Goal: Task Accomplishment & Management: Use online tool/utility

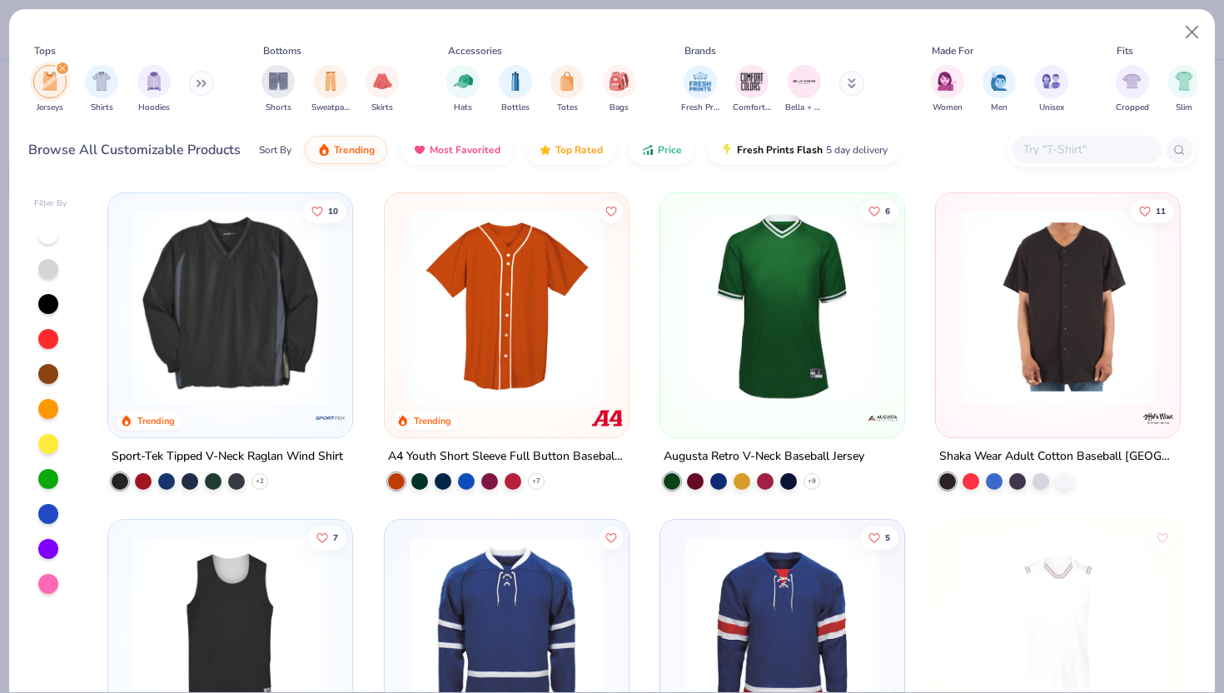
scroll to position [20456, 0]
click at [62, 72] on icon "filter for Jerseys" at bounding box center [62, 68] width 7 height 7
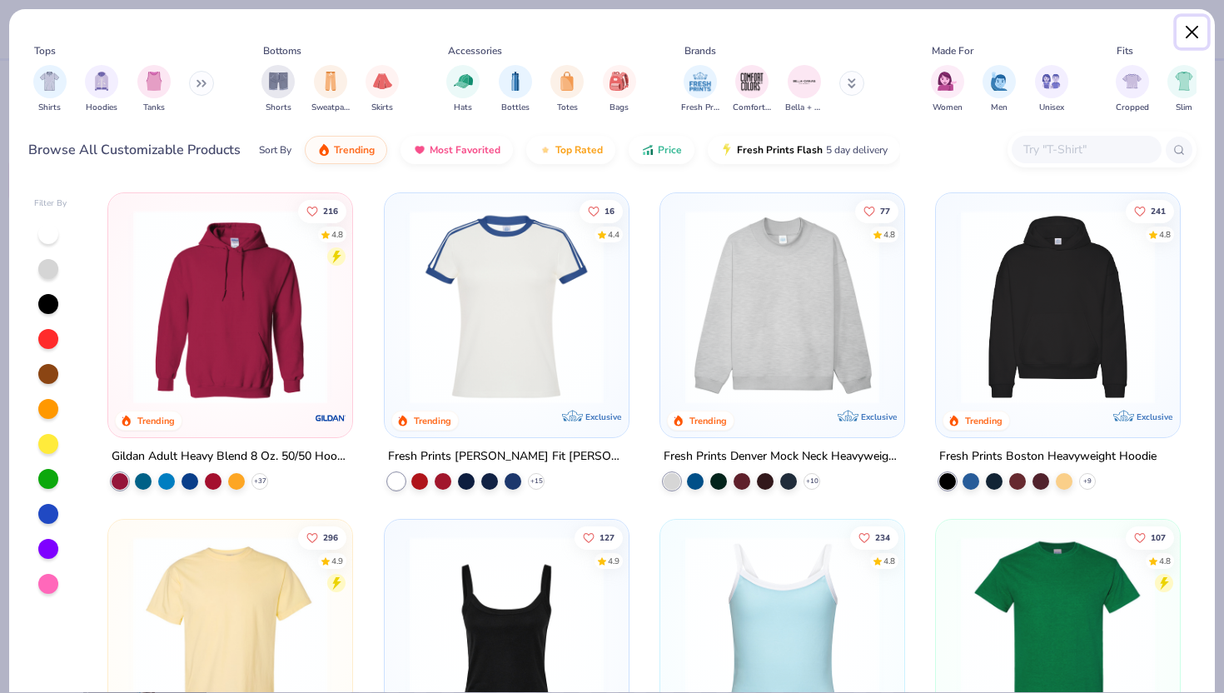
click at [1189, 27] on button "Close" at bounding box center [1193, 33] width 32 height 32
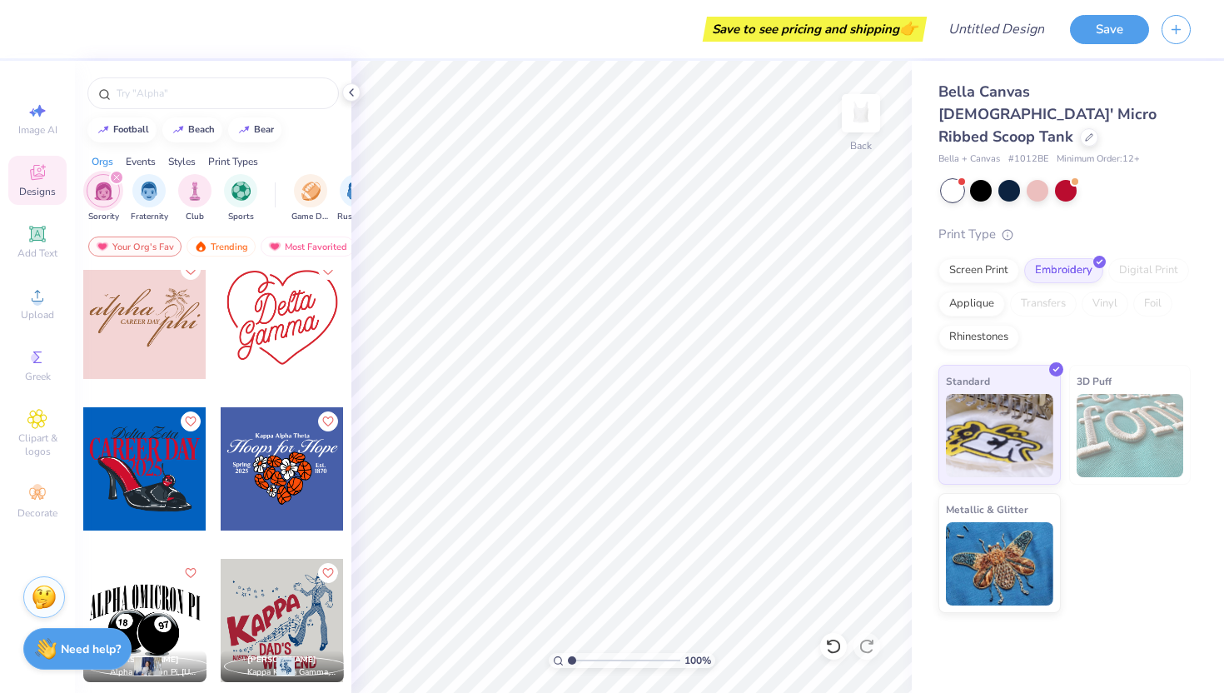
scroll to position [19493, 0]
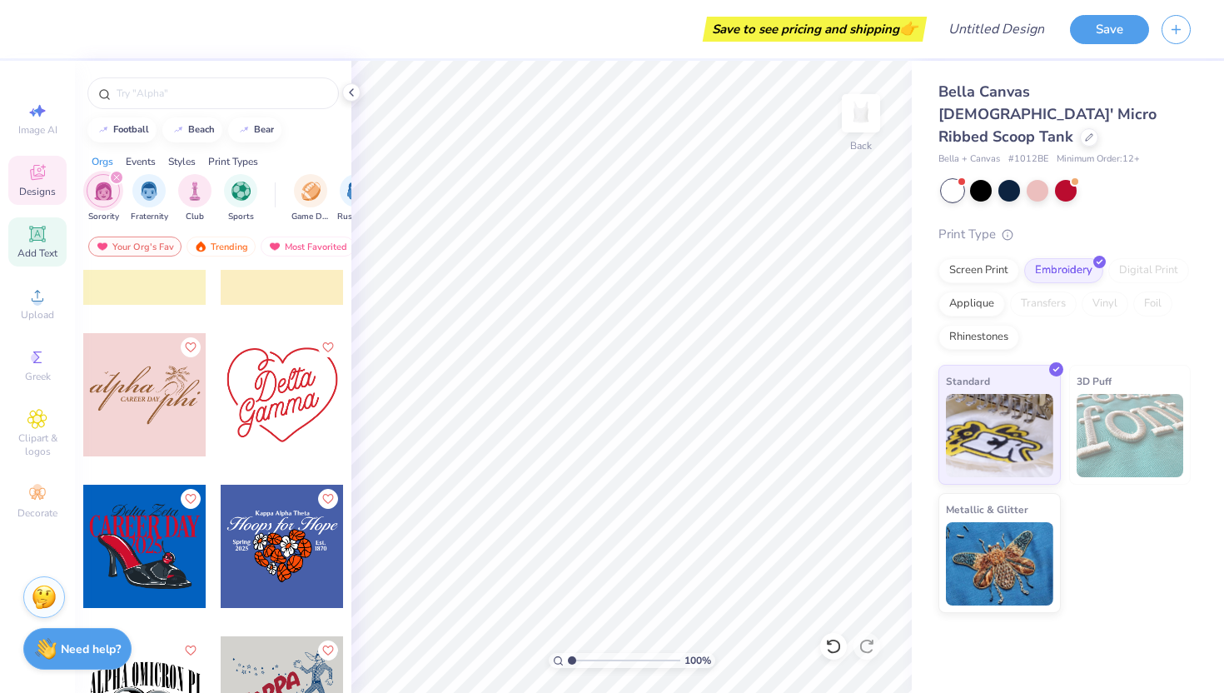
click at [36, 238] on icon at bounding box center [37, 233] width 12 height 12
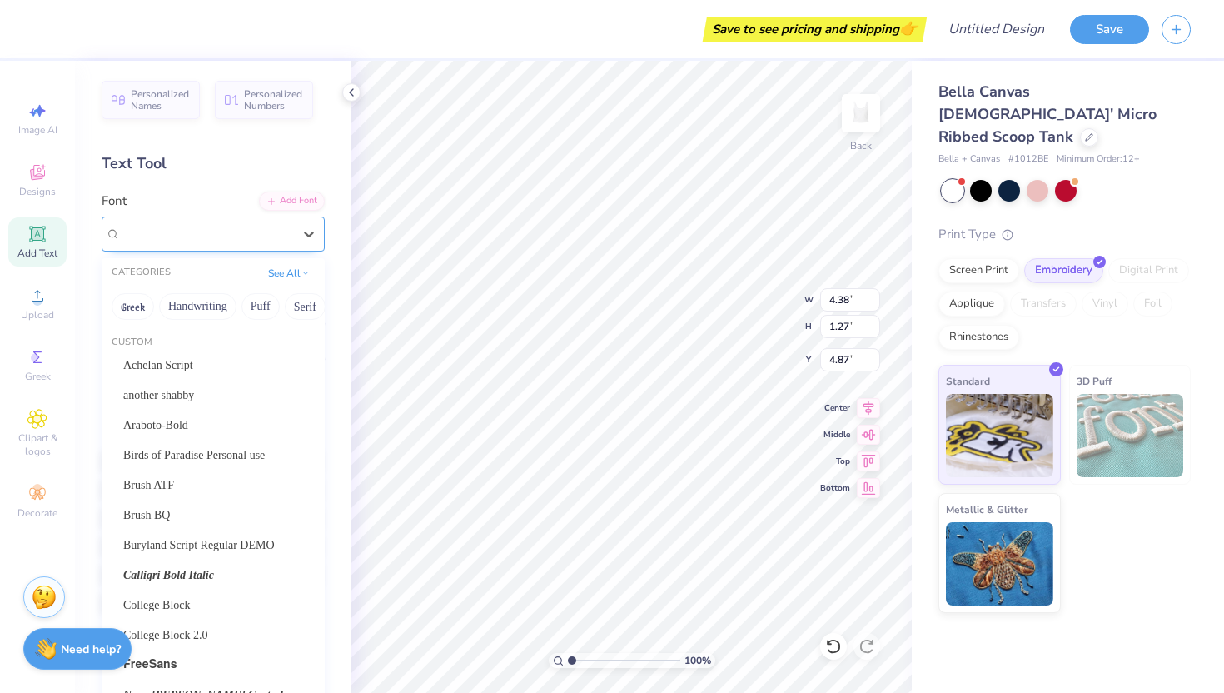
click at [287, 241] on div "Super Dream" at bounding box center [206, 234] width 175 height 26
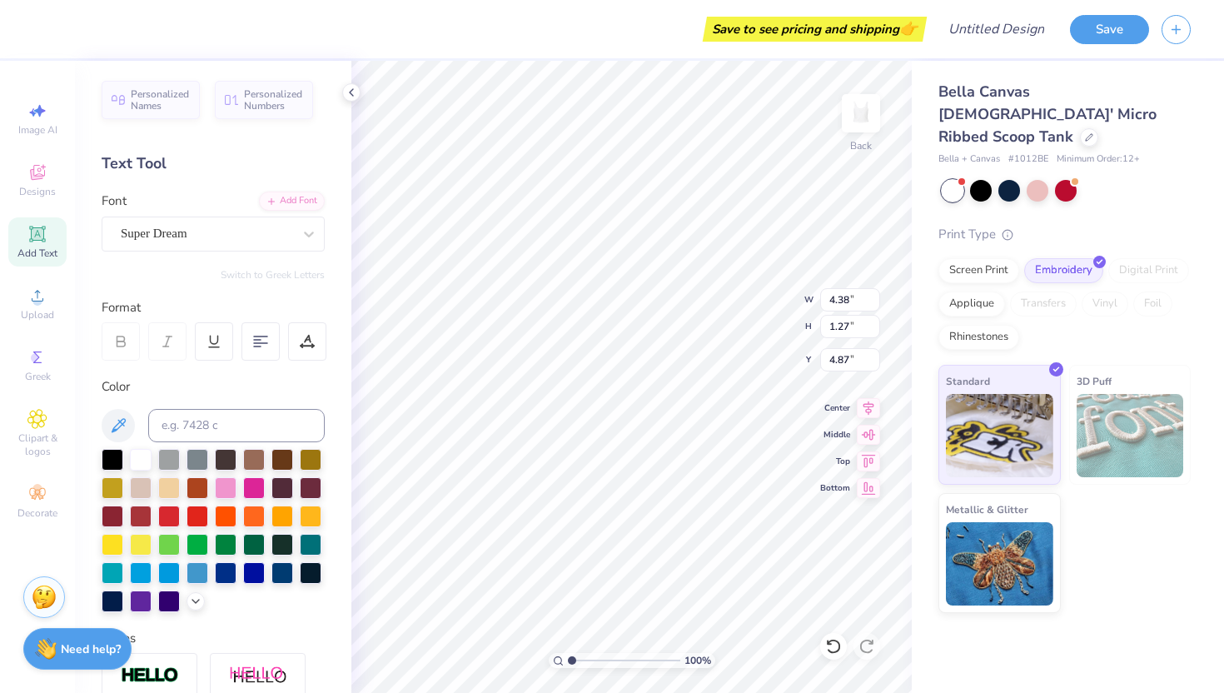
scroll to position [0, 0]
click at [116, 460] on div at bounding box center [113, 458] width 22 height 22
type textarea "ALPHA EPSILON PHI"
click at [262, 337] on icon at bounding box center [260, 341] width 15 height 15
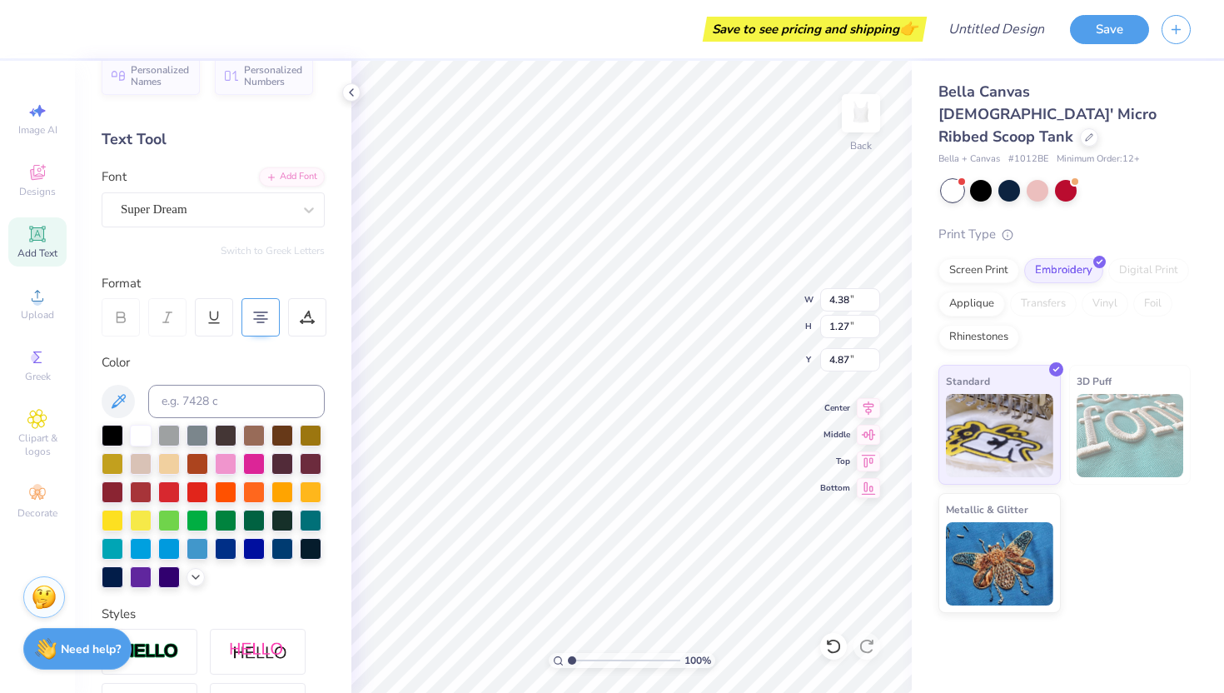
scroll to position [42, 0]
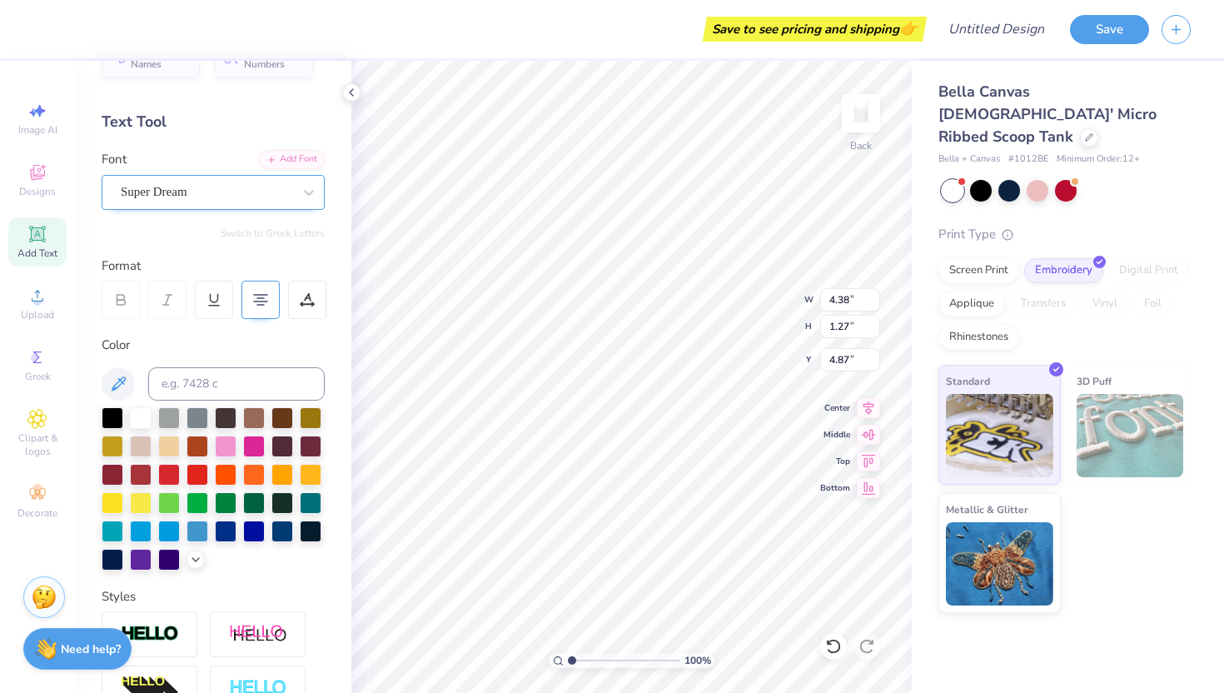
click at [287, 195] on div "Super Dream" at bounding box center [206, 192] width 175 height 26
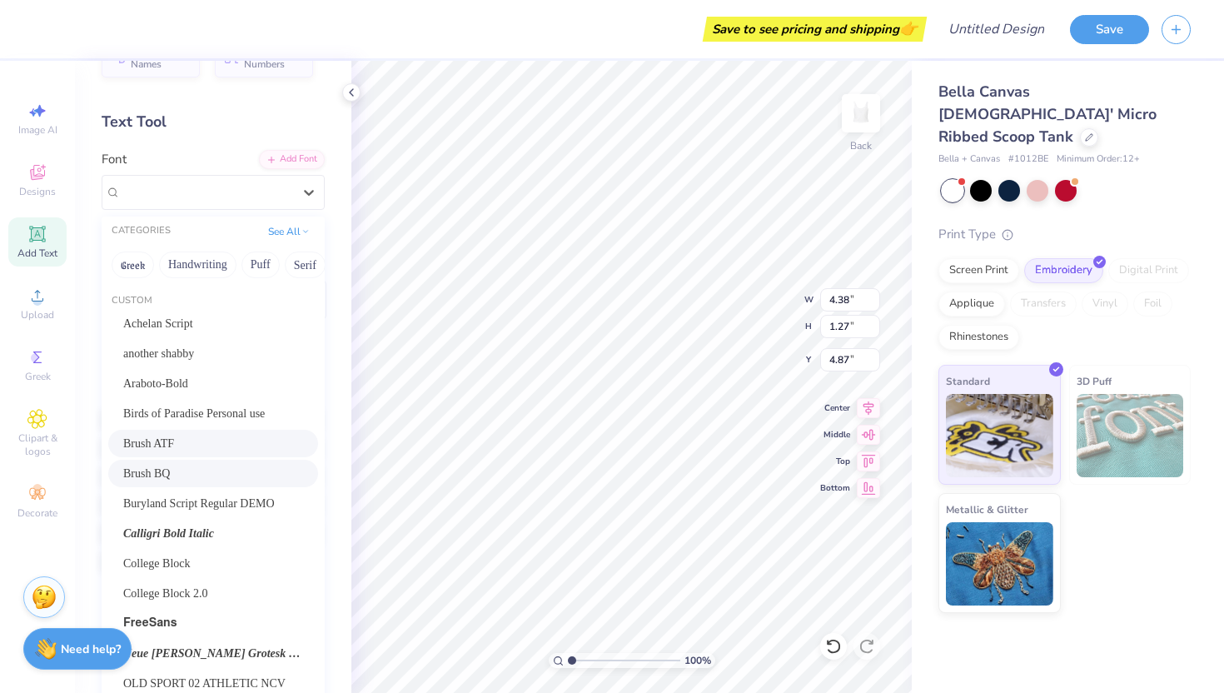
scroll to position [48, 0]
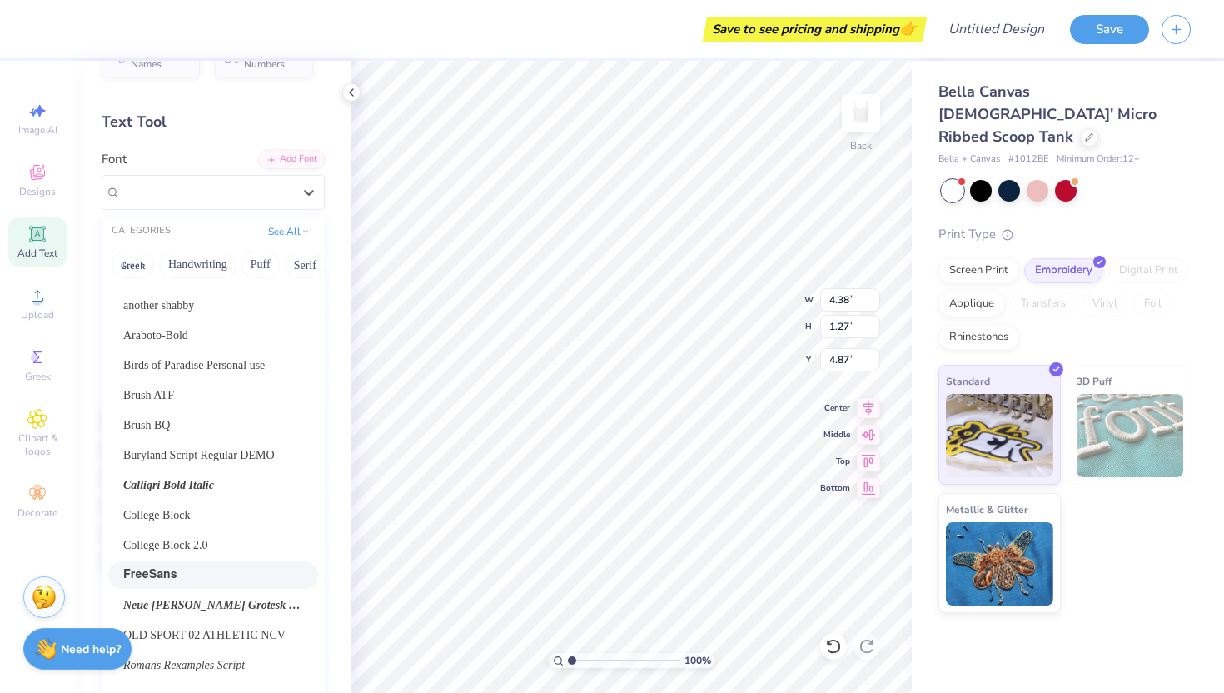
click at [222, 569] on div "FreeSans" at bounding box center [213, 574] width 180 height 17
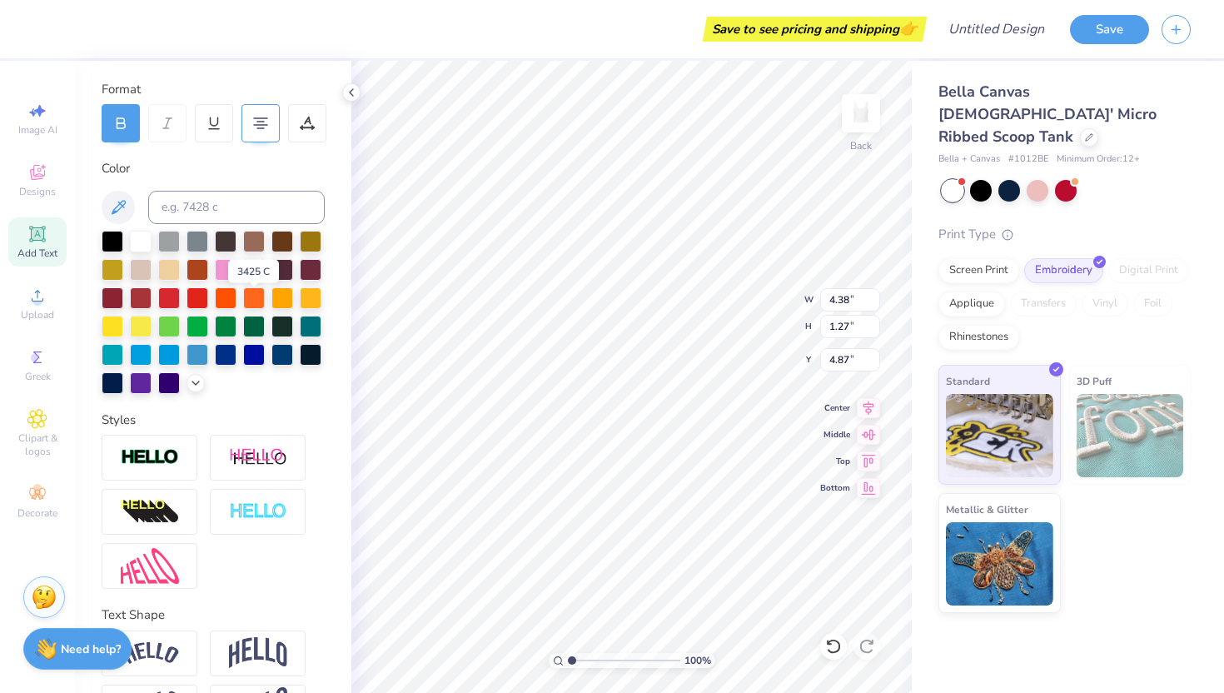
scroll to position [252, 0]
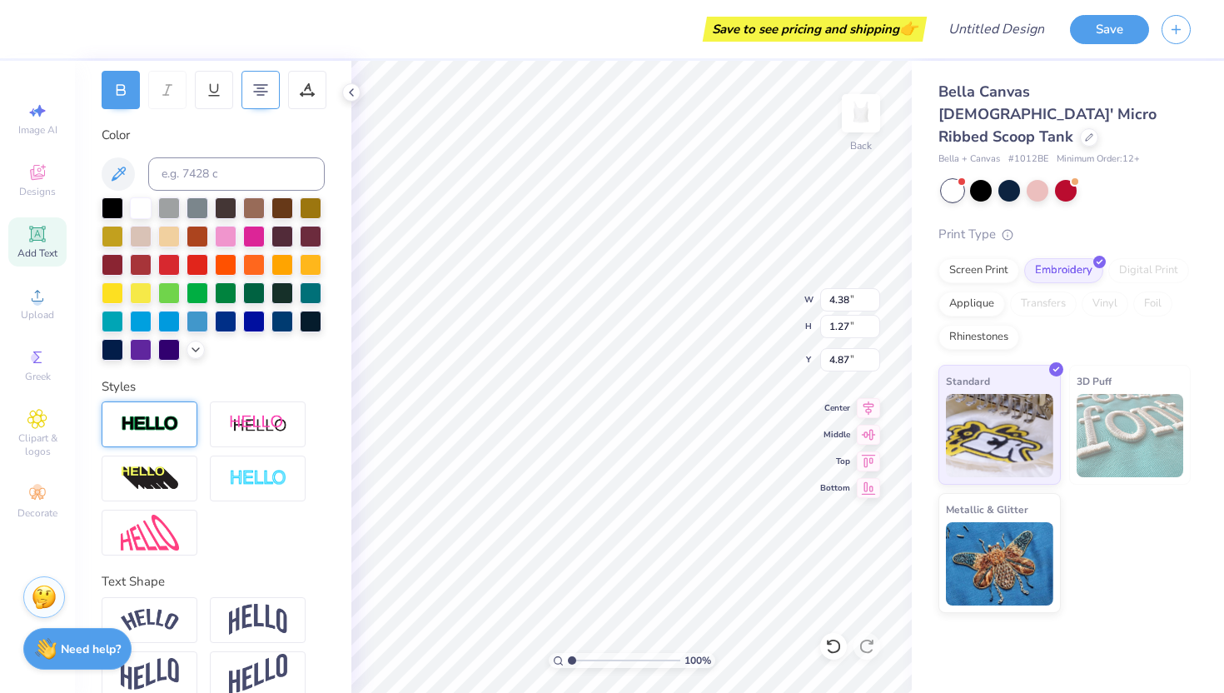
click at [176, 421] on img at bounding box center [150, 424] width 58 height 19
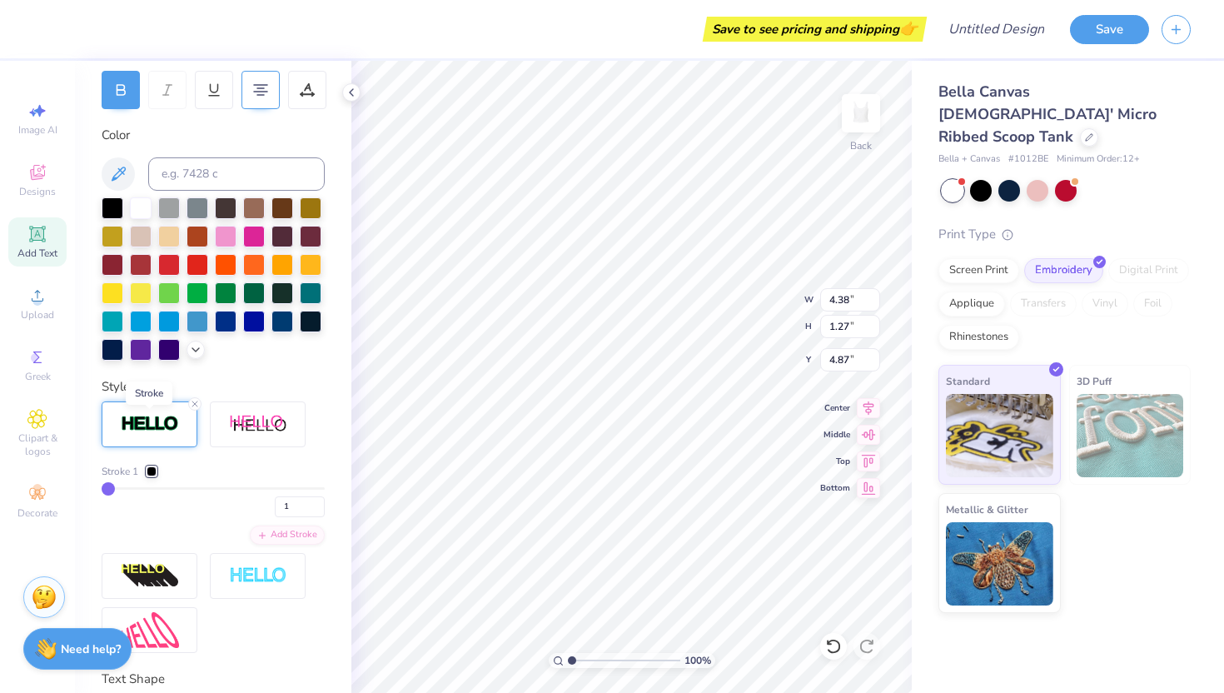
click at [176, 421] on img at bounding box center [150, 424] width 58 height 19
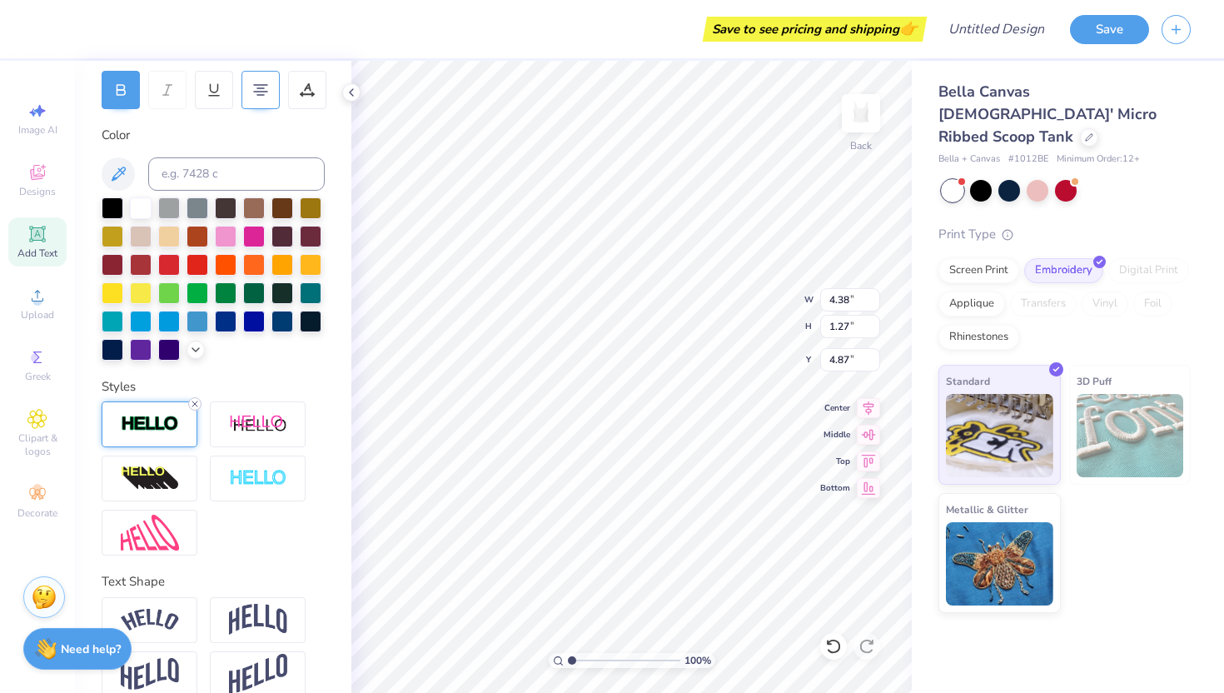
click at [196, 401] on icon at bounding box center [195, 404] width 10 height 10
type input "6.95"
type input "5.33"
type input "2.84"
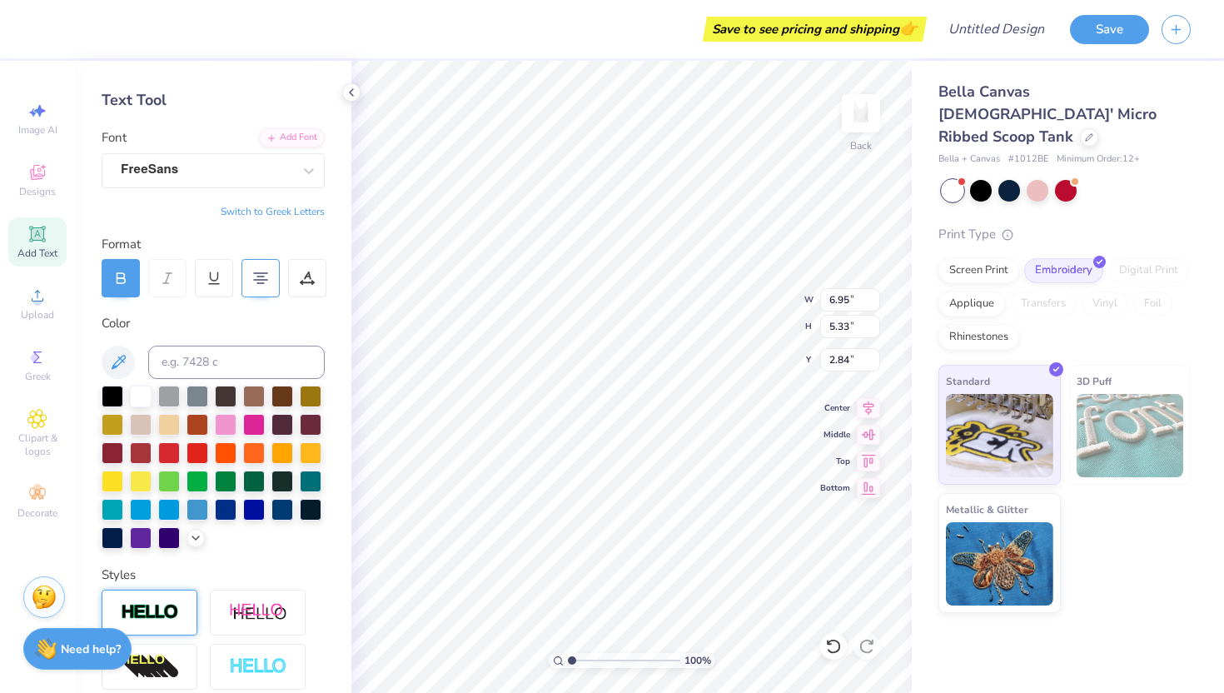
scroll to position [0, 0]
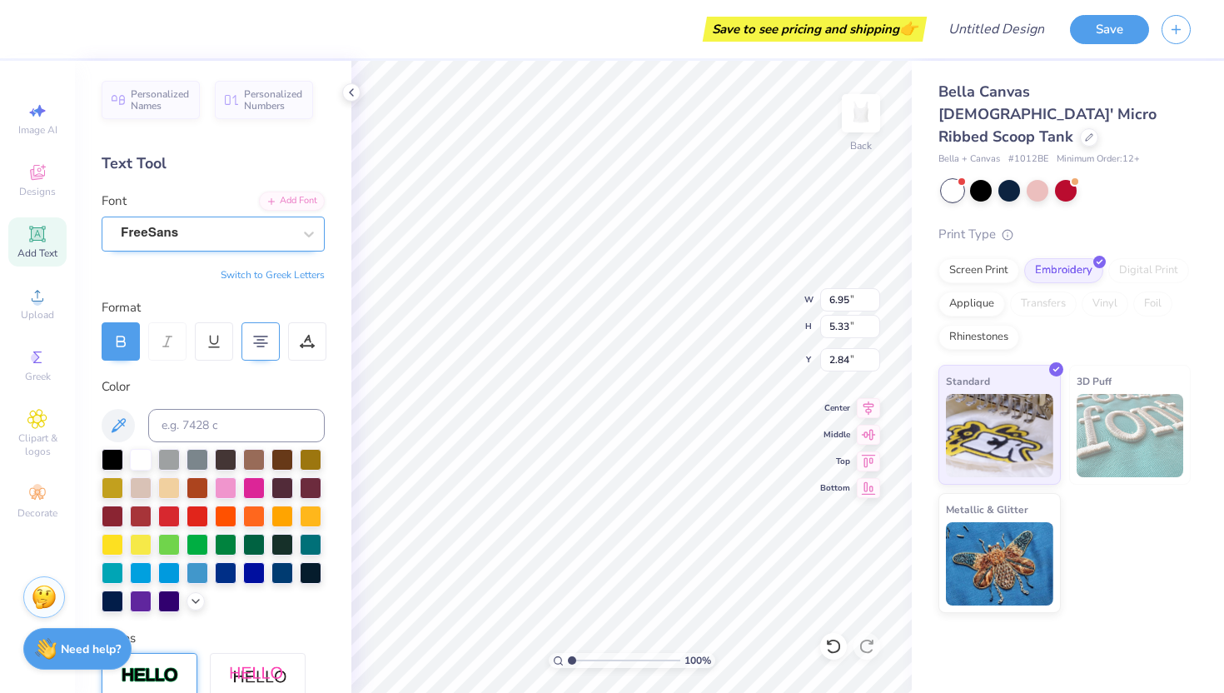
click at [213, 236] on div "FreeSans" at bounding box center [206, 234] width 175 height 26
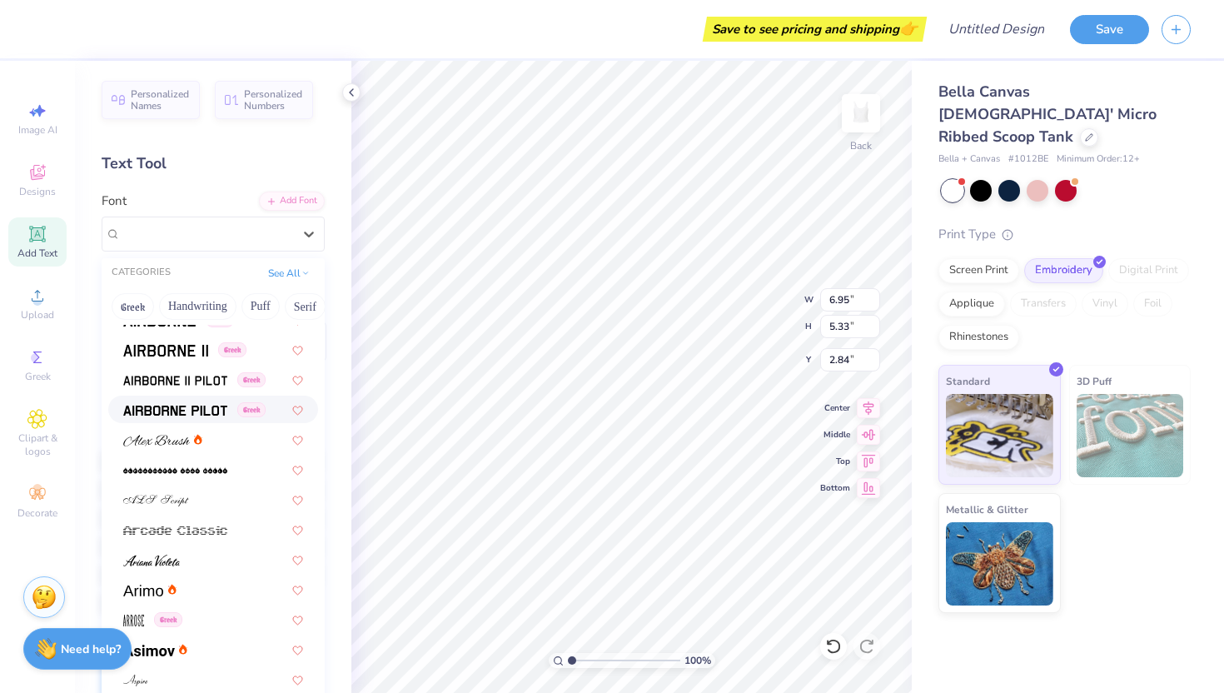
scroll to position [908, 0]
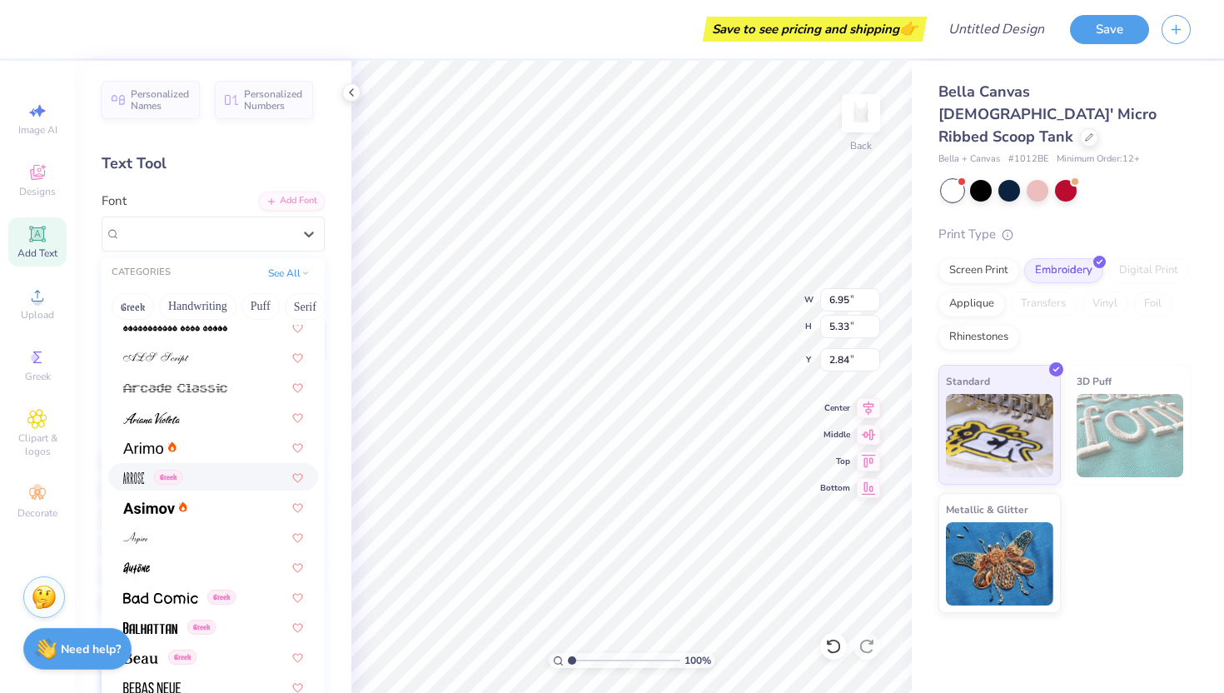
click at [218, 453] on div at bounding box center [213, 446] width 180 height 17
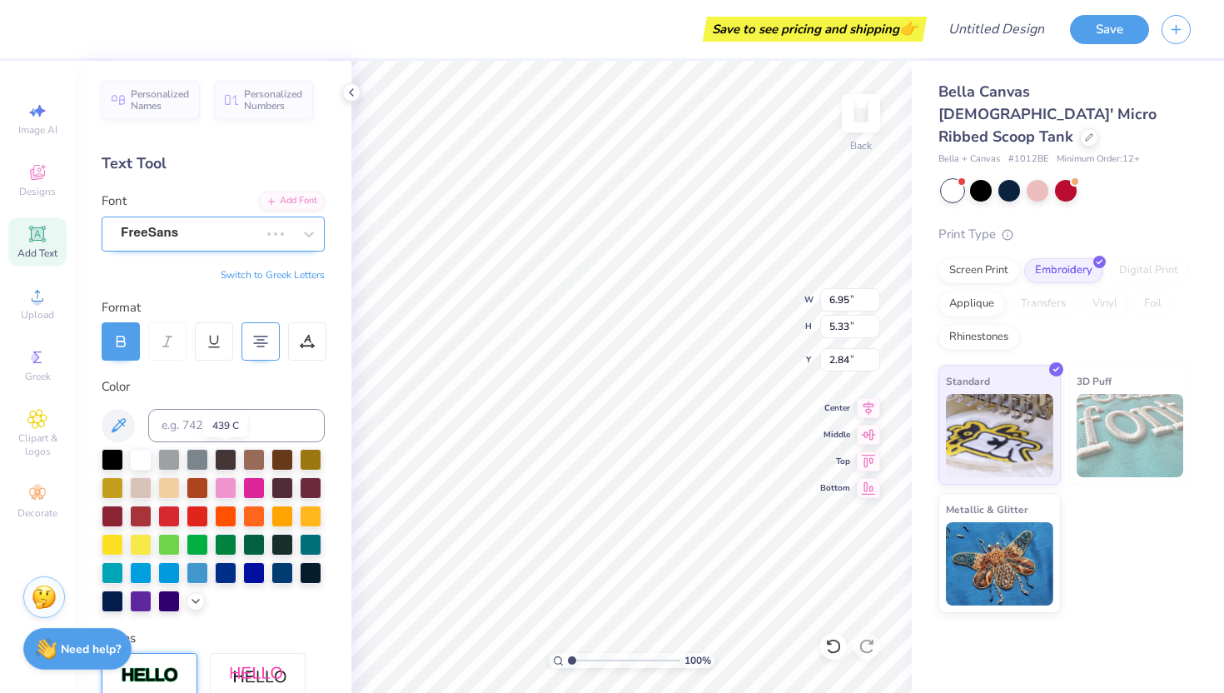
click at [227, 232] on div "FreeSans" at bounding box center [190, 234] width 142 height 26
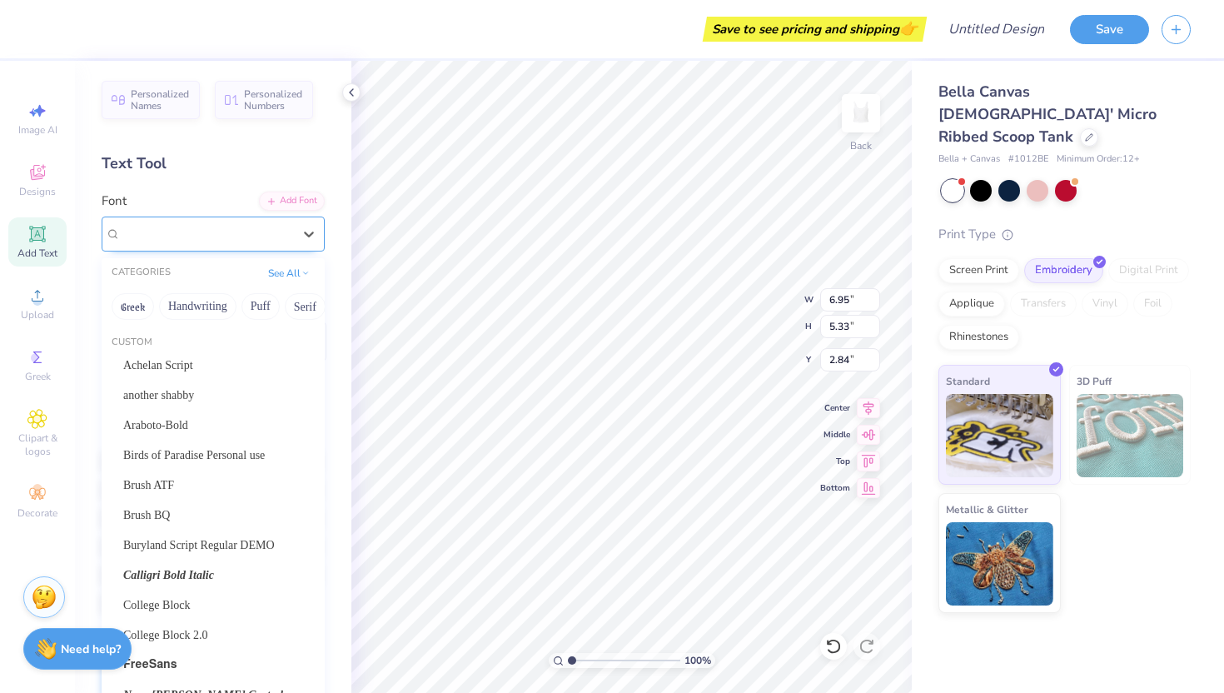
type input "5.04"
type input "2.98"
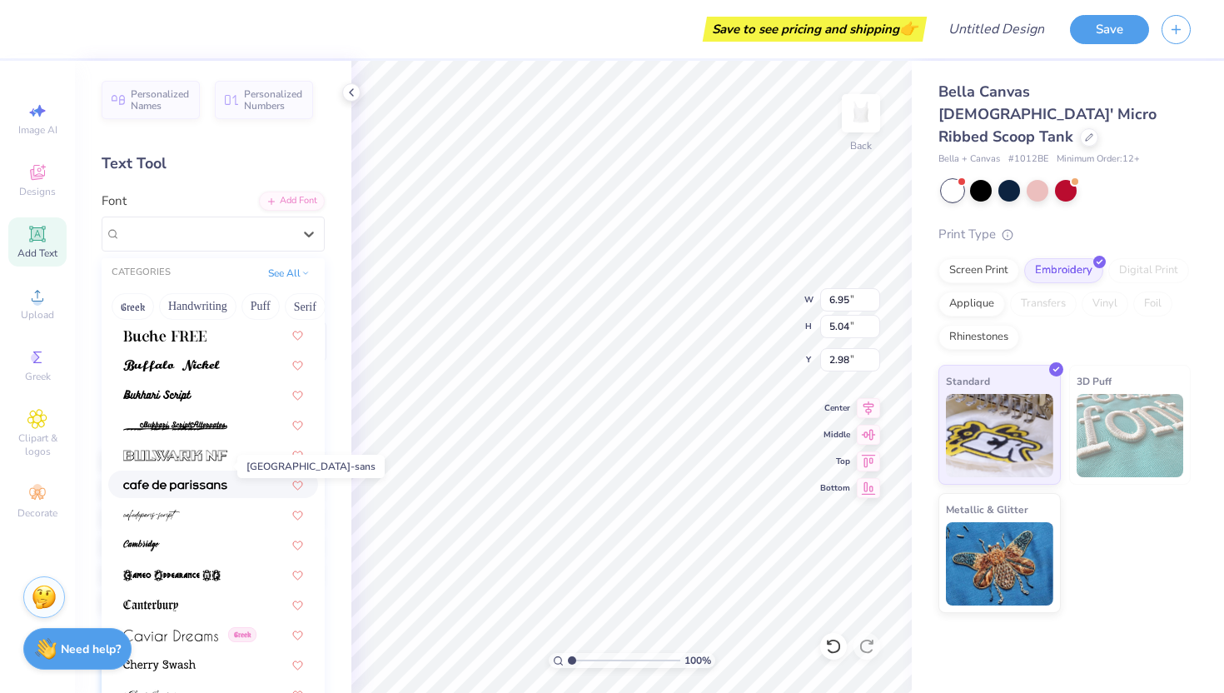
scroll to position [2001, 0]
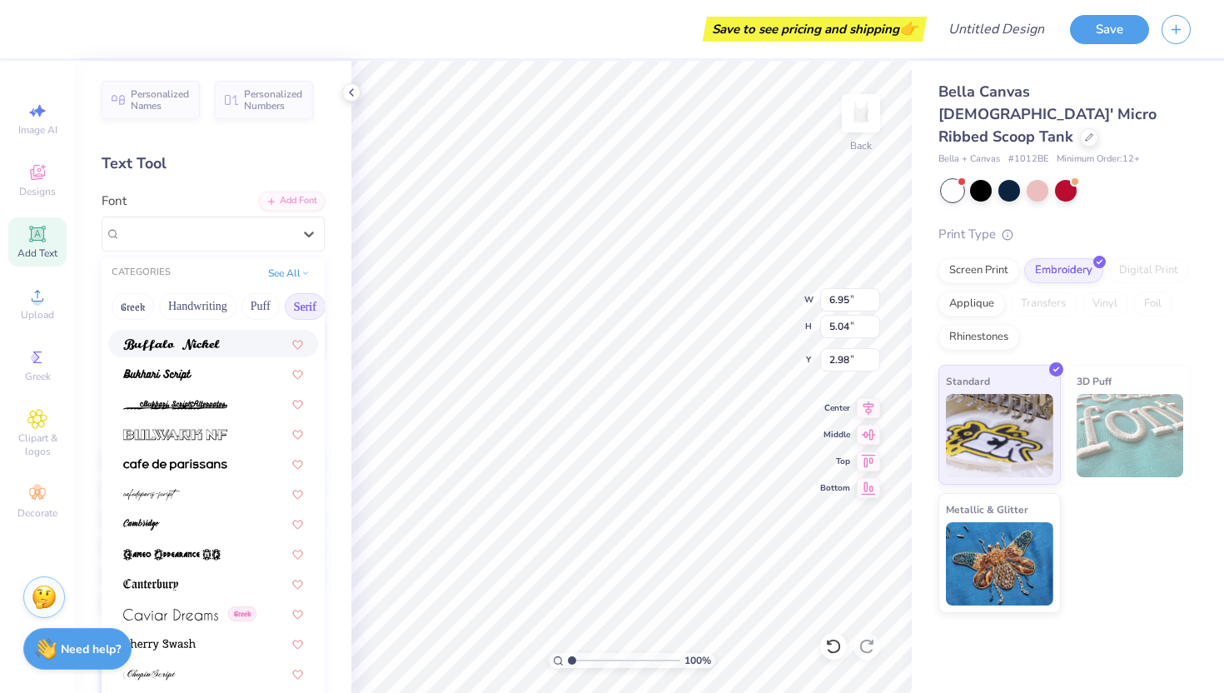
click at [302, 307] on button "Serif" at bounding box center [305, 306] width 41 height 27
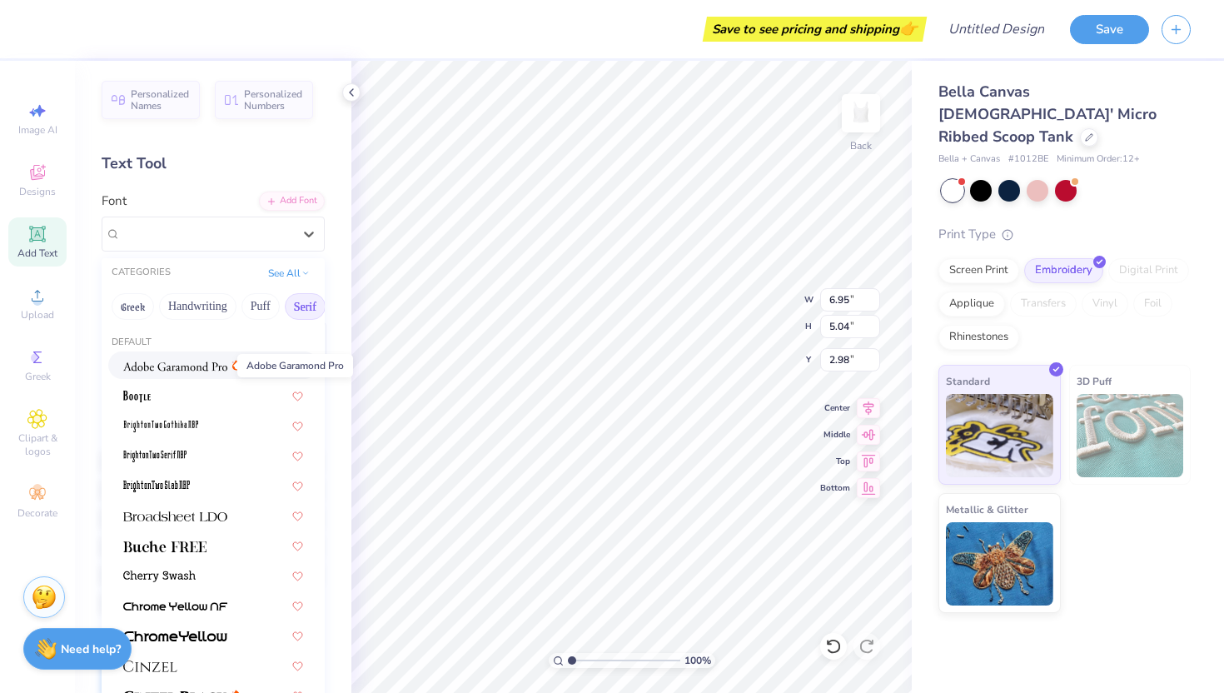
click at [209, 364] on img at bounding box center [175, 367] width 104 height 12
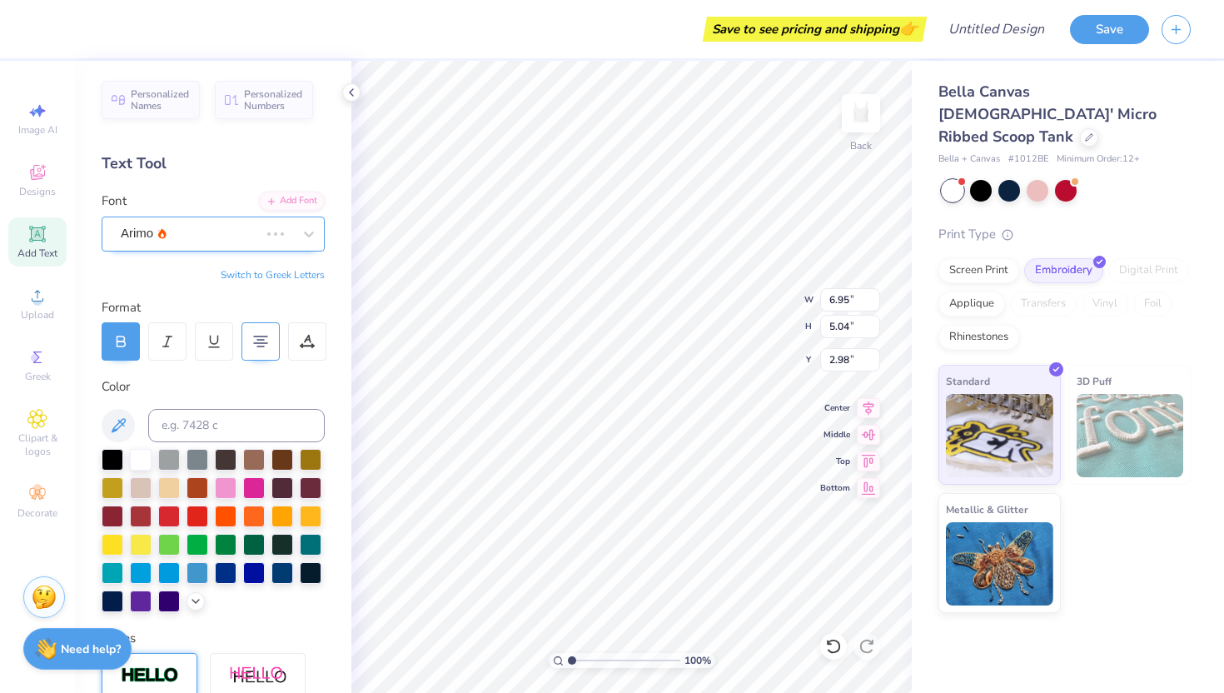
click at [261, 239] on div "Arimo" at bounding box center [190, 234] width 142 height 26
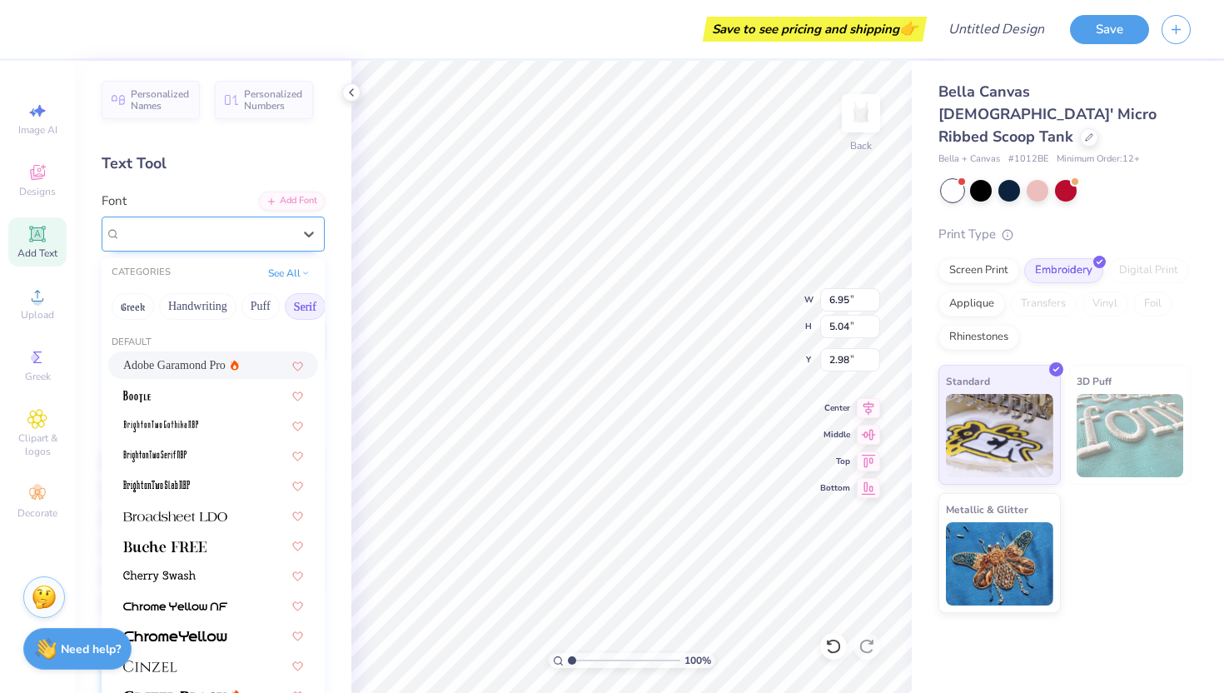
type input "6.57"
type input "5.03"
type input "2.99"
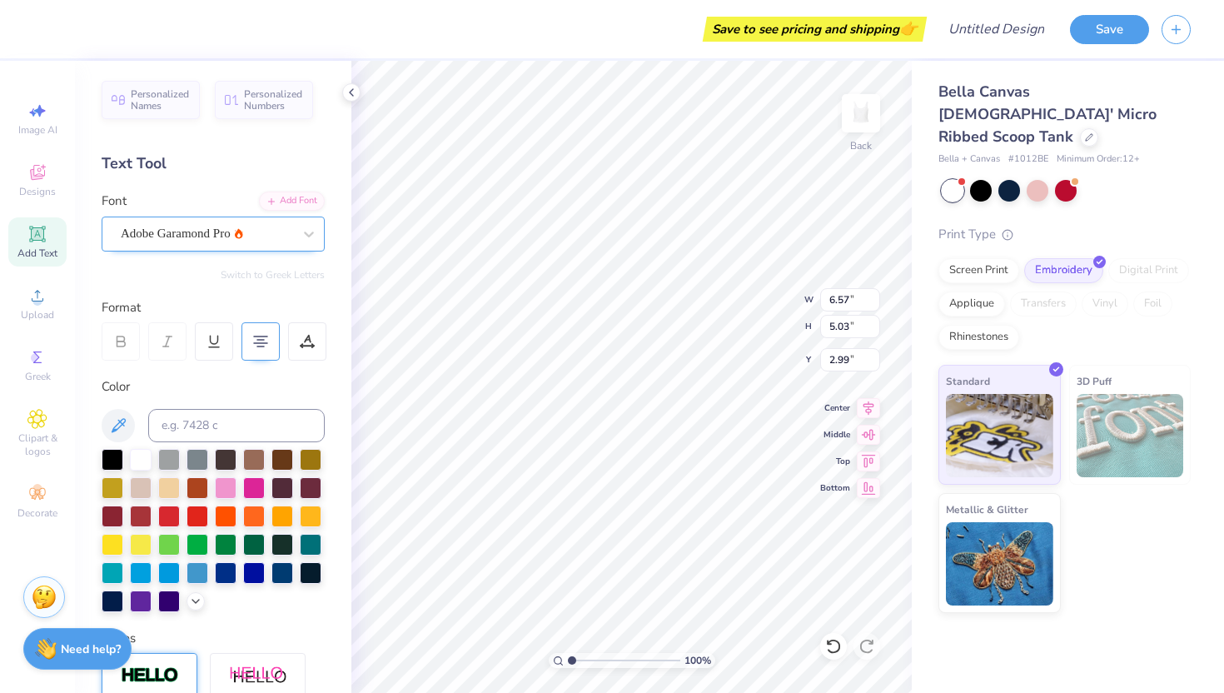
click at [244, 232] on div "Adobe Garamond Pro" at bounding box center [206, 234] width 175 height 26
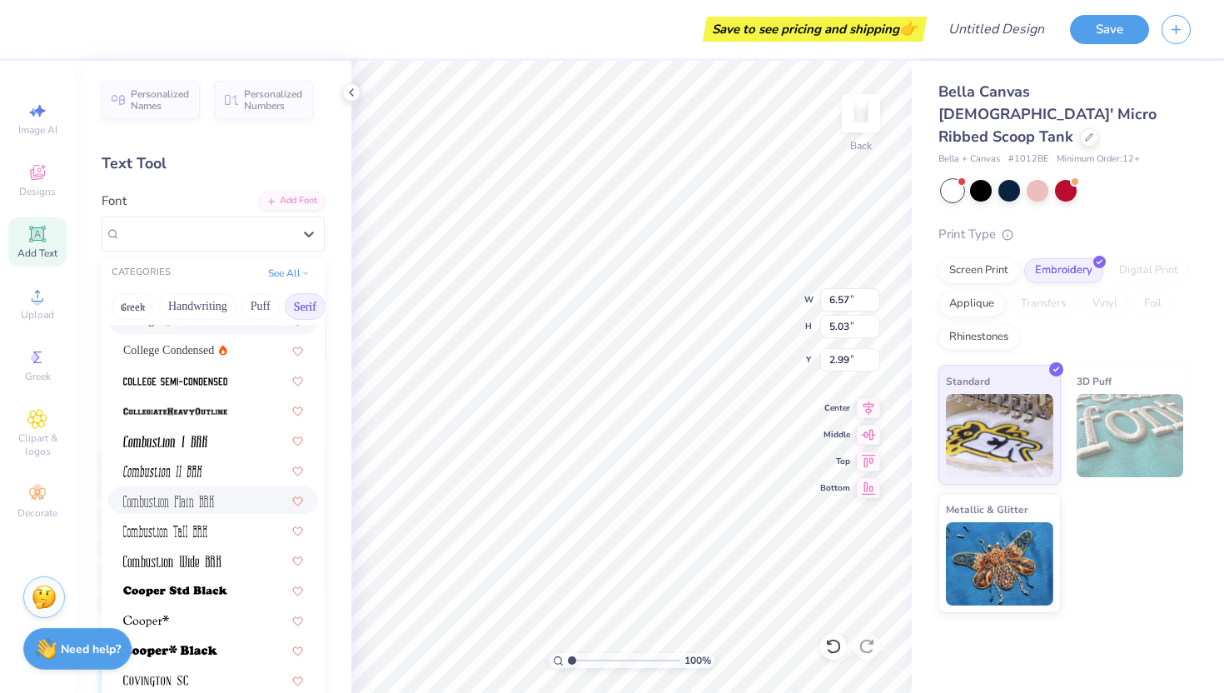
scroll to position [581, 0]
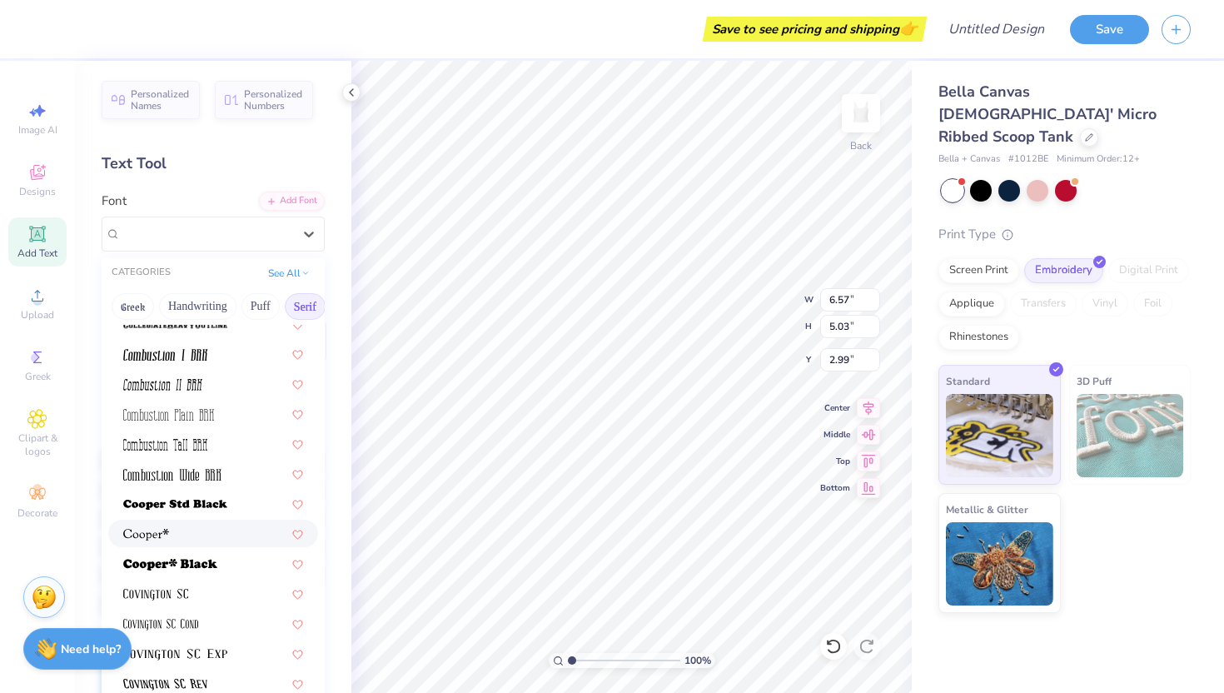
click at [220, 532] on div at bounding box center [213, 533] width 180 height 17
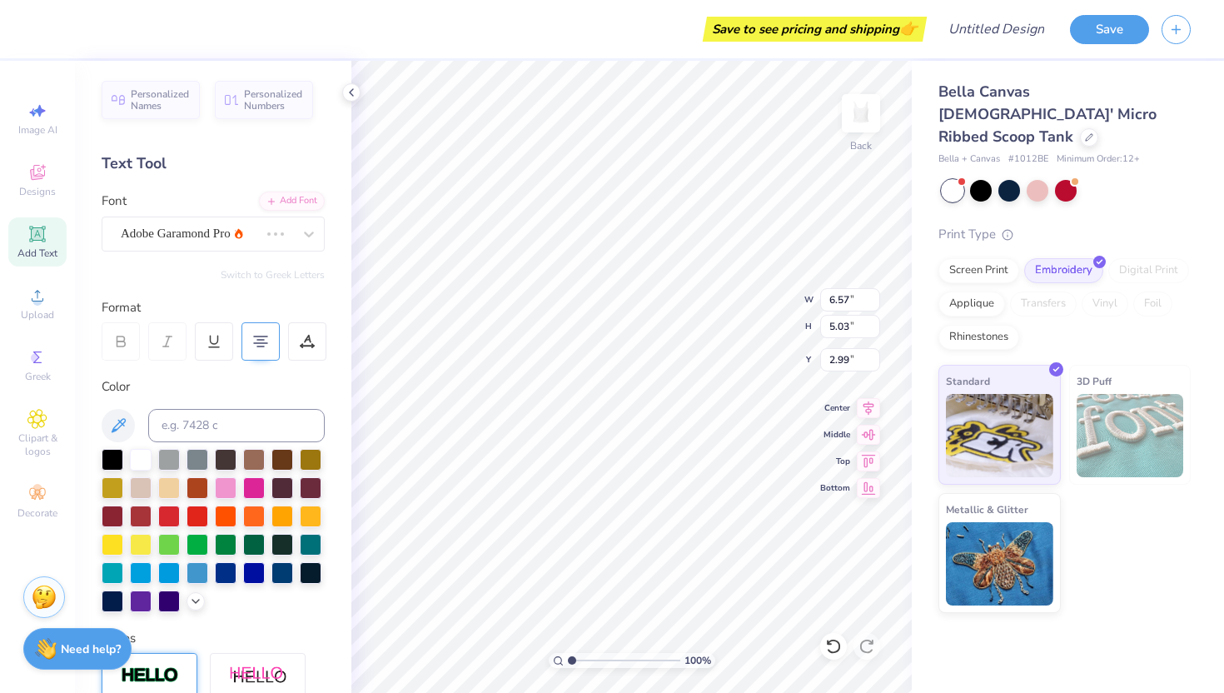
scroll to position [1, 0]
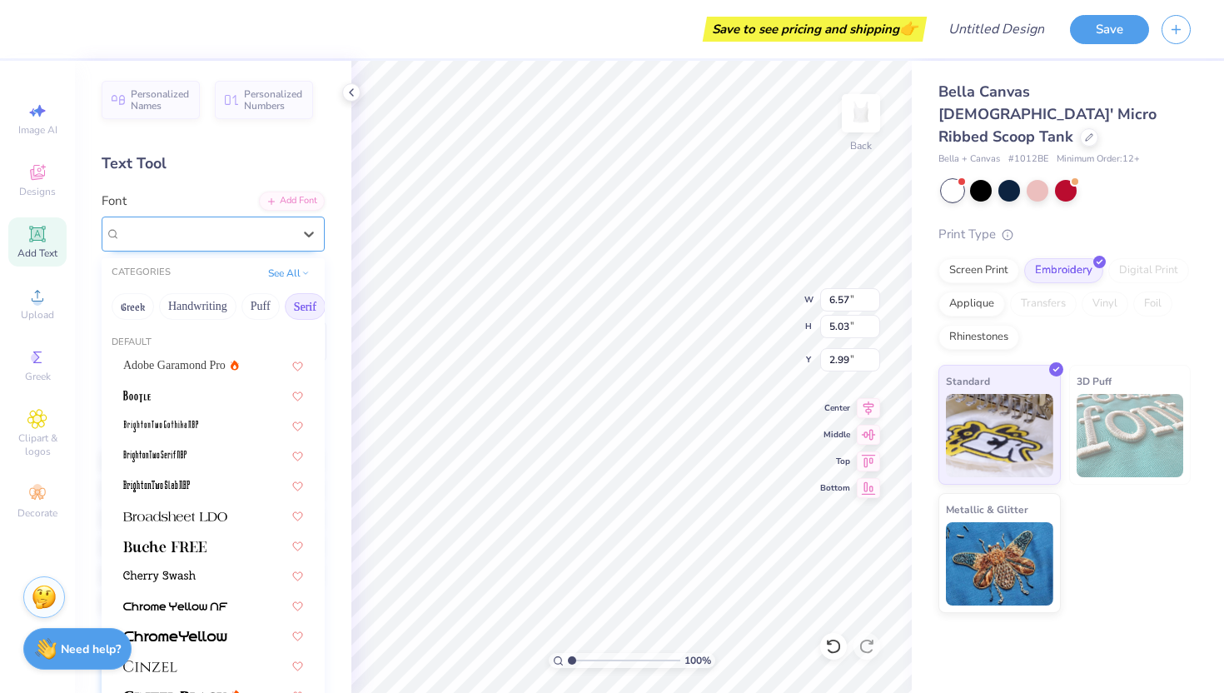
click at [267, 245] on div at bounding box center [206, 234] width 175 height 26
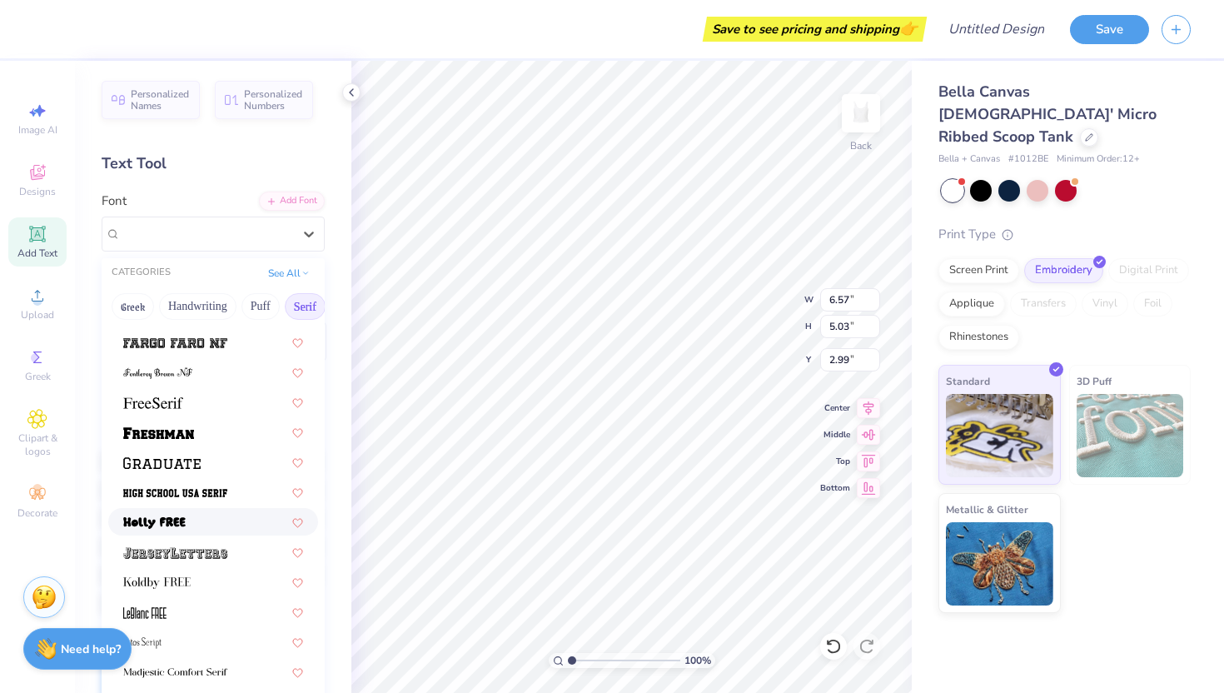
scroll to position [1374, 0]
click at [215, 405] on div at bounding box center [213, 399] width 180 height 17
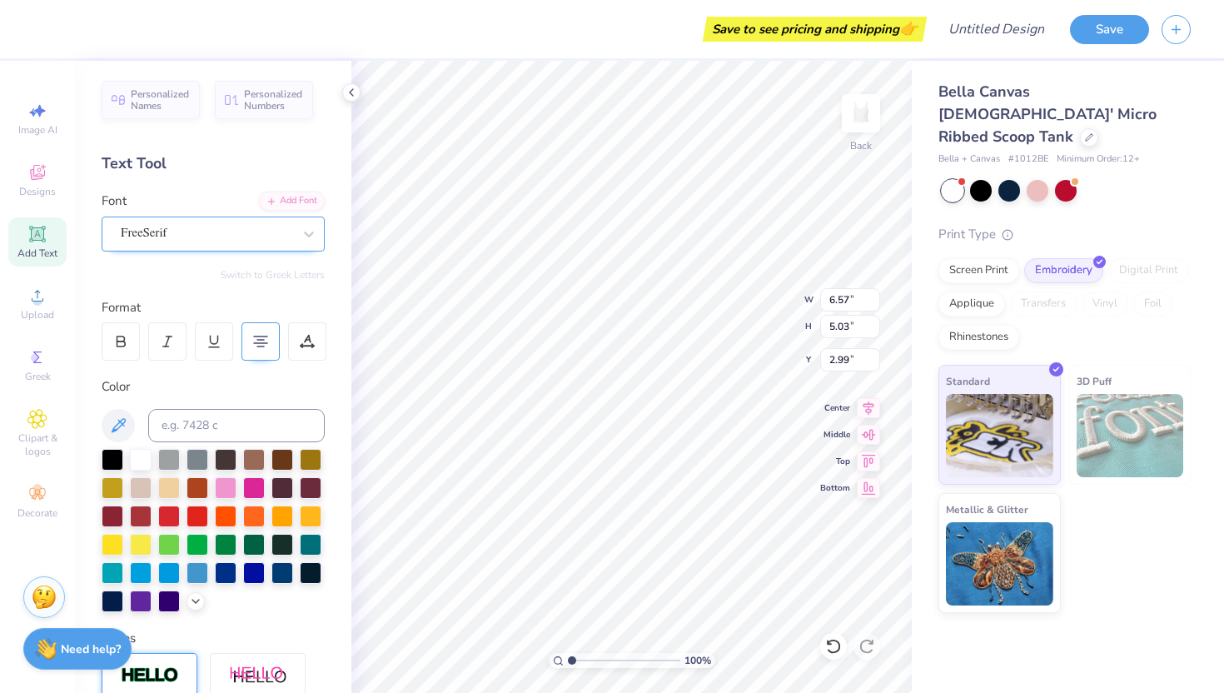
click at [266, 248] on div "FreeSerif" at bounding box center [213, 234] width 223 height 35
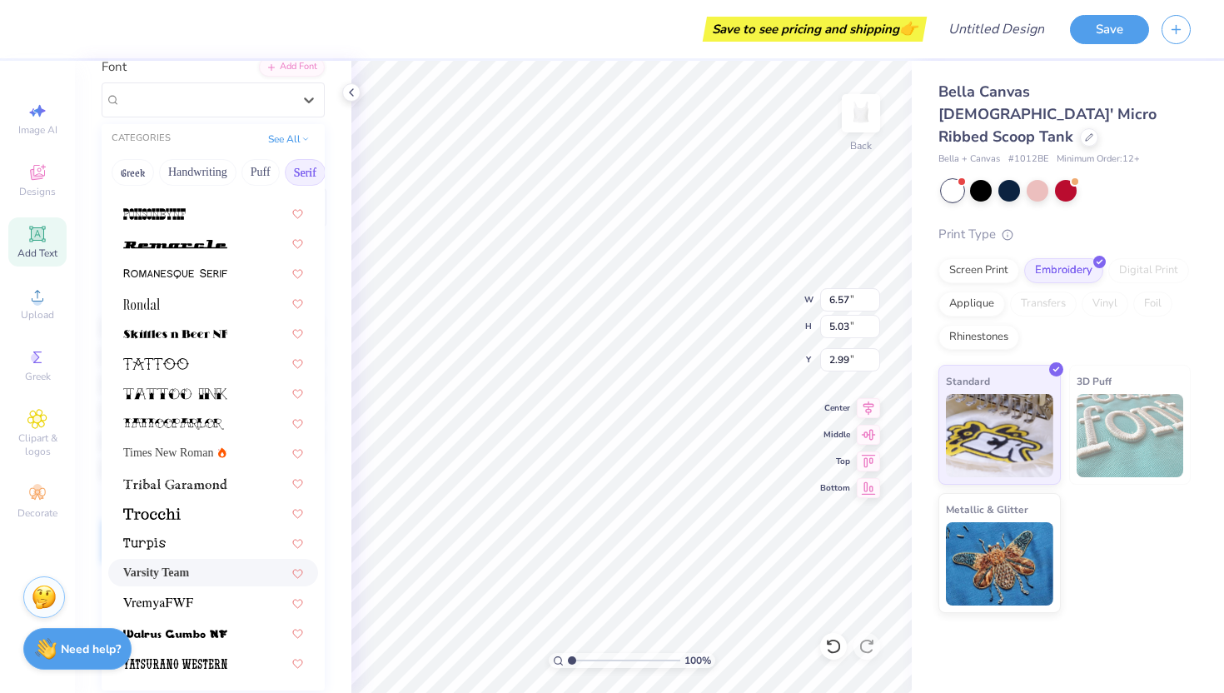
scroll to position [275, 0]
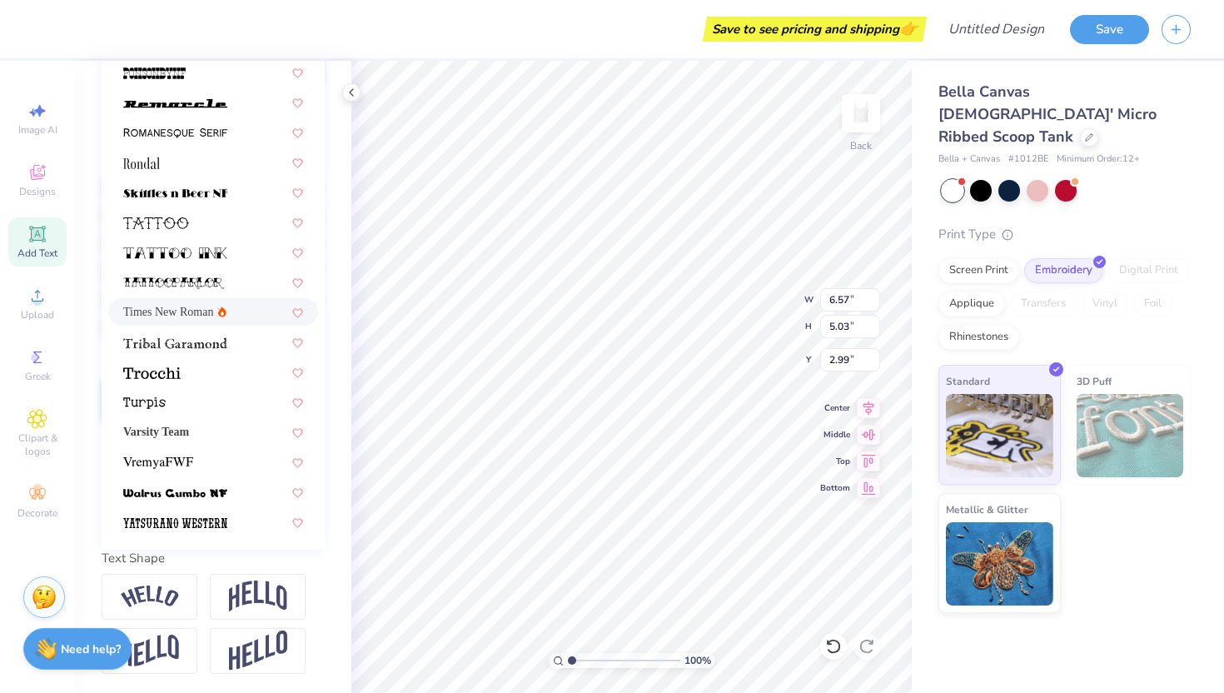
click at [220, 307] on icon at bounding box center [222, 312] width 8 height 11
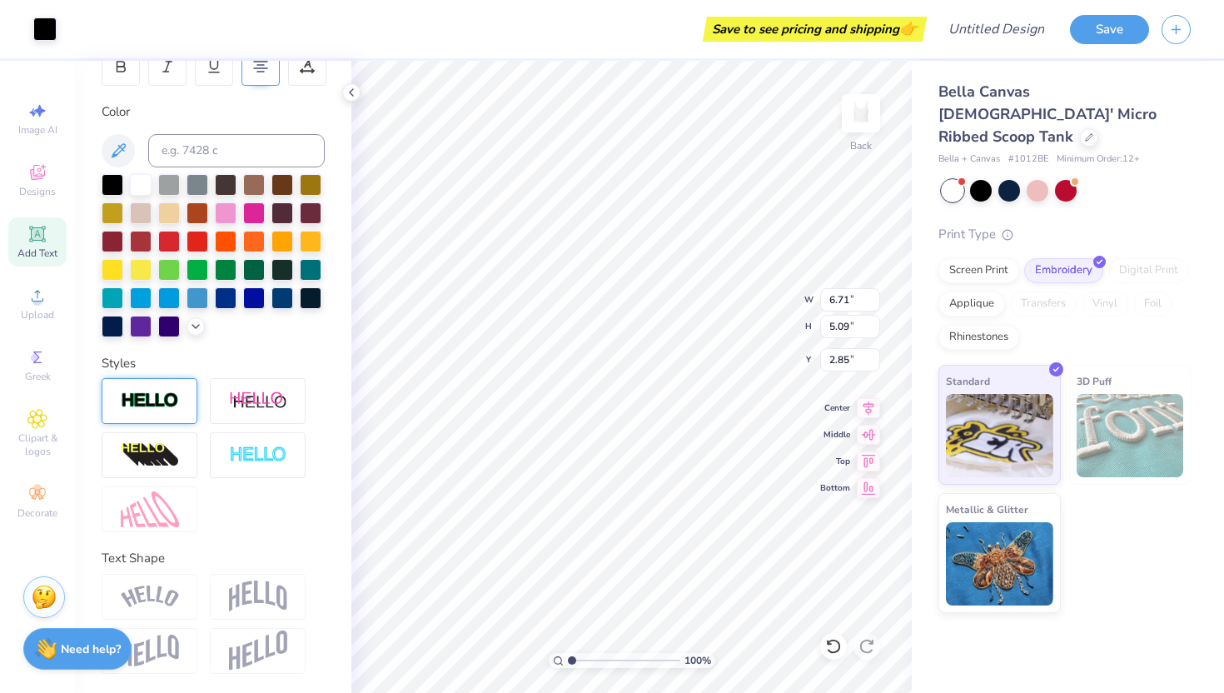
type input "2.95"
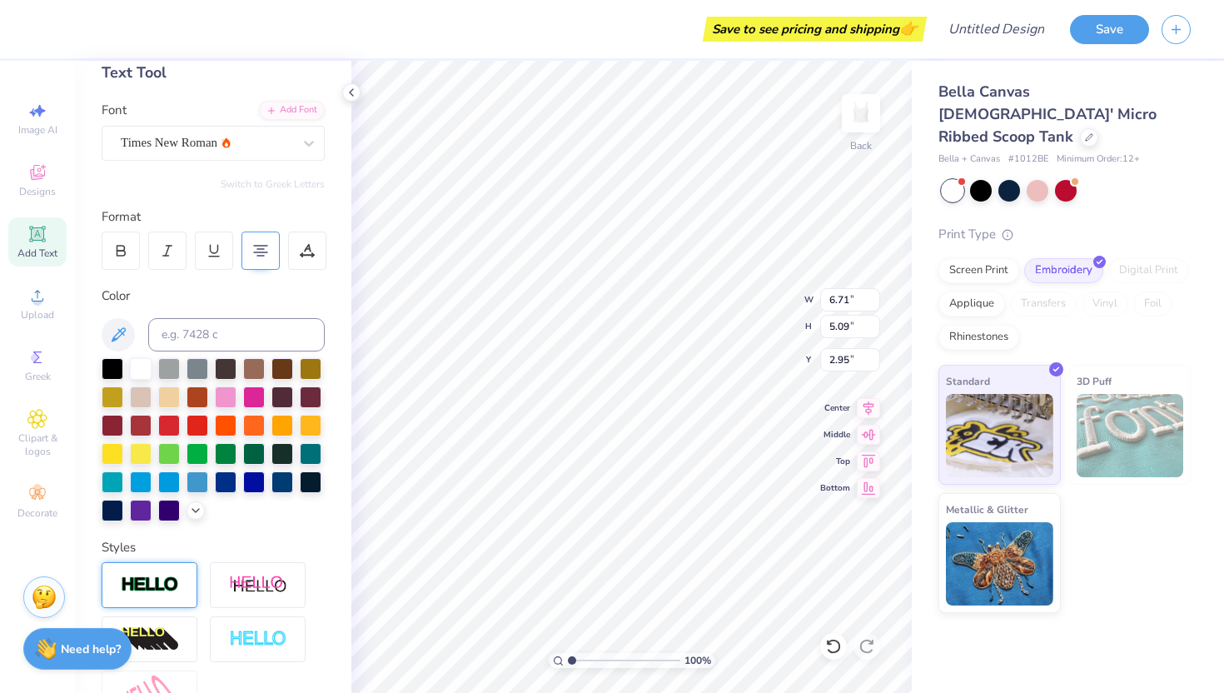
scroll to position [72, 0]
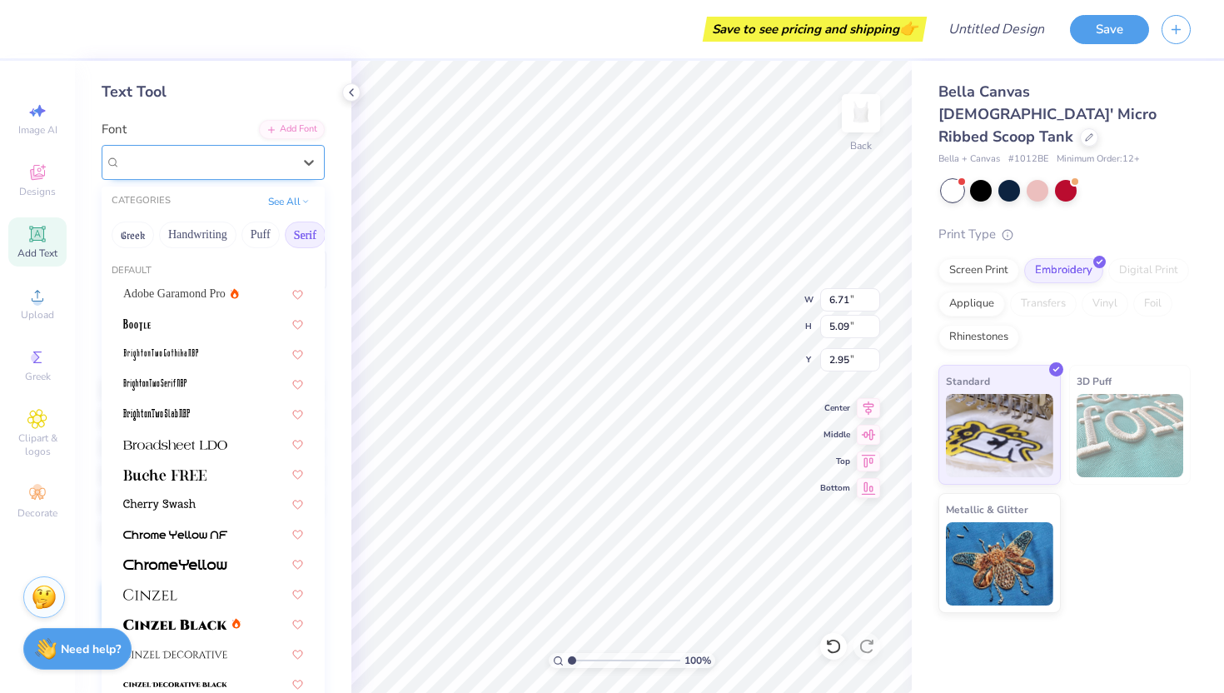
click at [240, 175] on div "Times New Roman" at bounding box center [213, 162] width 223 height 35
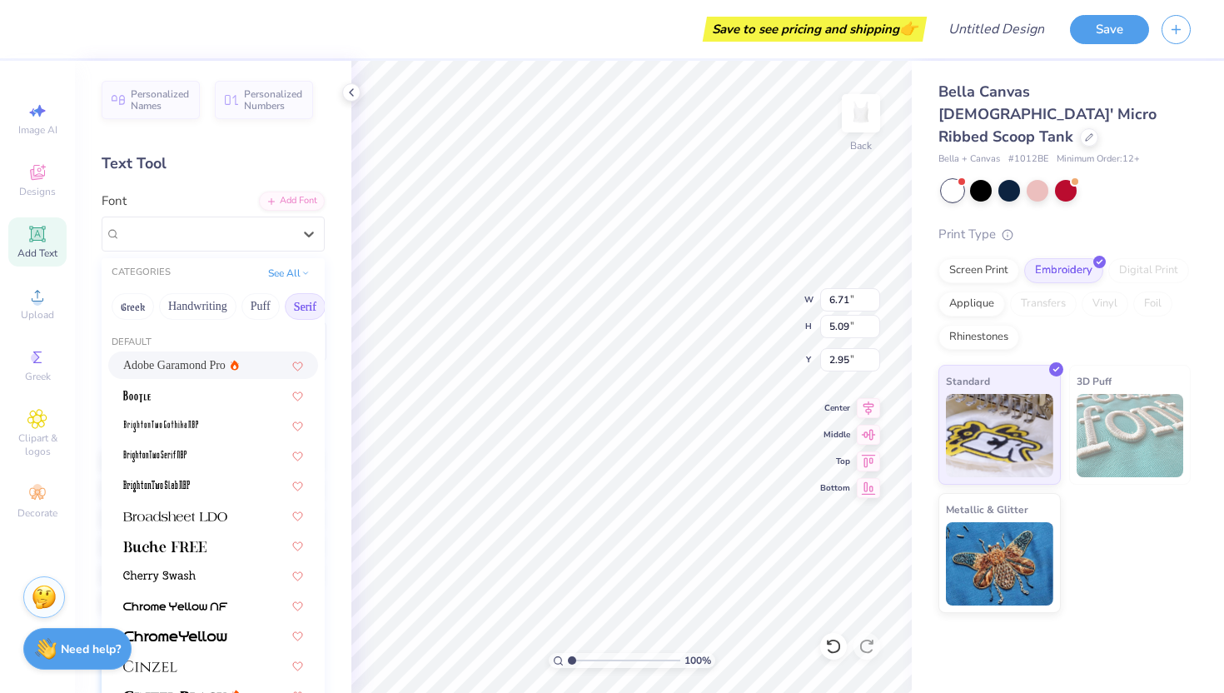
click at [301, 299] on button "Serif" at bounding box center [305, 306] width 41 height 27
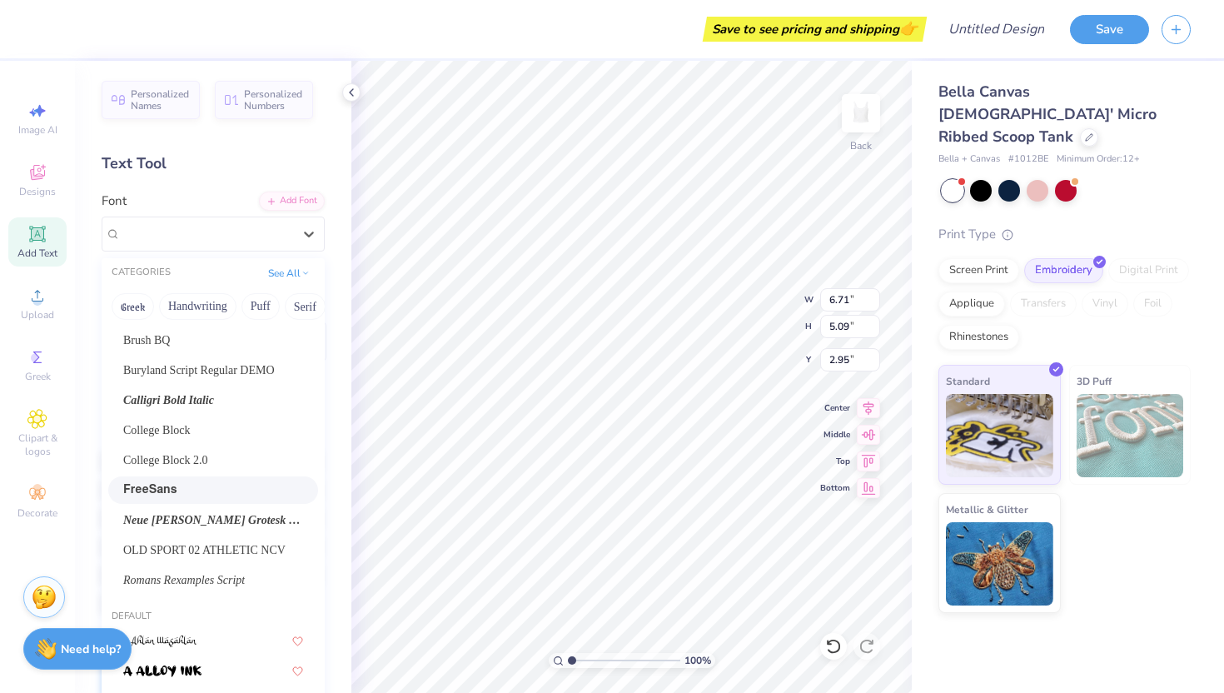
scroll to position [251, 0]
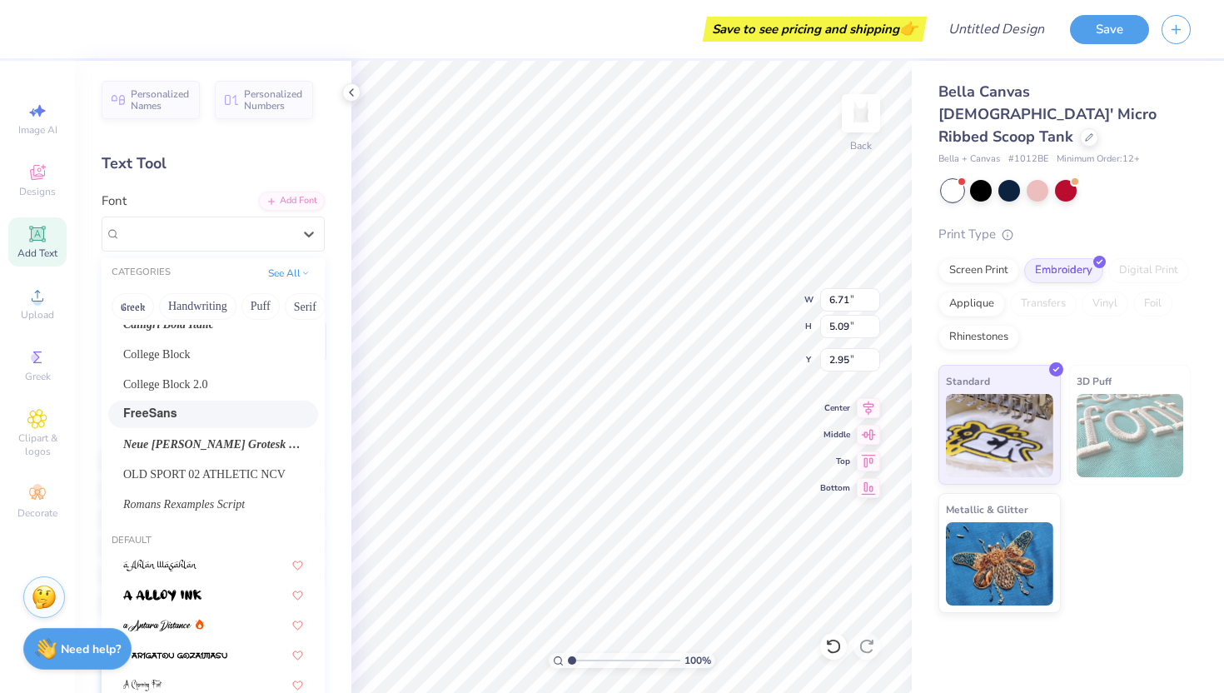
click at [253, 413] on div "FreeSans" at bounding box center [213, 414] width 180 height 17
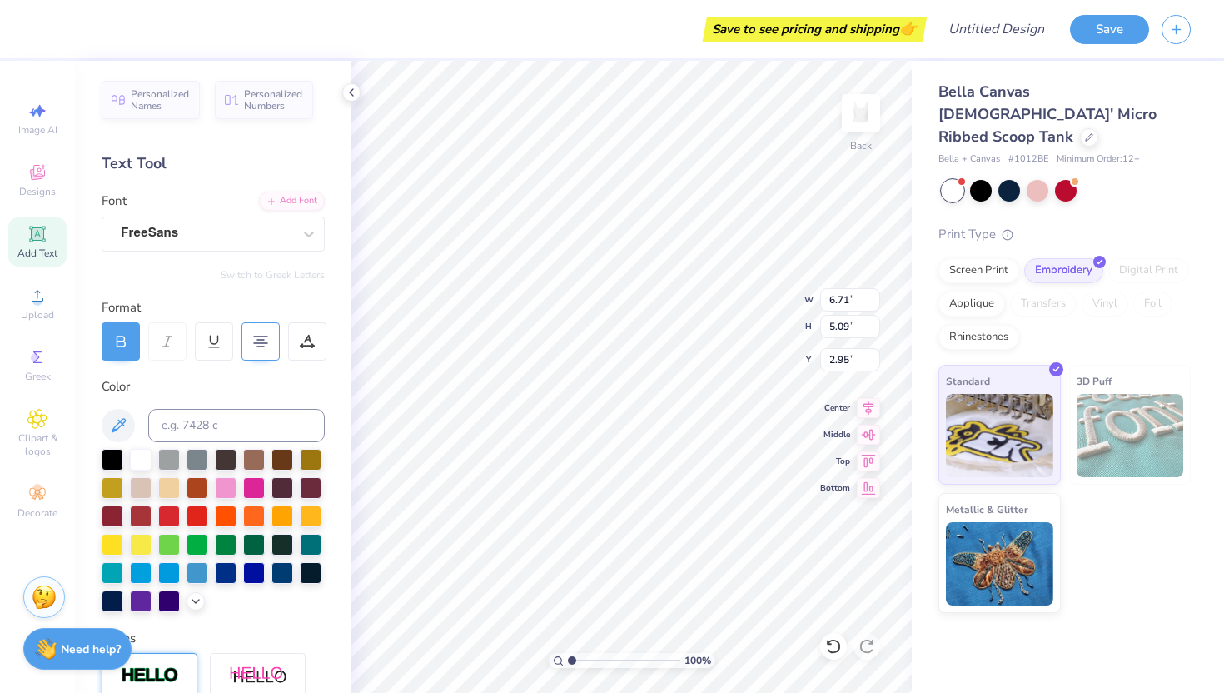
scroll to position [0, 0]
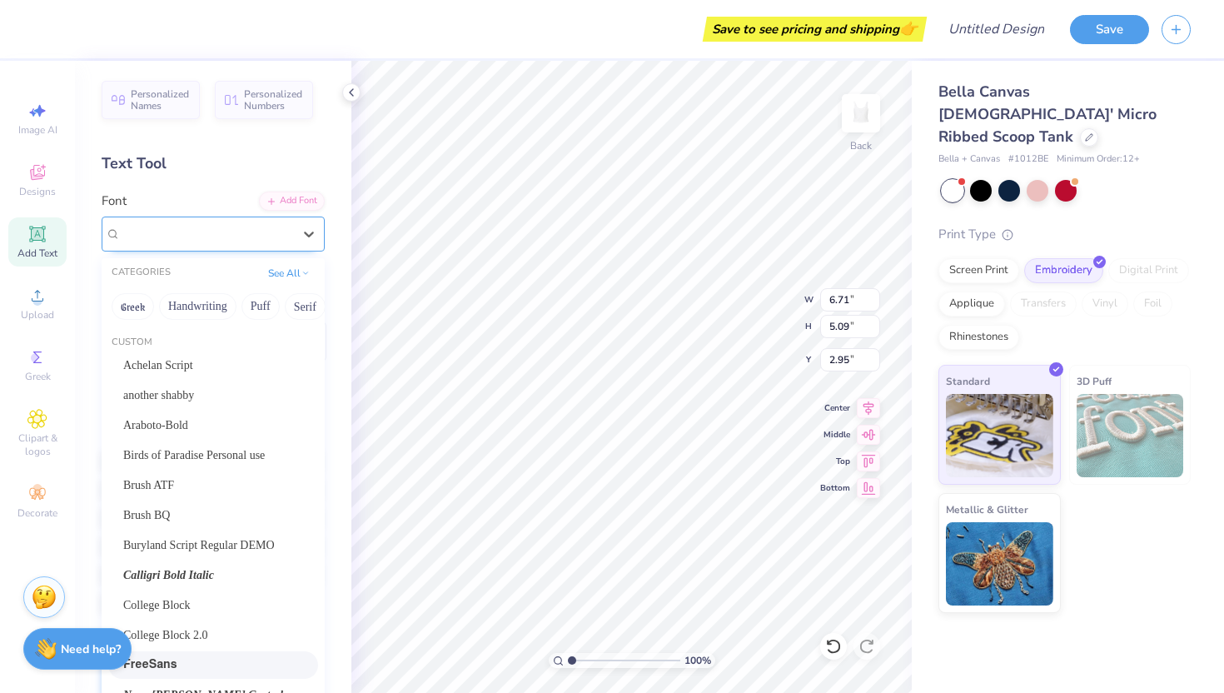
click at [260, 242] on div at bounding box center [207, 233] width 172 height 22
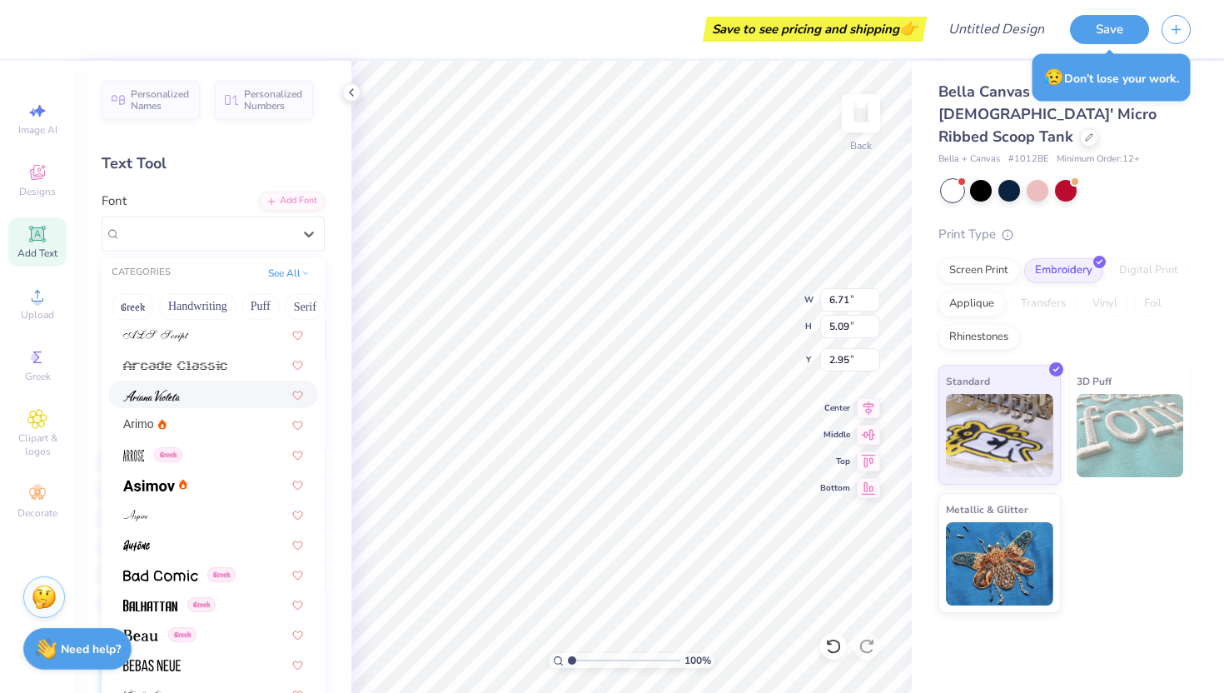
scroll to position [934, 0]
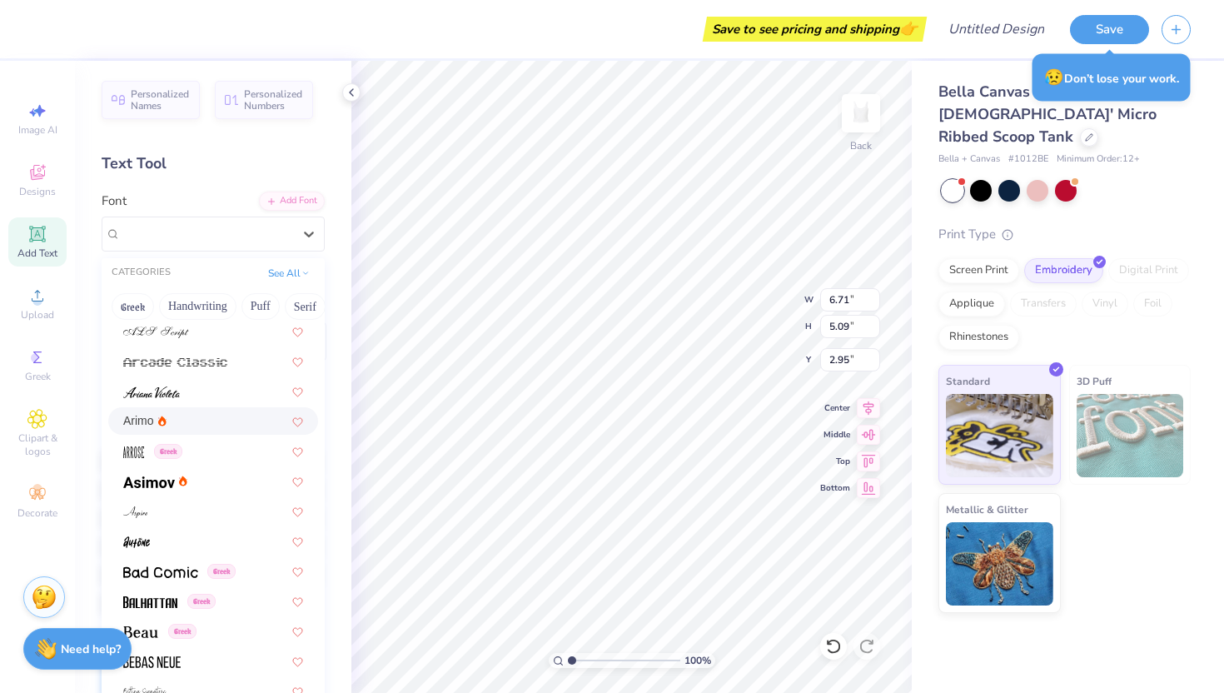
click at [240, 421] on div "Arimo" at bounding box center [213, 420] width 180 height 17
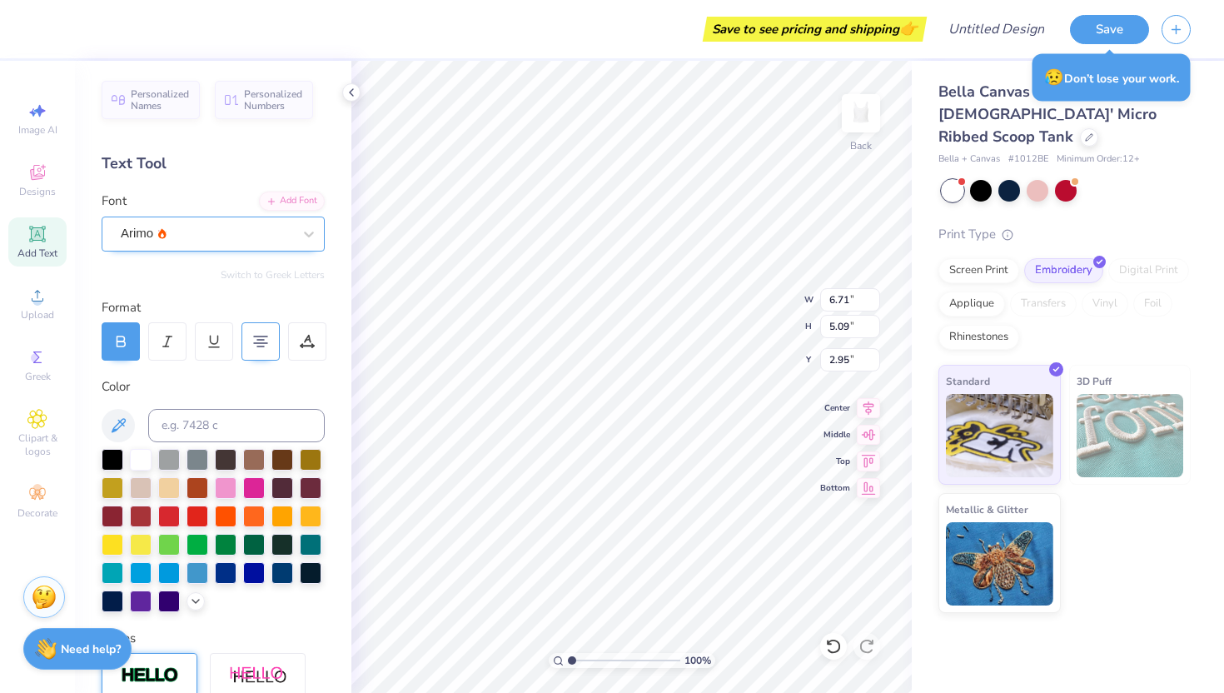
click at [247, 222] on div "Arimo" at bounding box center [206, 234] width 175 height 26
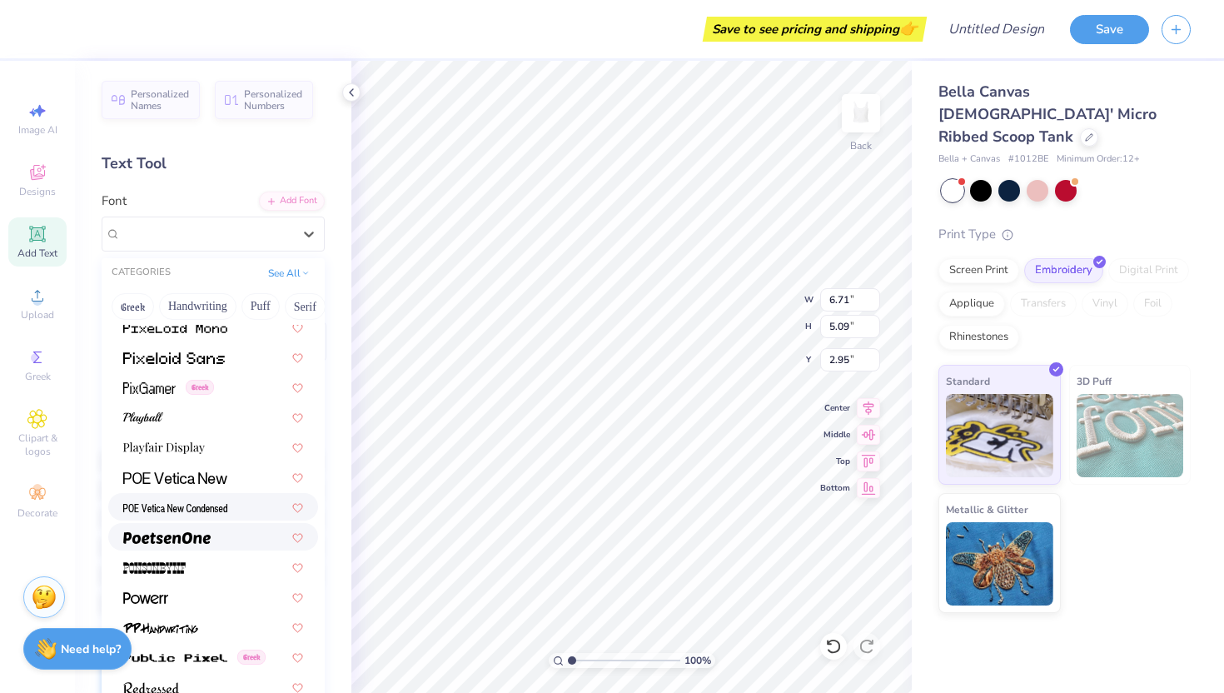
scroll to position [7446, 0]
click at [227, 477] on div at bounding box center [213, 475] width 180 height 17
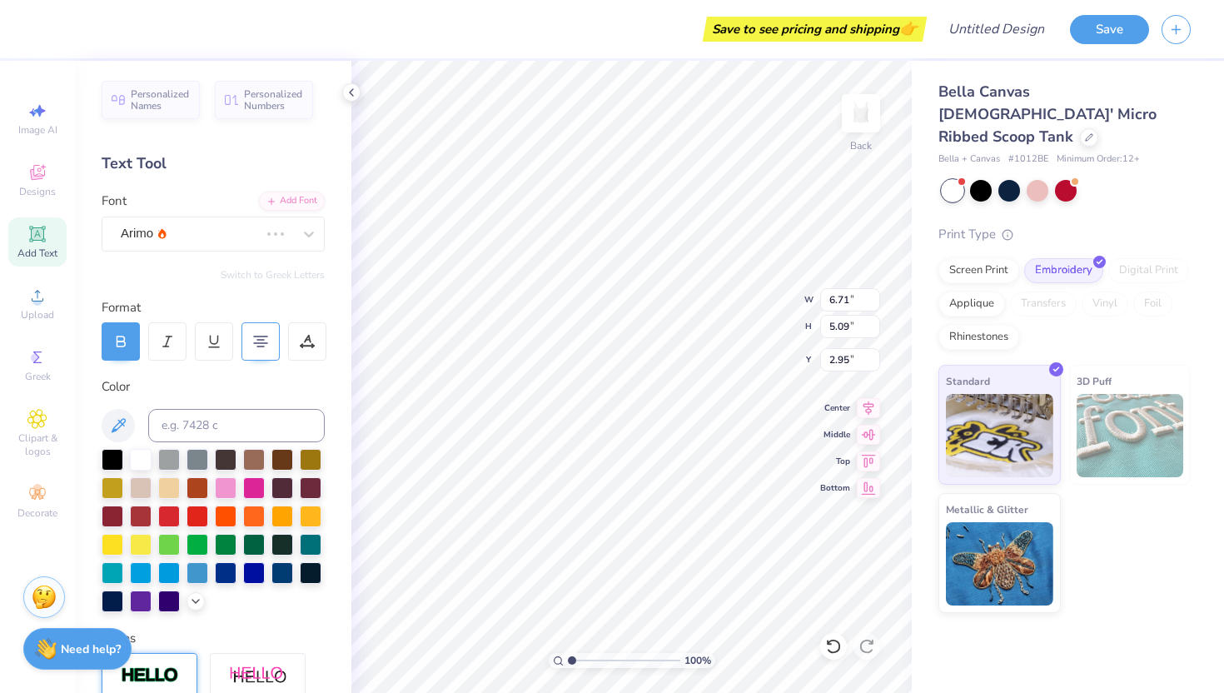
scroll to position [1, 1]
click at [831, 643] on icon at bounding box center [829, 642] width 3 height 3
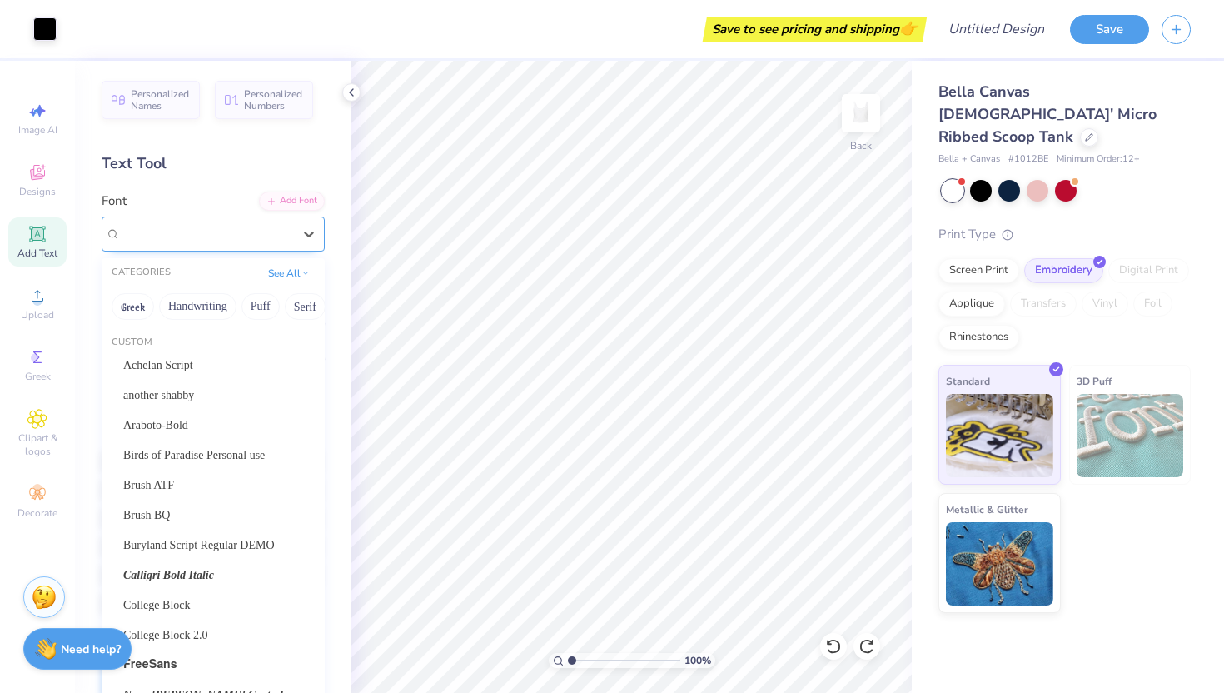
click at [277, 223] on div "Times New Roman" at bounding box center [206, 234] width 175 height 26
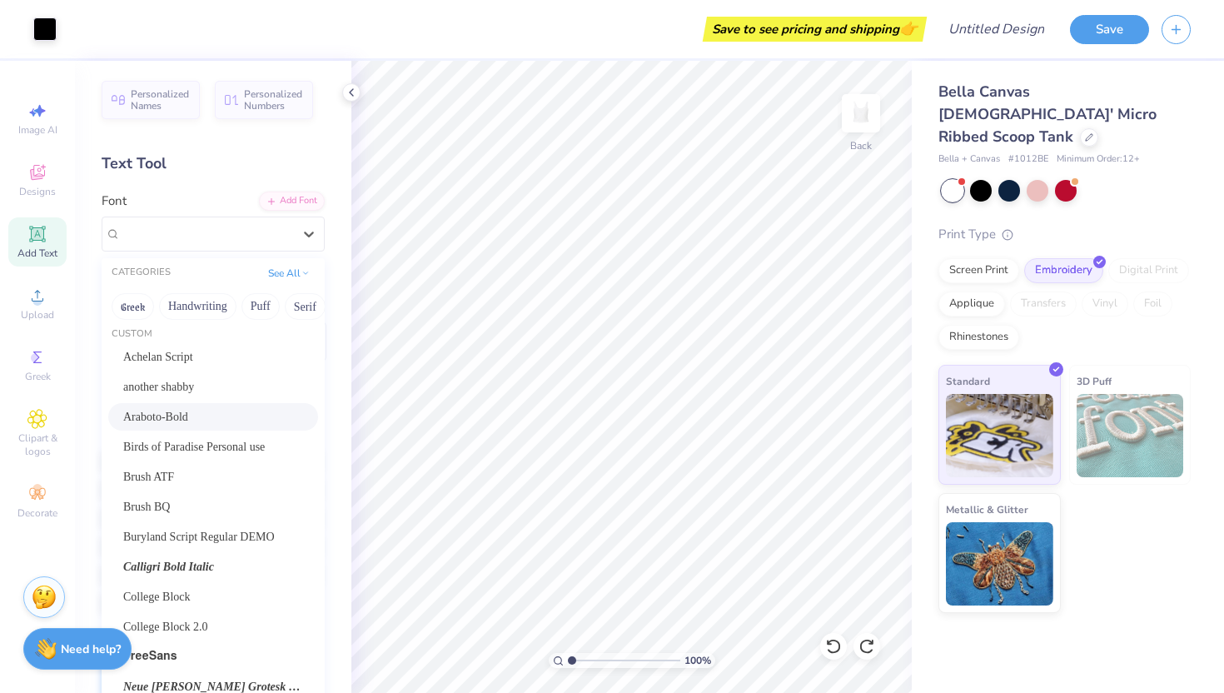
click at [247, 415] on div "Araboto-Bold" at bounding box center [213, 416] width 180 height 17
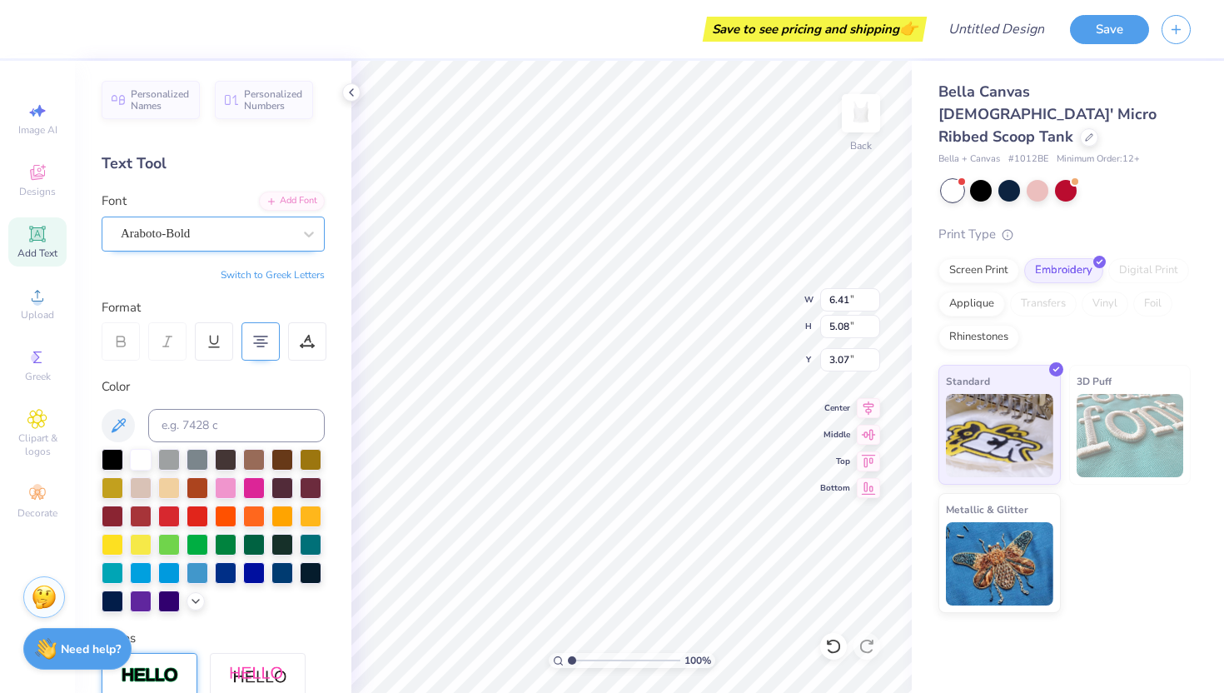
click at [286, 236] on div "Araboto-Bold" at bounding box center [206, 234] width 175 height 26
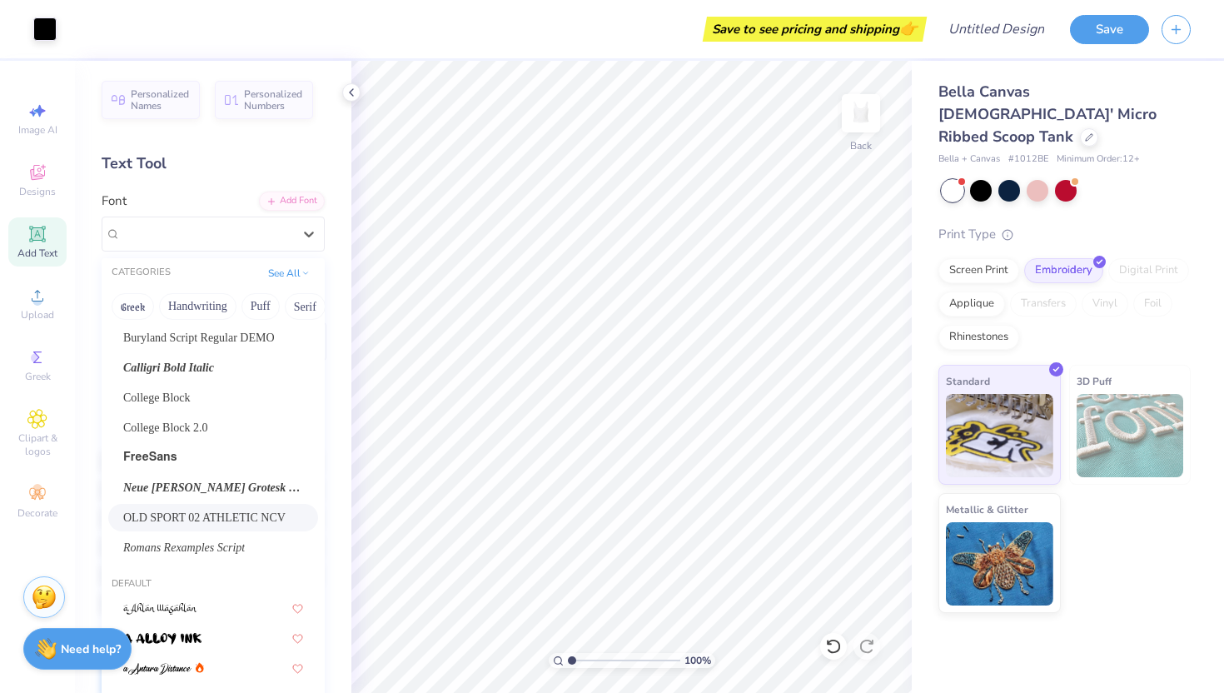
scroll to position [213, 0]
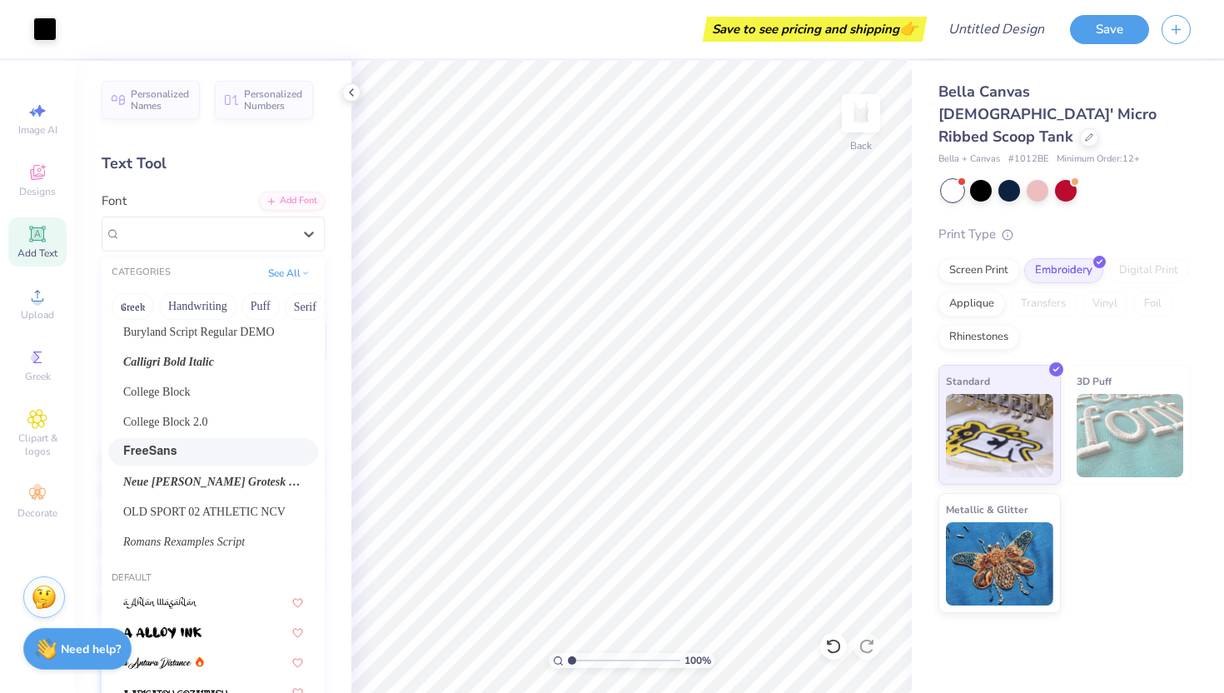
click at [222, 449] on div "FreeSans" at bounding box center [213, 451] width 180 height 17
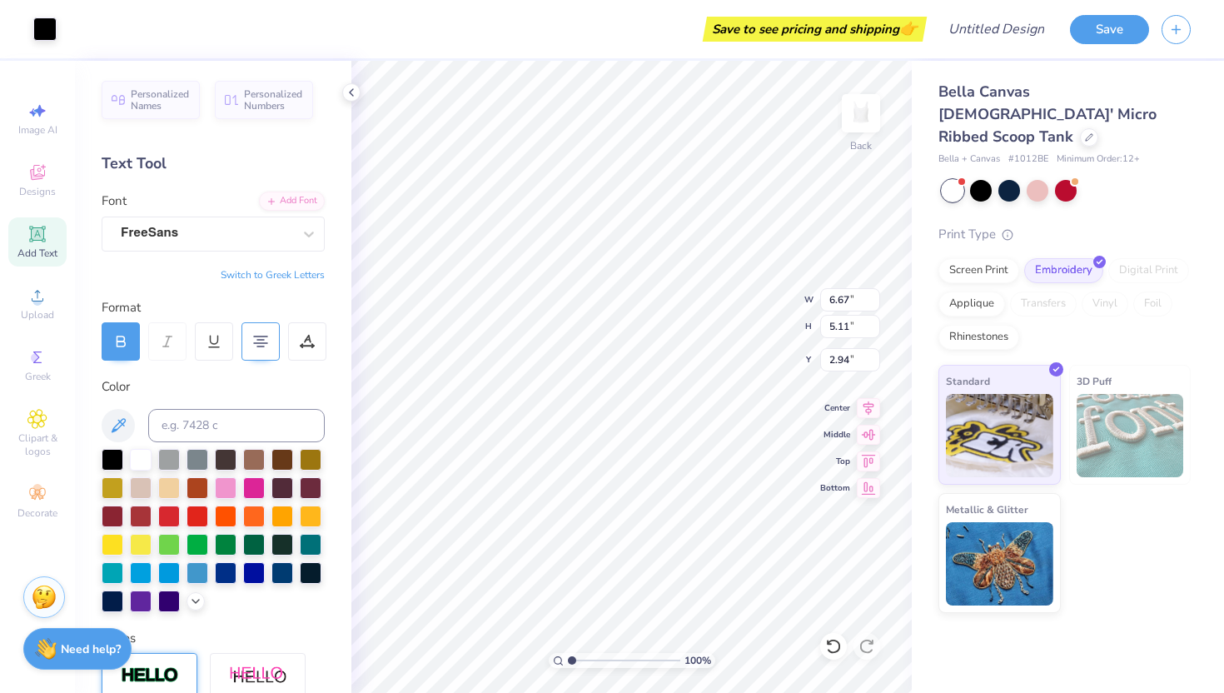
type input "2.94"
click at [301, 348] on icon at bounding box center [307, 341] width 15 height 15
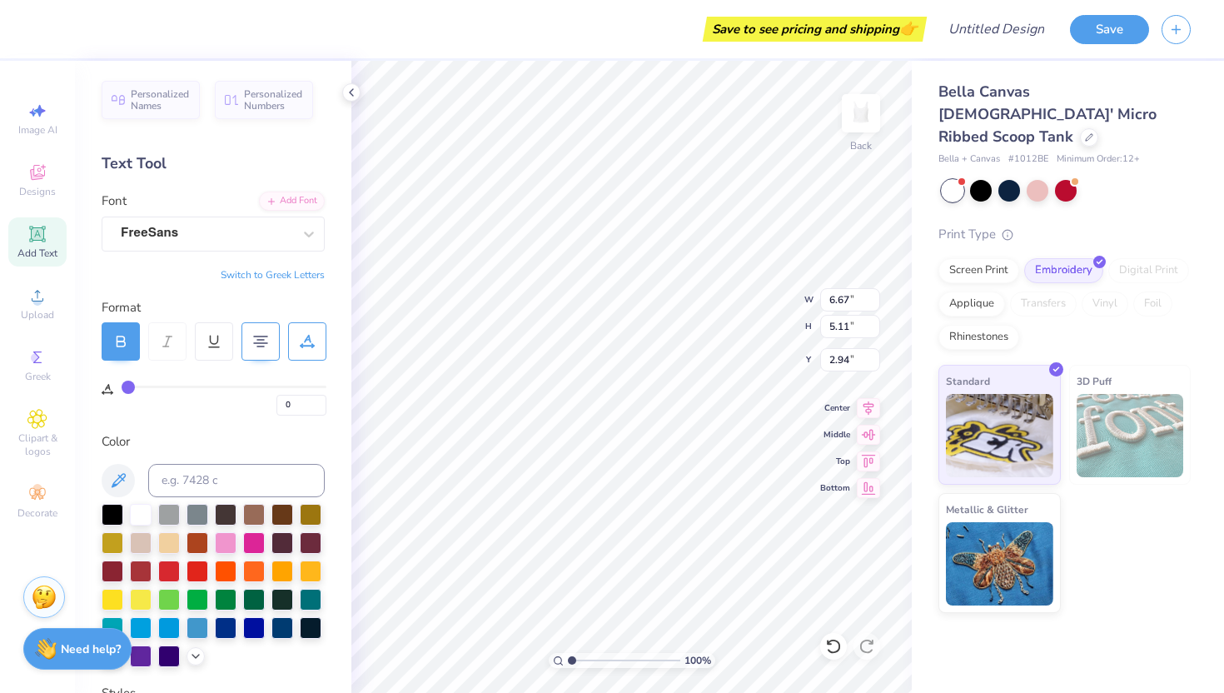
type input "3"
type input "4"
type input "5"
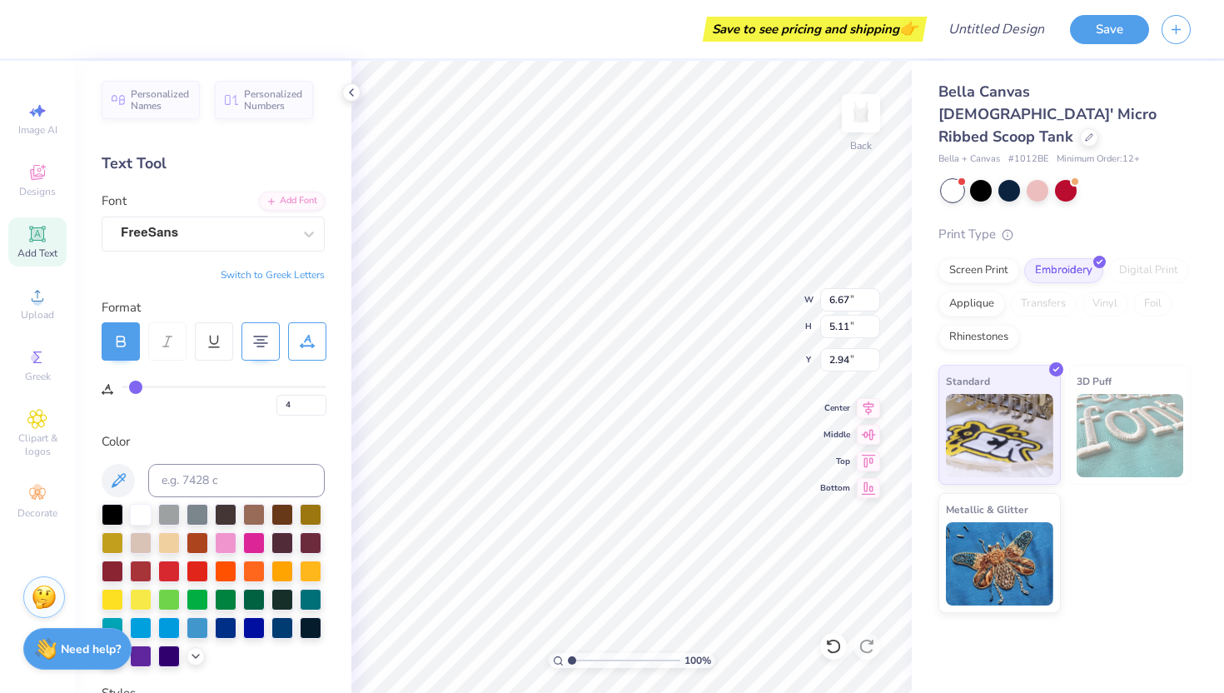
type input "5"
type input "6"
type input "7"
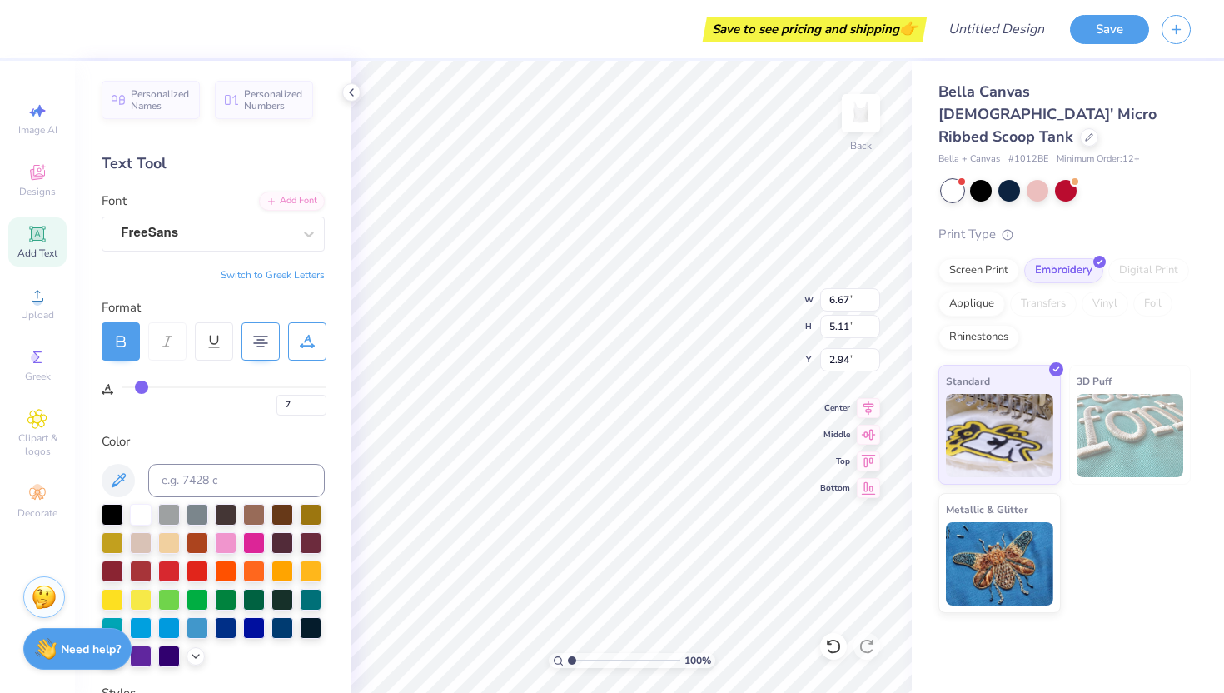
type input "8"
type input "9"
type input "10"
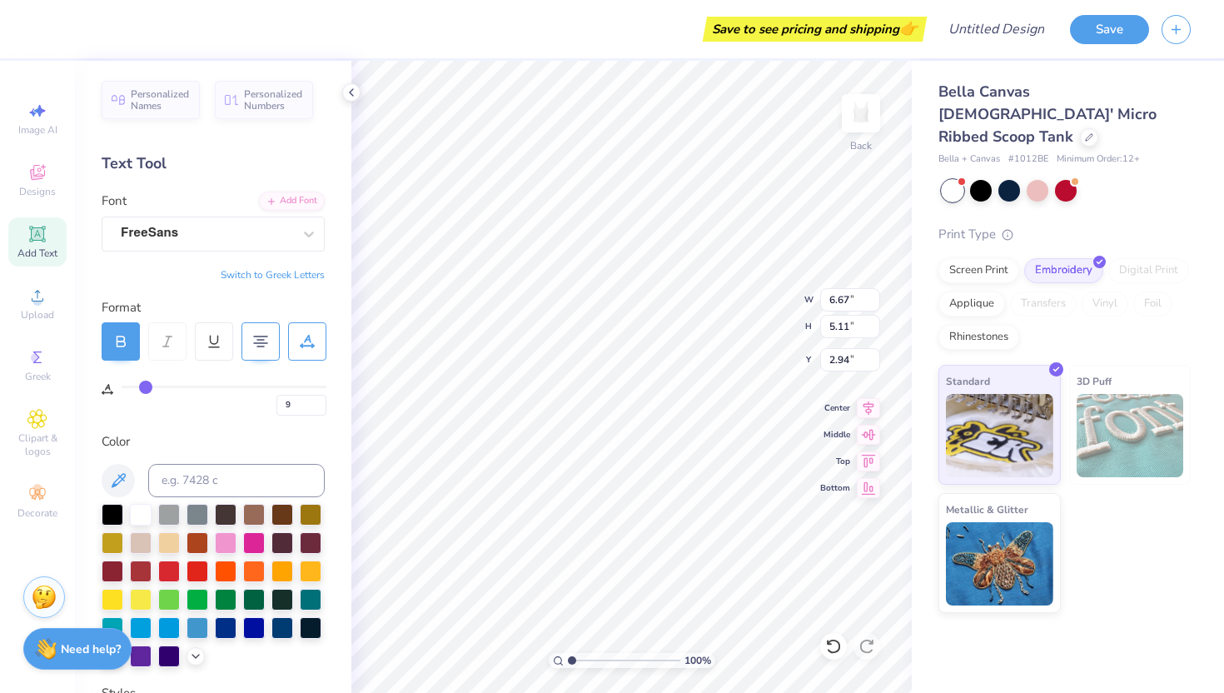
type input "10"
type input "11"
type input "12"
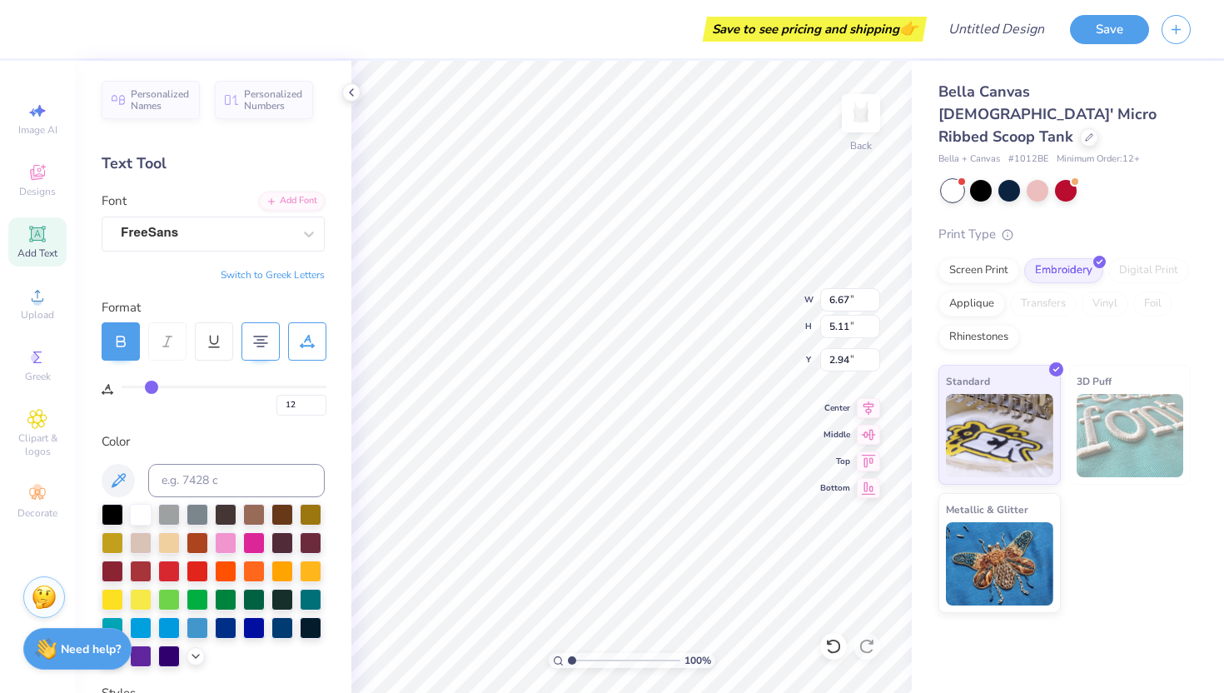
type input "13"
drag, startPoint x: 133, startPoint y: 387, endPoint x: 153, endPoint y: 387, distance: 20.0
type input "13"
click at [153, 387] on input "range" at bounding box center [224, 387] width 205 height 2
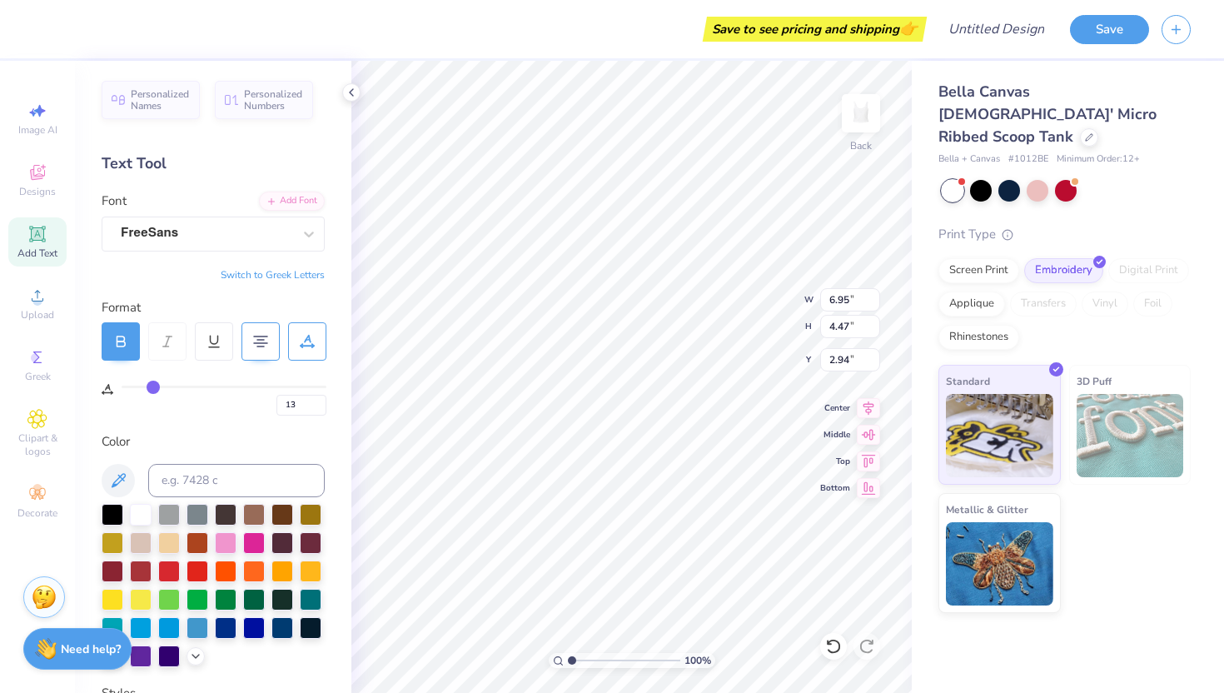
type input "6.95"
type input "4.47"
type input "3.26"
type input "12"
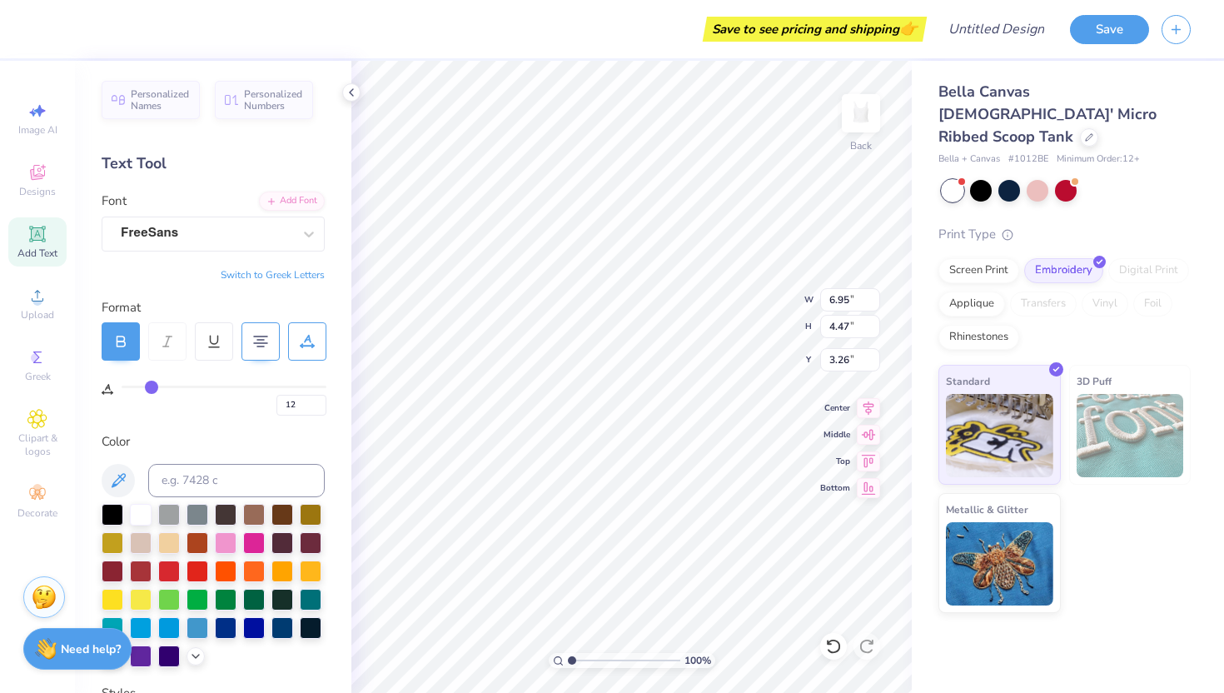
type input "11"
type input "10"
type input "9"
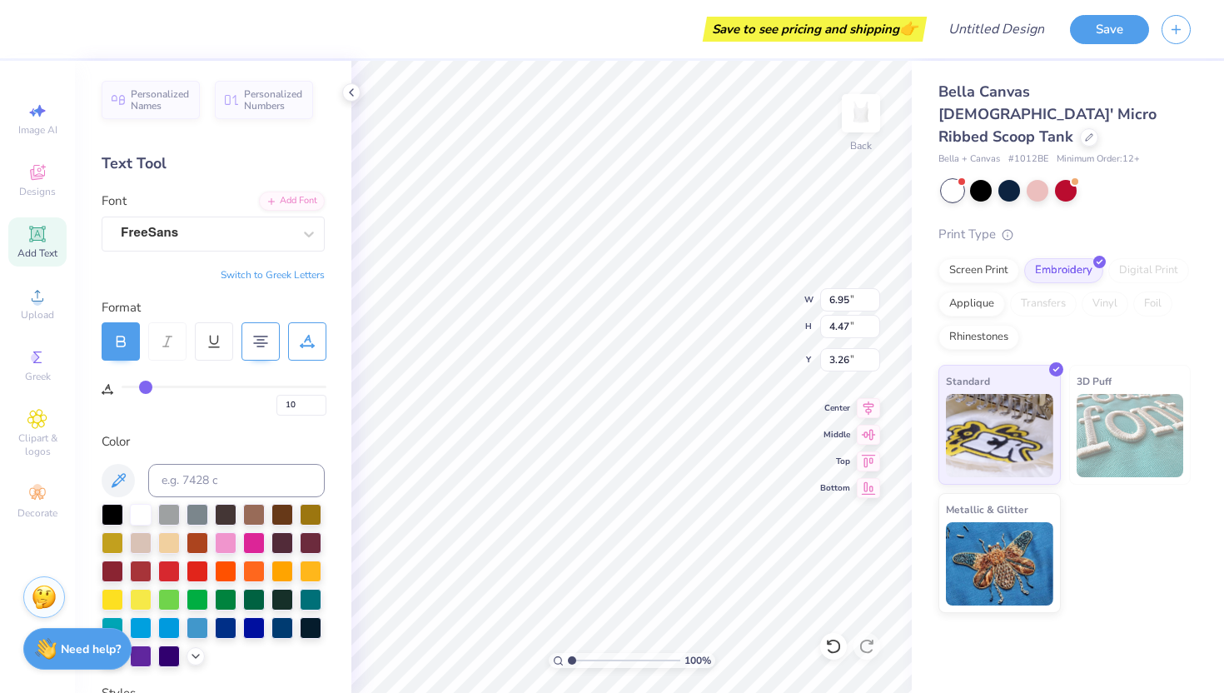
type input "9"
type input "8"
type input "7"
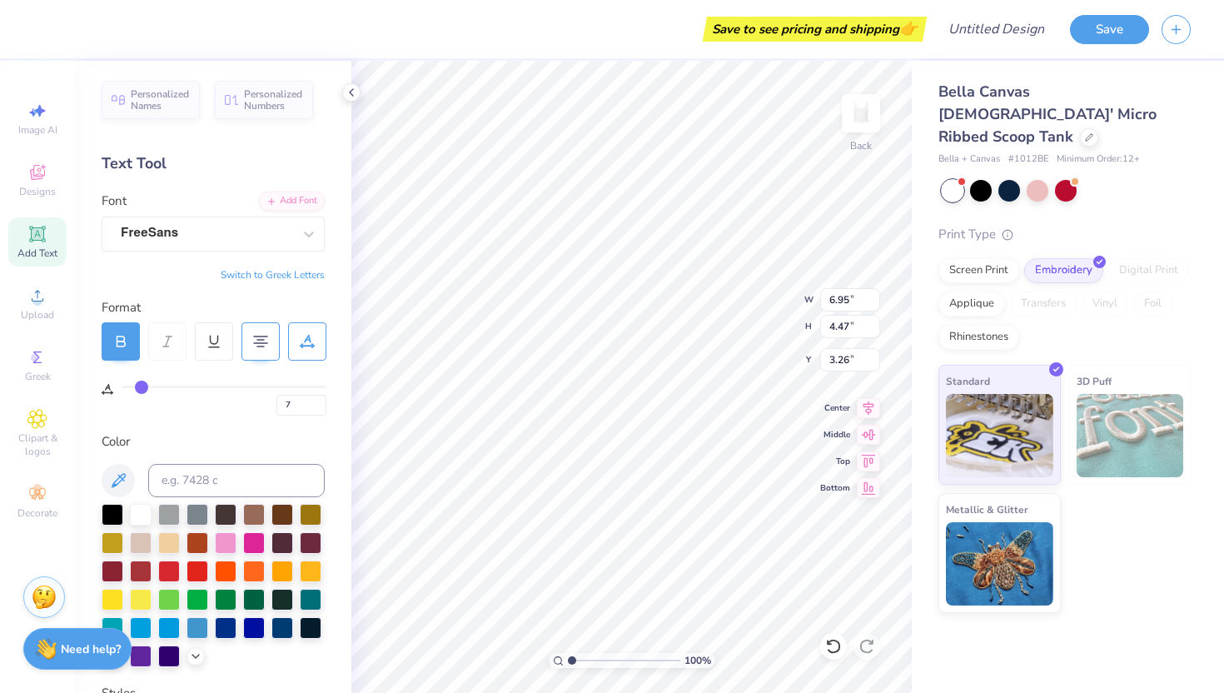
type input "6"
type input "5"
type input "4"
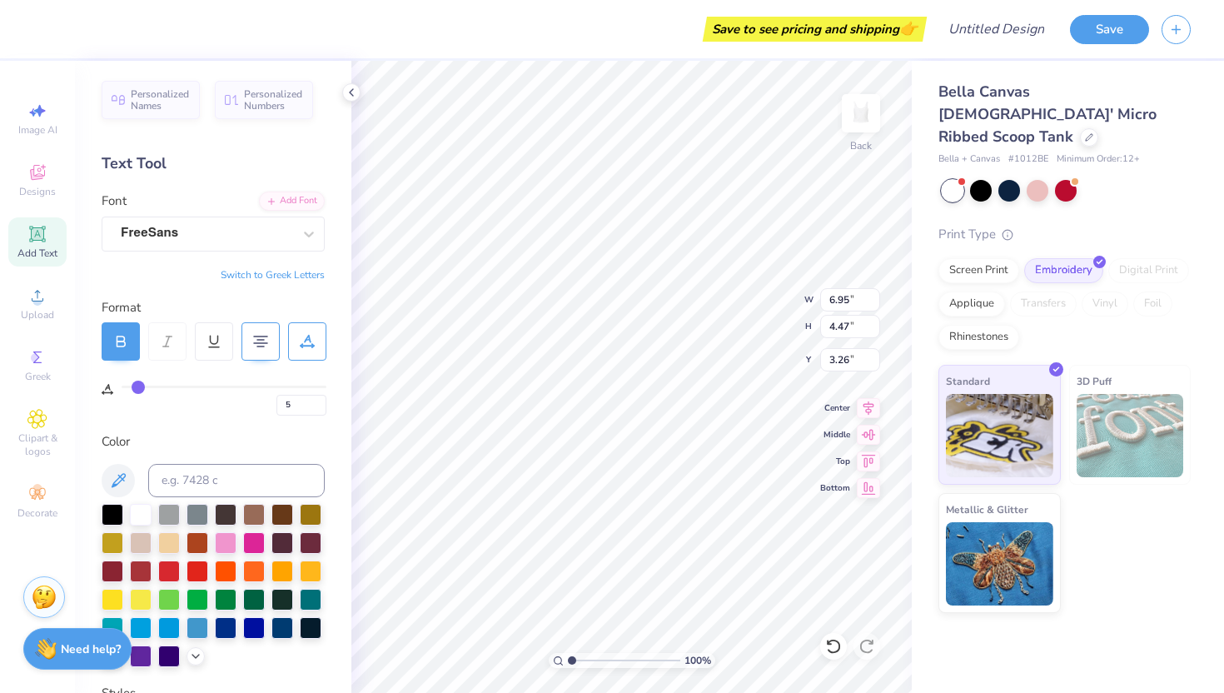
type input "4"
type input "3"
type input "2"
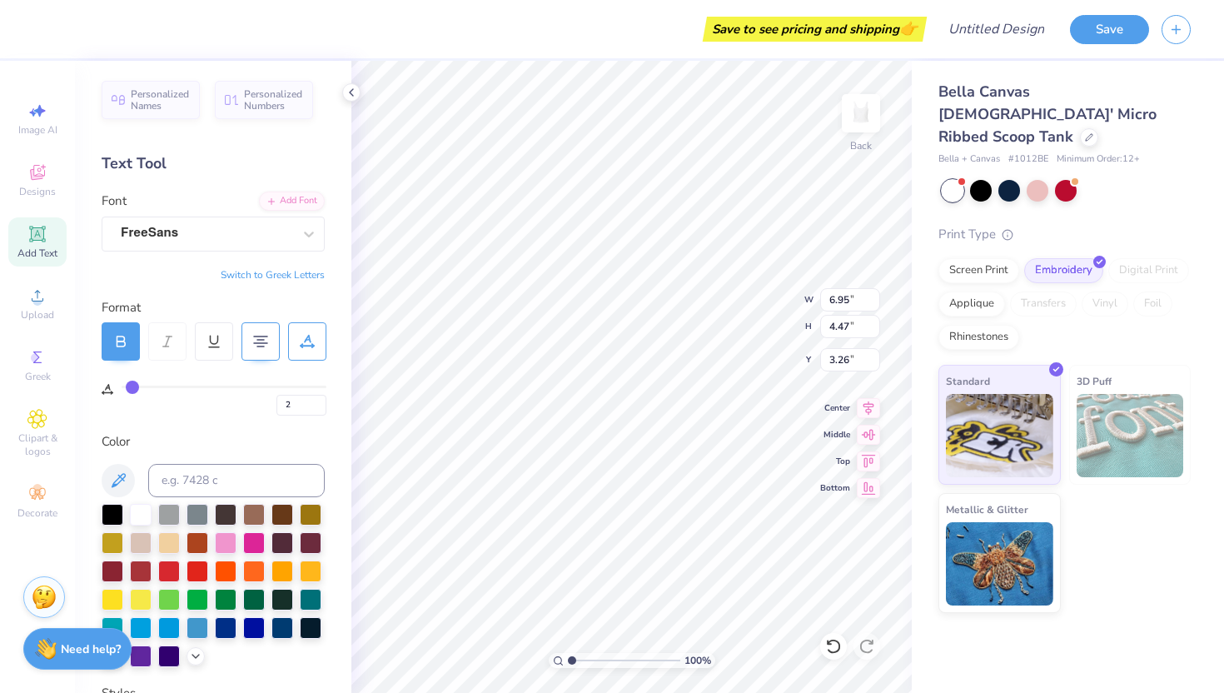
type input "1"
type input "0"
drag, startPoint x: 152, startPoint y: 387, endPoint x: 107, endPoint y: 388, distance: 45.8
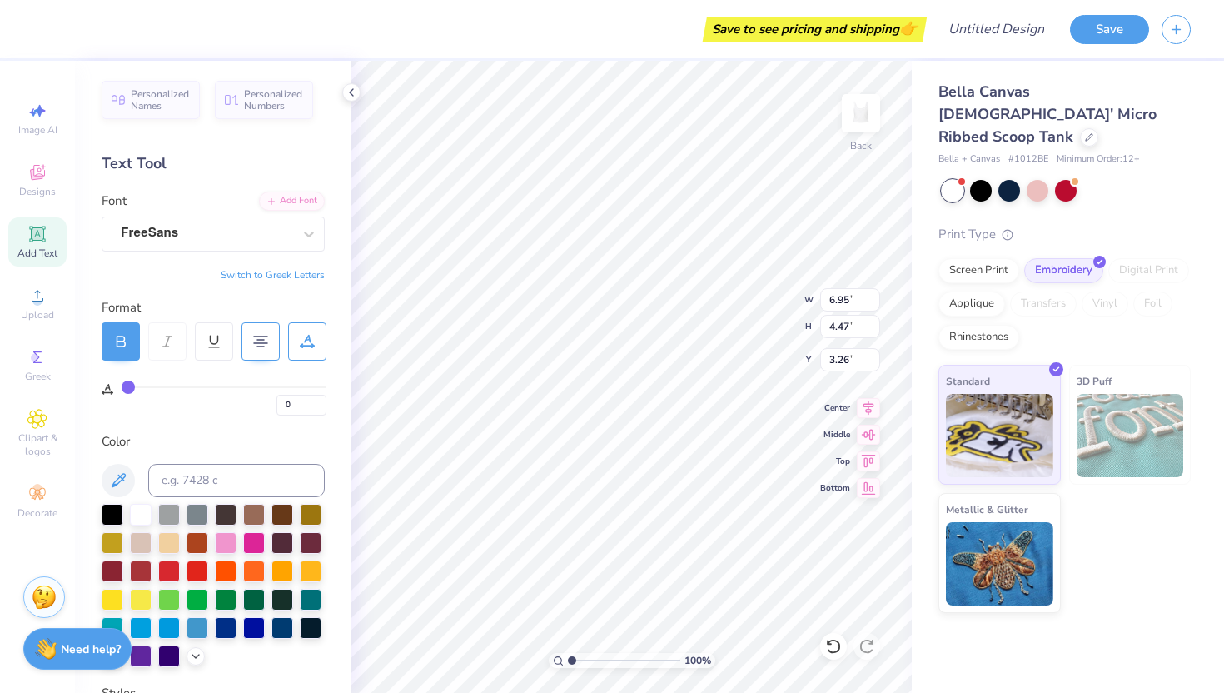
type input "0"
click at [122, 388] on input "range" at bounding box center [224, 387] width 205 height 2
type input "5.84"
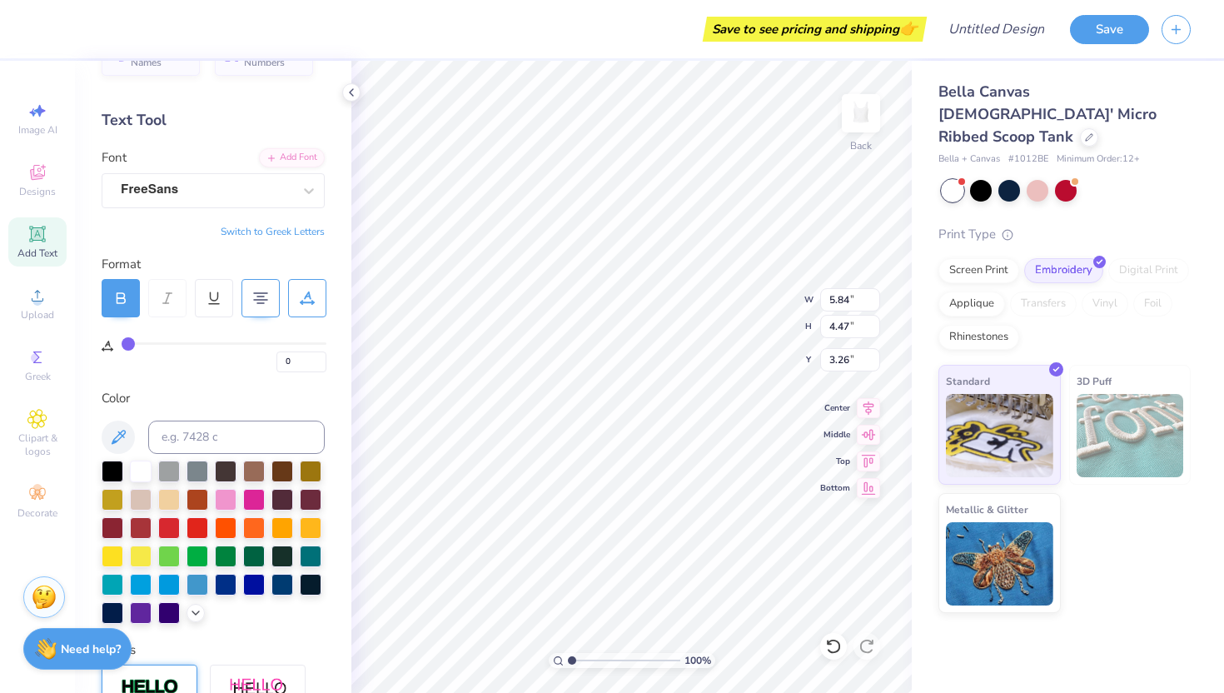
scroll to position [330, 0]
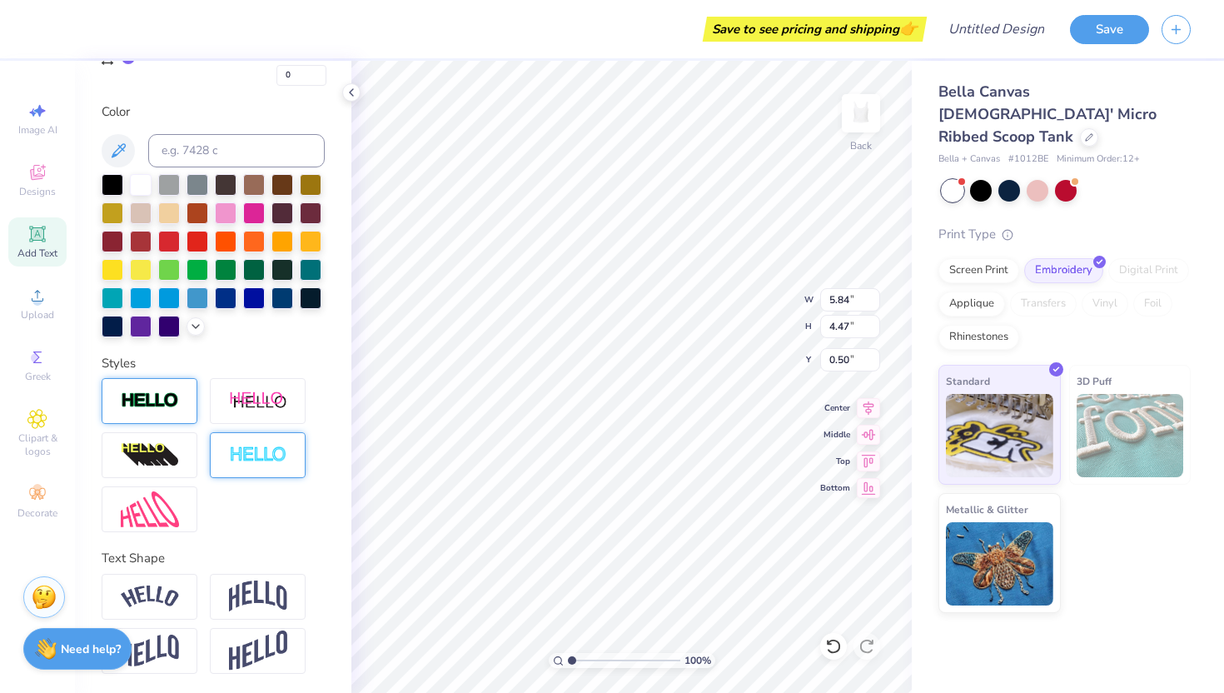
type input "0.50"
type input "2.97"
type input "2.28"
type input "0.86"
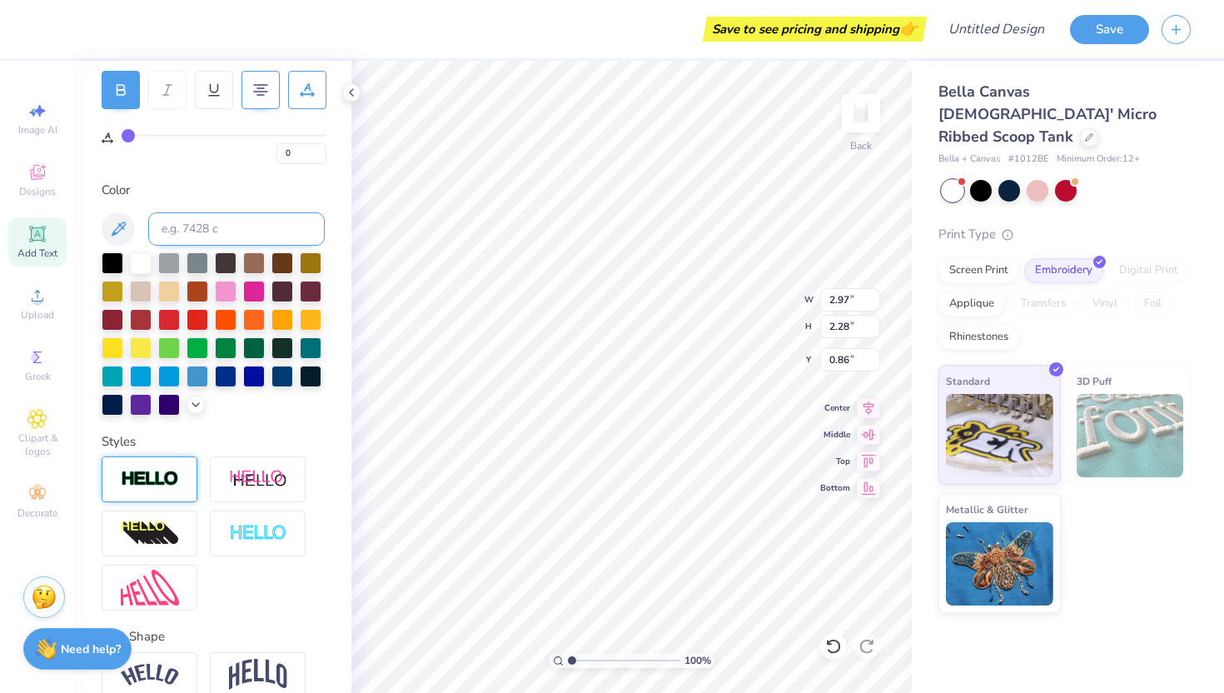
scroll to position [129, 0]
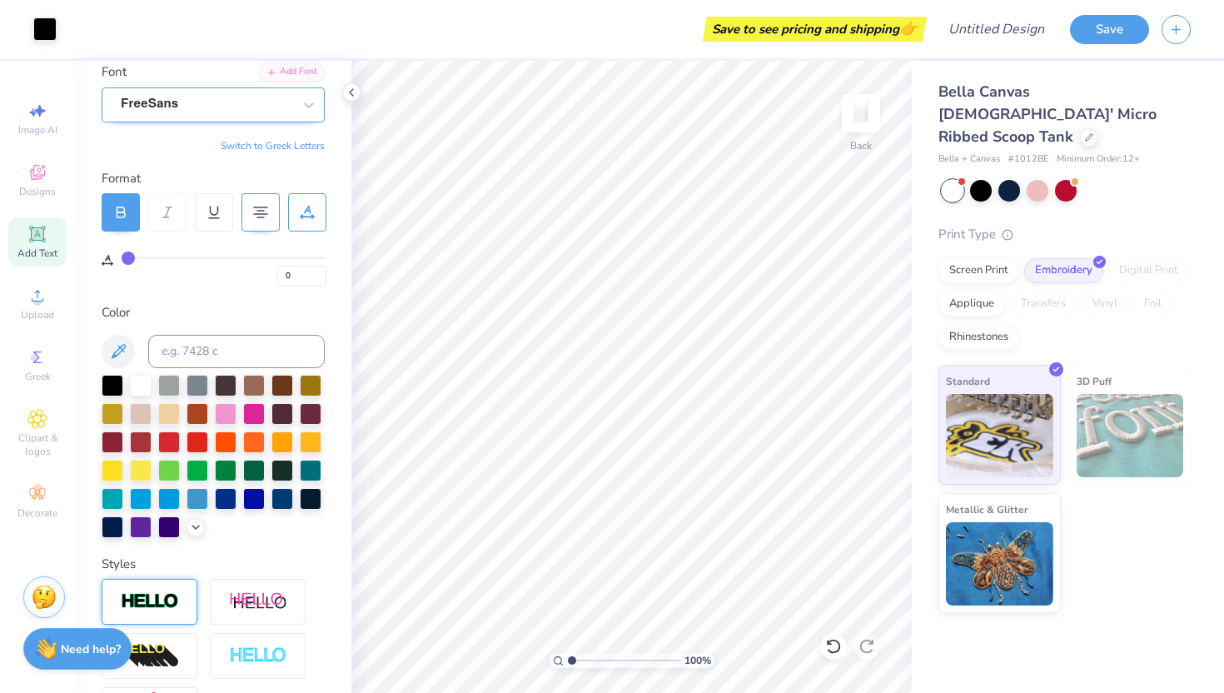
click at [214, 111] on div "FreeSans" at bounding box center [206, 105] width 175 height 26
click at [201, 443] on div at bounding box center [198, 441] width 22 height 22
click at [164, 447] on div at bounding box center [169, 441] width 22 height 22
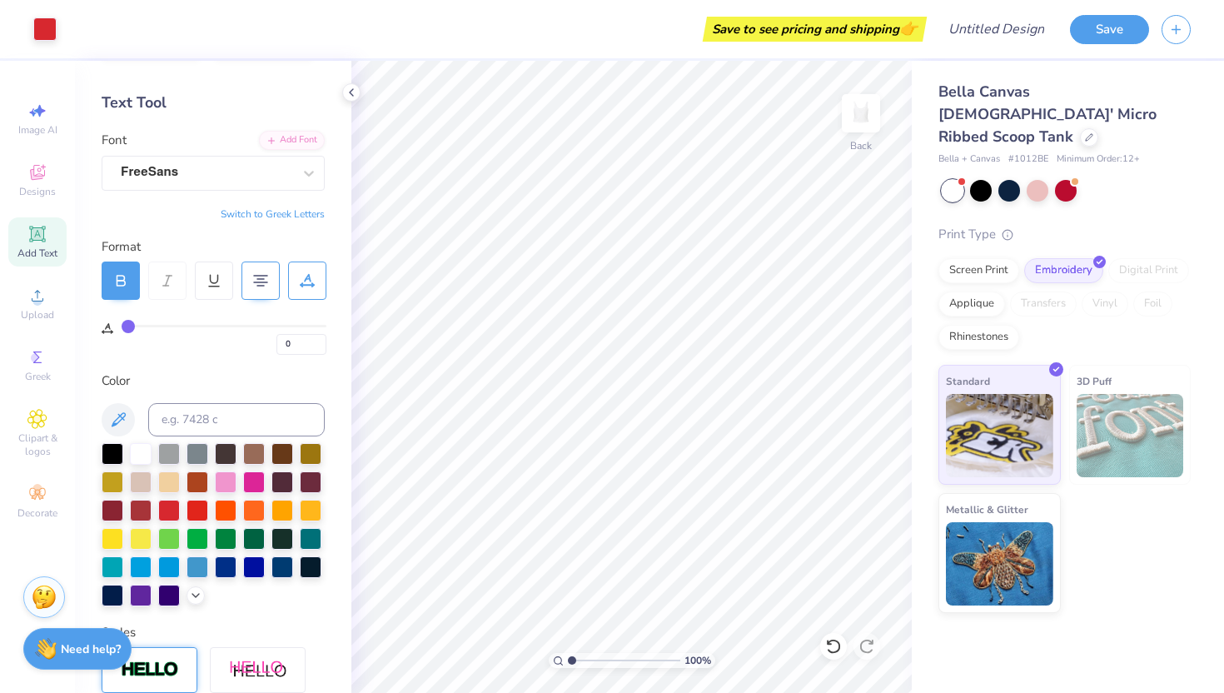
scroll to position [62, 0]
click at [240, 177] on div "FreeSans" at bounding box center [206, 172] width 175 height 26
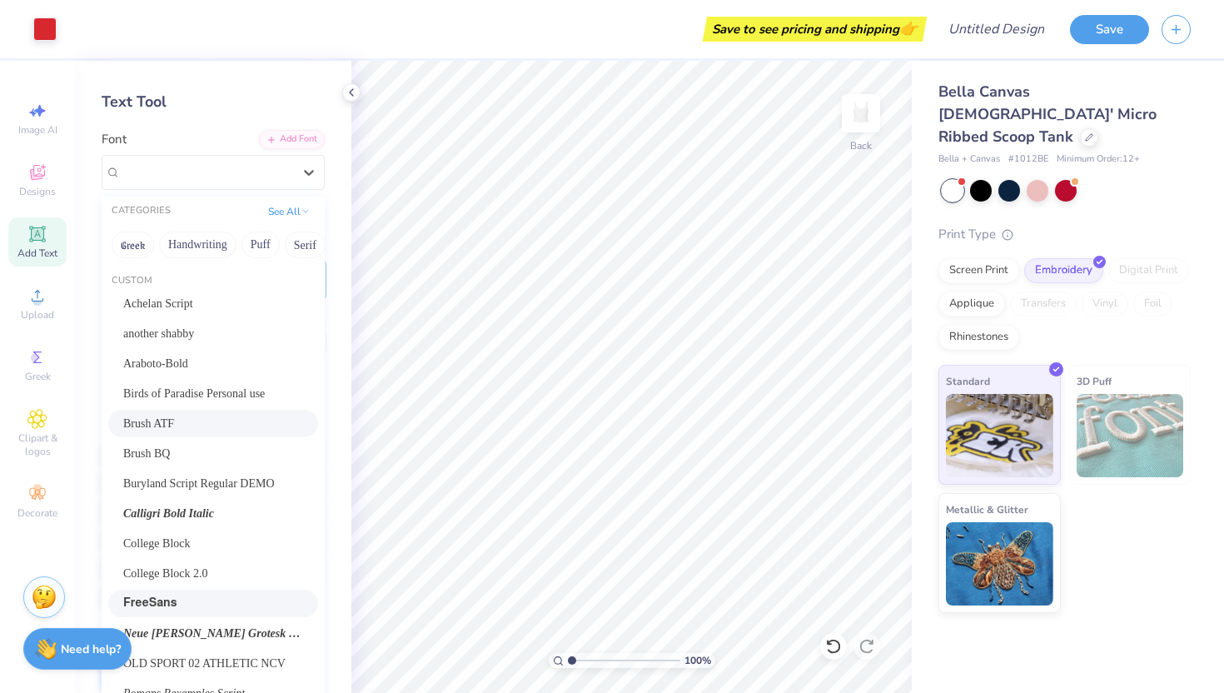
scroll to position [0, 0]
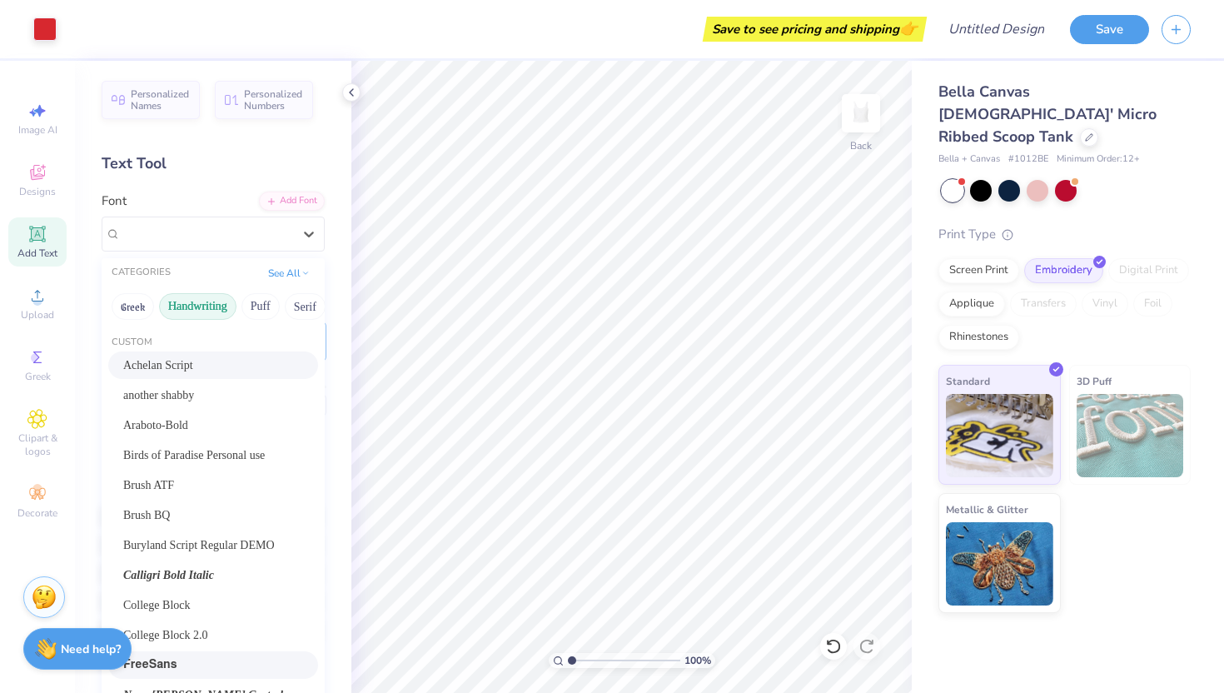
click at [194, 308] on button "Handwriting" at bounding box center [197, 306] width 77 height 27
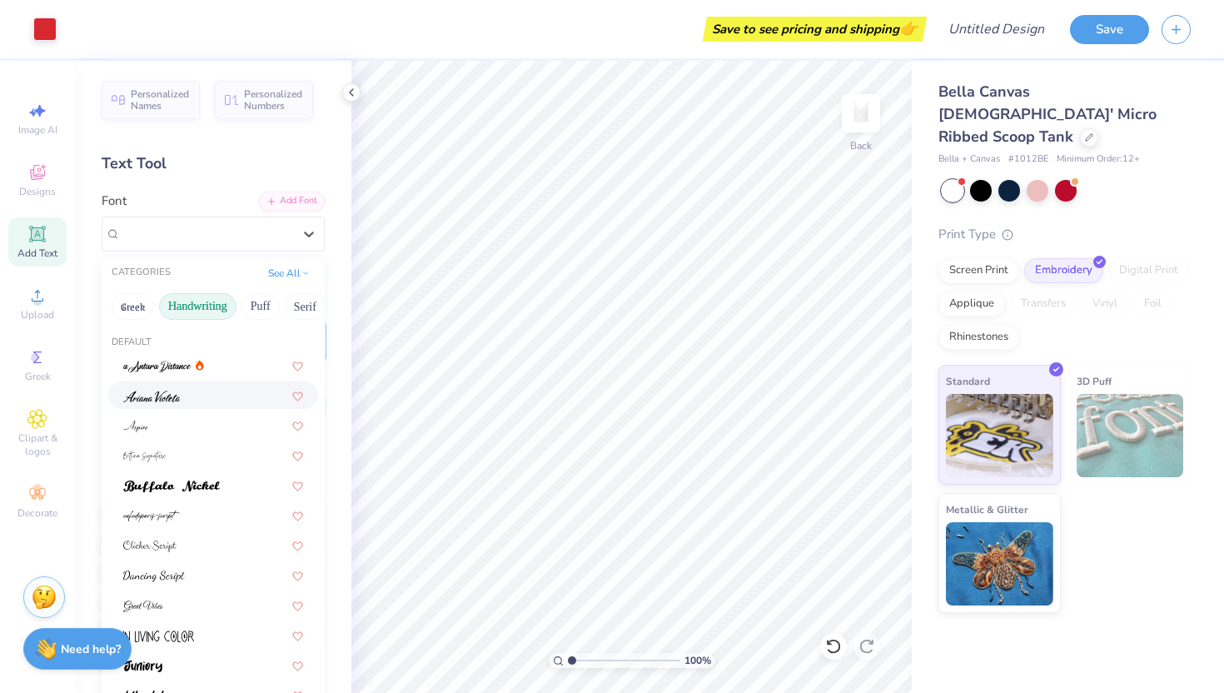
click at [171, 400] on img at bounding box center [151, 397] width 57 height 12
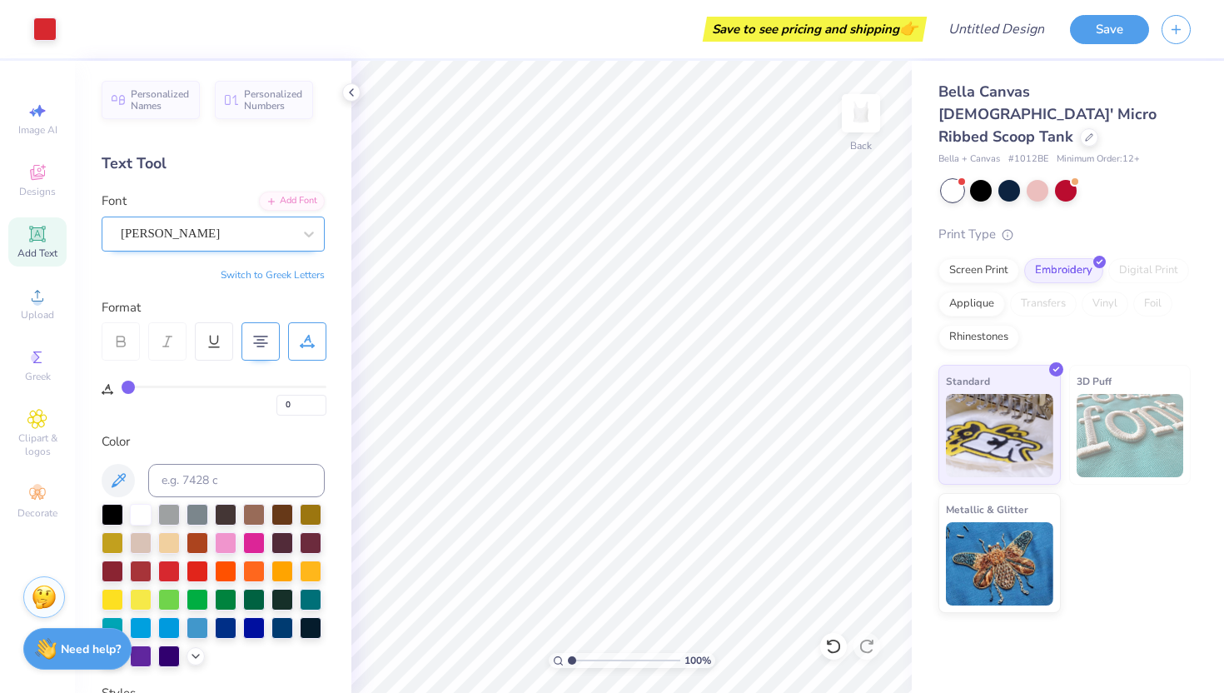
click at [231, 233] on div "[PERSON_NAME]" at bounding box center [206, 234] width 175 height 26
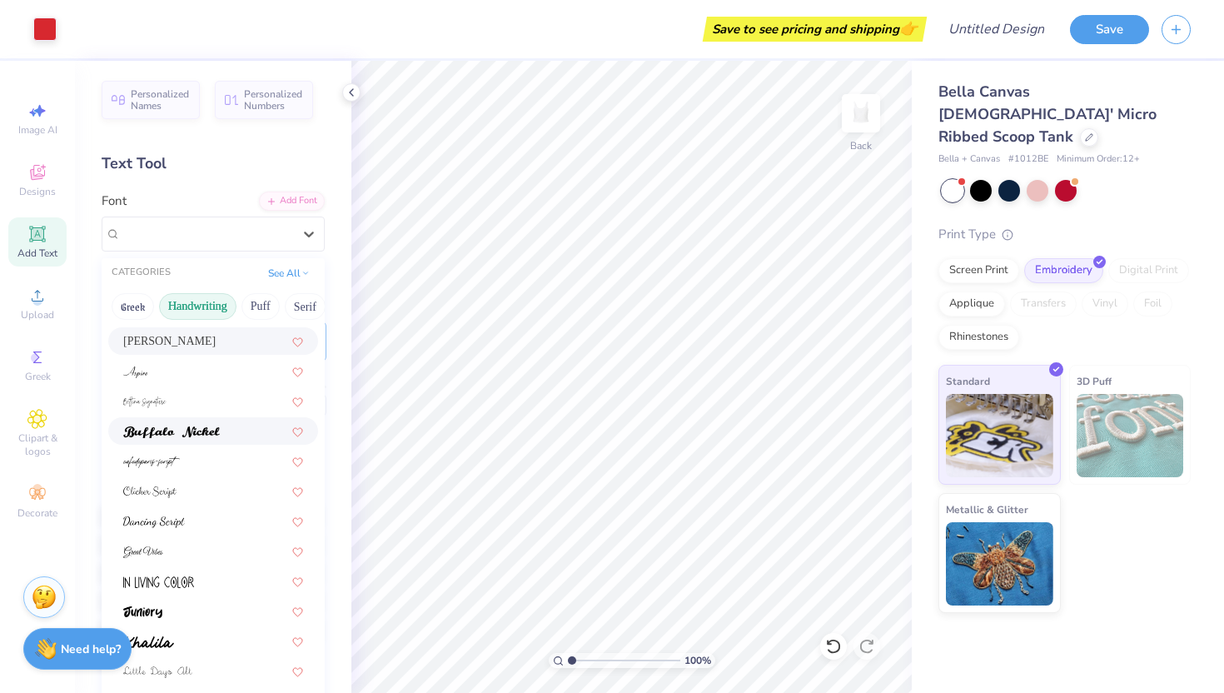
scroll to position [225, 0]
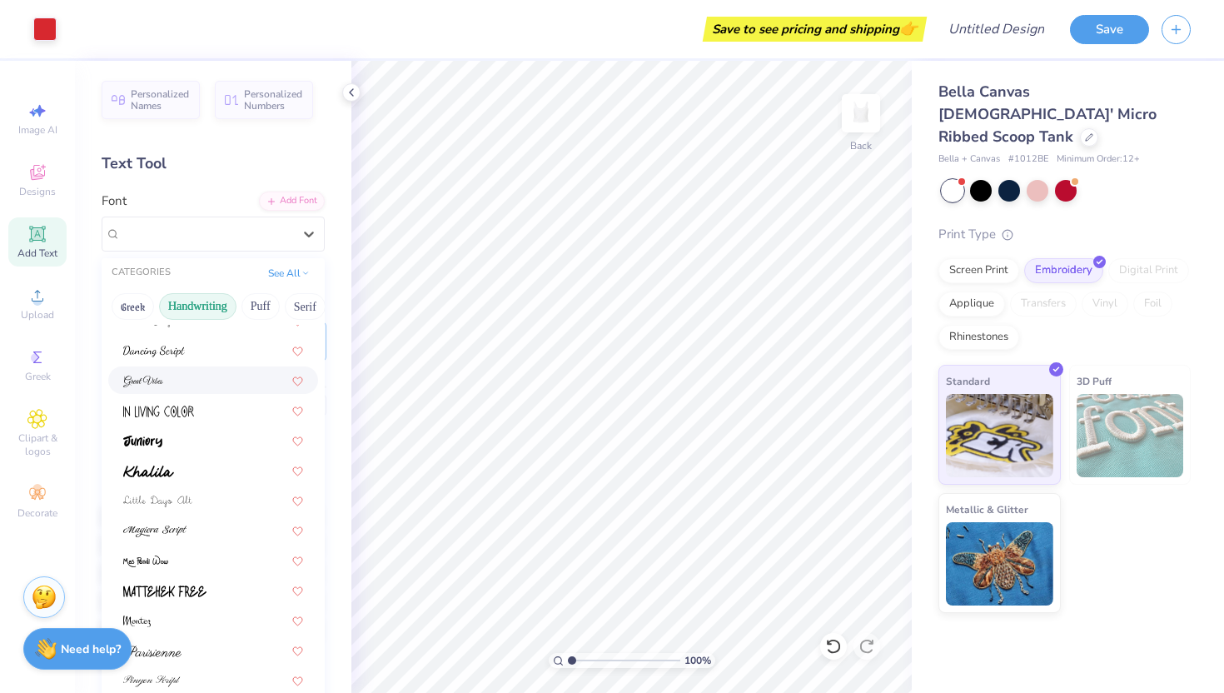
click at [225, 386] on div at bounding box center [213, 379] width 180 height 17
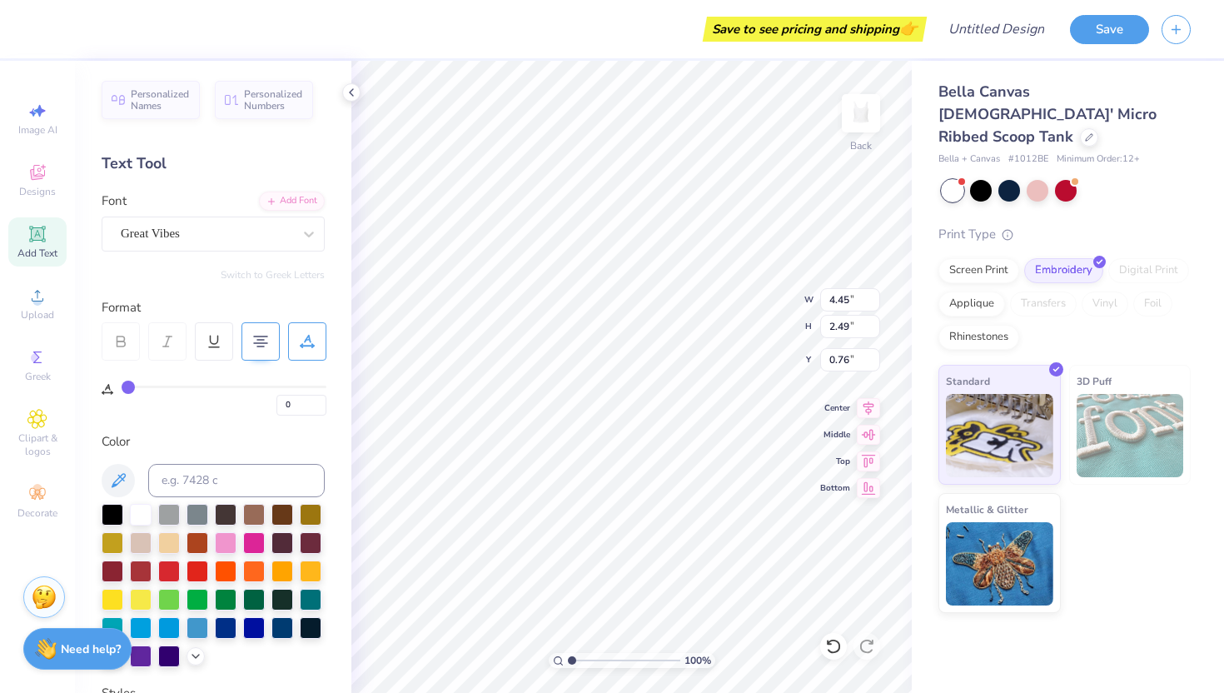
scroll to position [2, 1]
type textarea "Alpha Epsilon Phi"
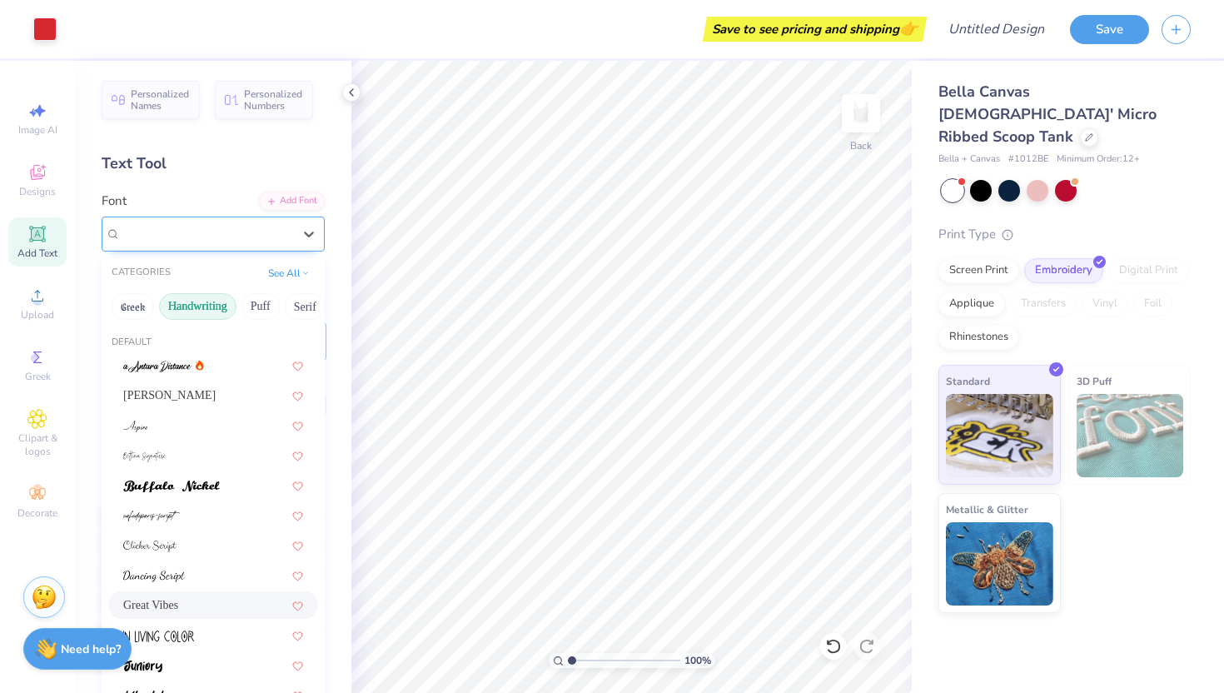
click at [279, 230] on div "Great Vibes" at bounding box center [206, 234] width 175 height 26
click at [243, 486] on div at bounding box center [213, 484] width 180 height 17
click at [284, 250] on div "Buffalo Nickel" at bounding box center [213, 234] width 223 height 35
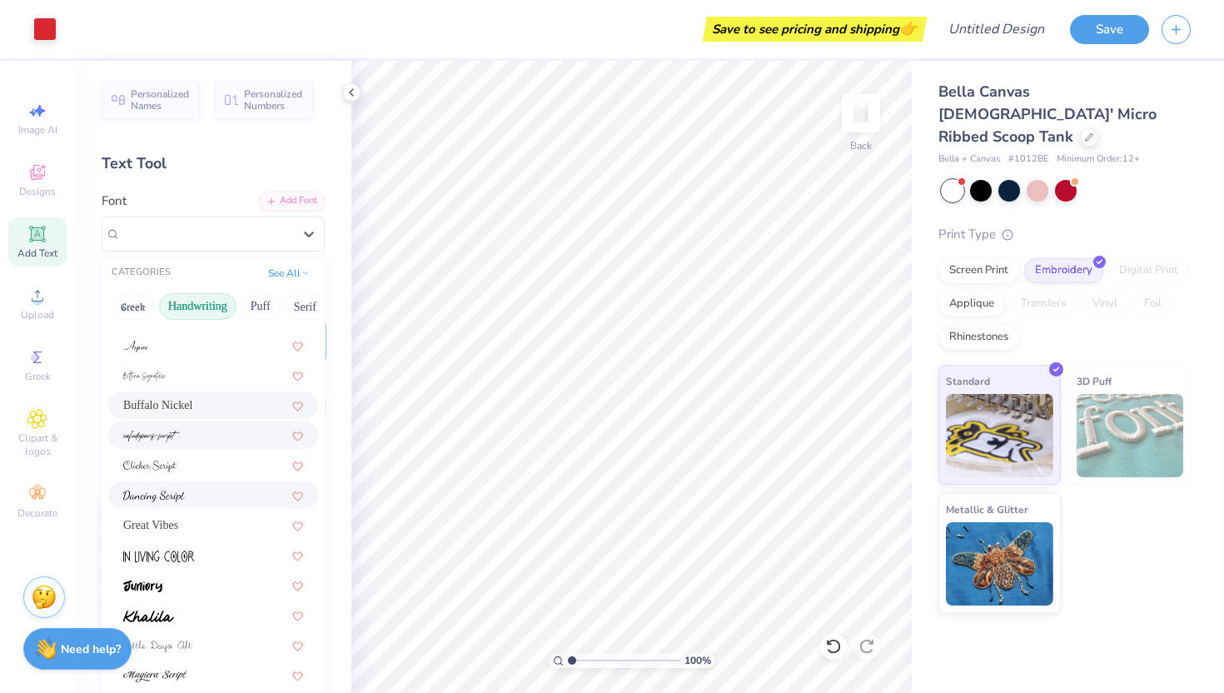
scroll to position [94, 0]
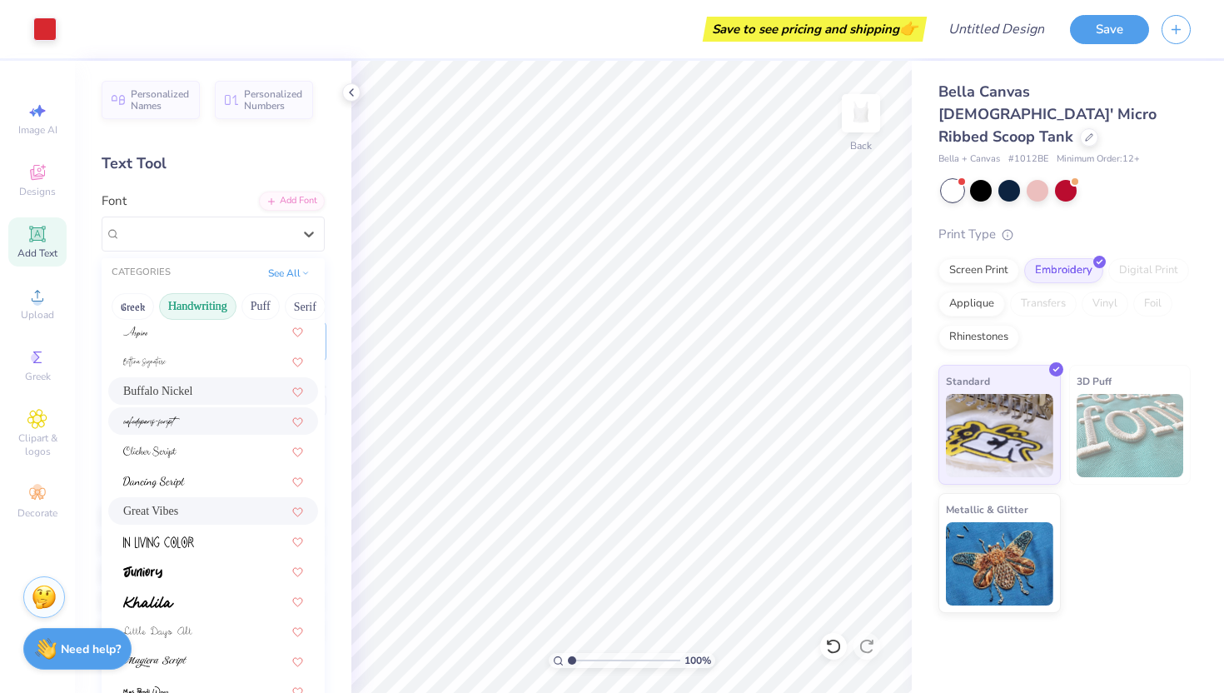
click at [248, 508] on div "Great Vibes" at bounding box center [213, 510] width 180 height 17
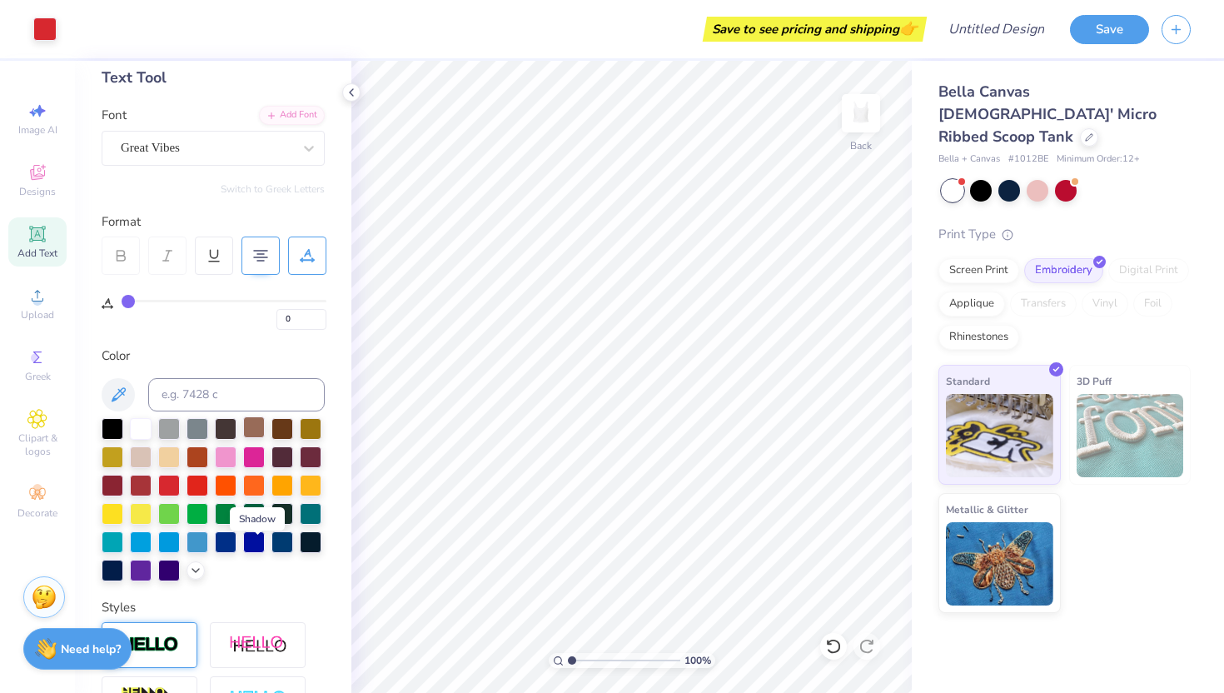
scroll to position [16, 0]
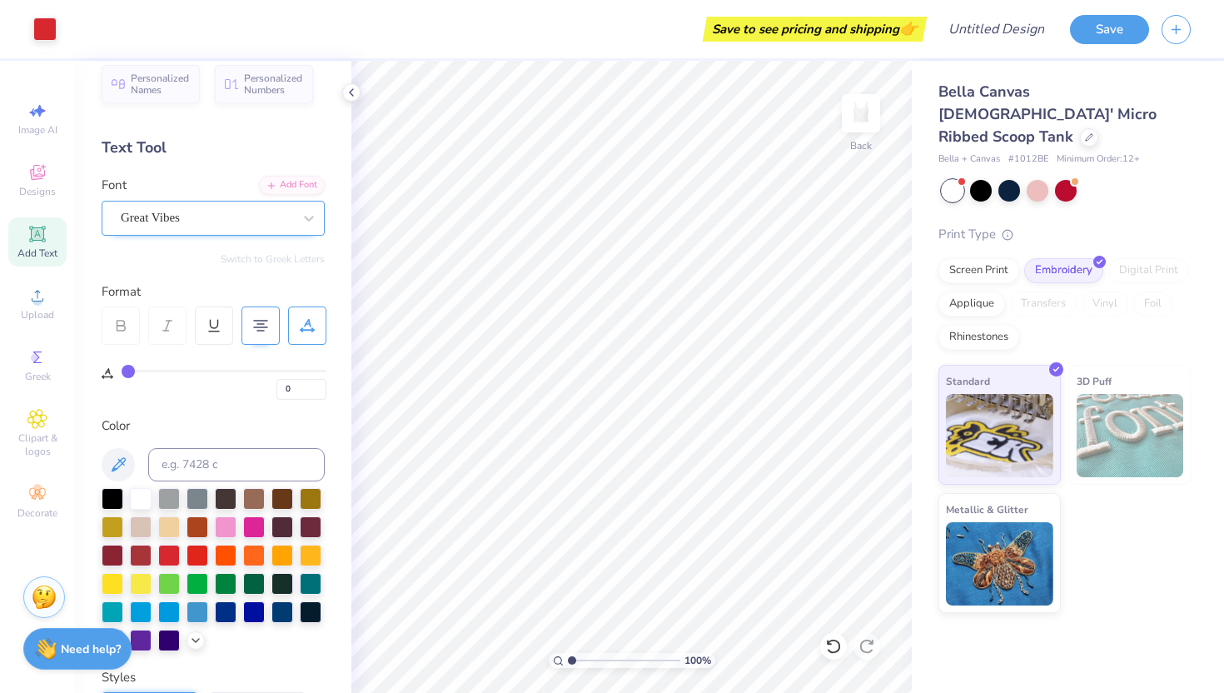
click at [237, 234] on div "Great Vibes" at bounding box center [213, 218] width 223 height 35
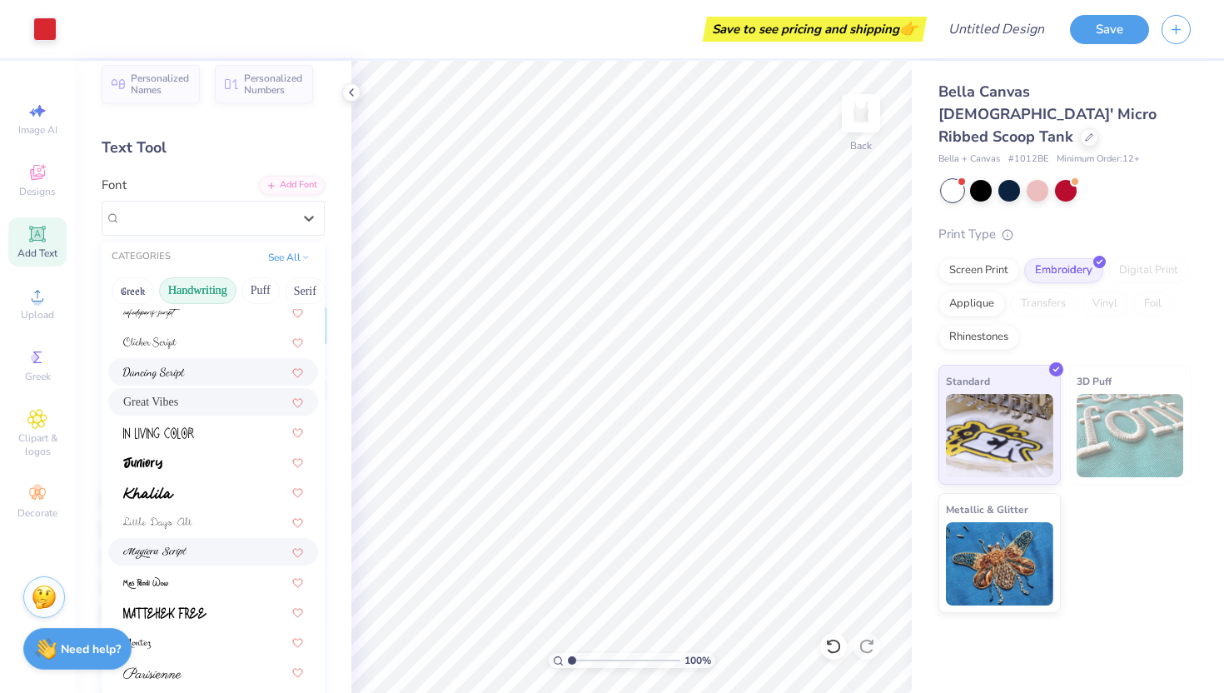
scroll to position [378, 0]
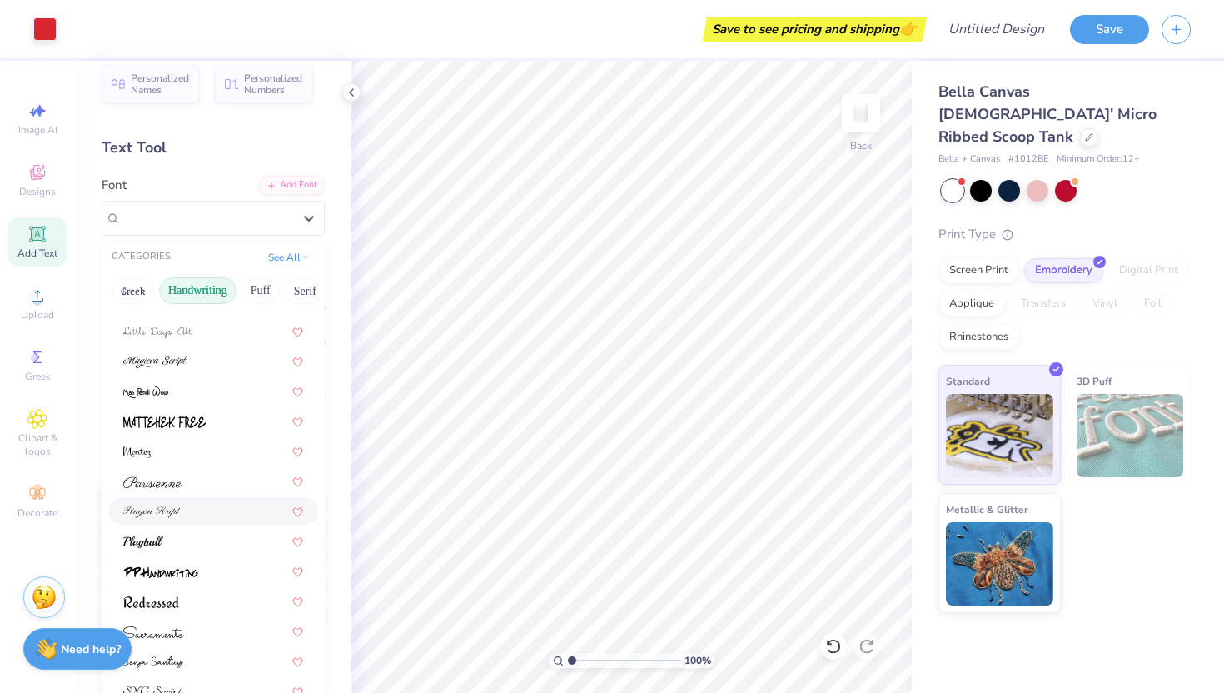
click at [219, 505] on div at bounding box center [213, 510] width 180 height 17
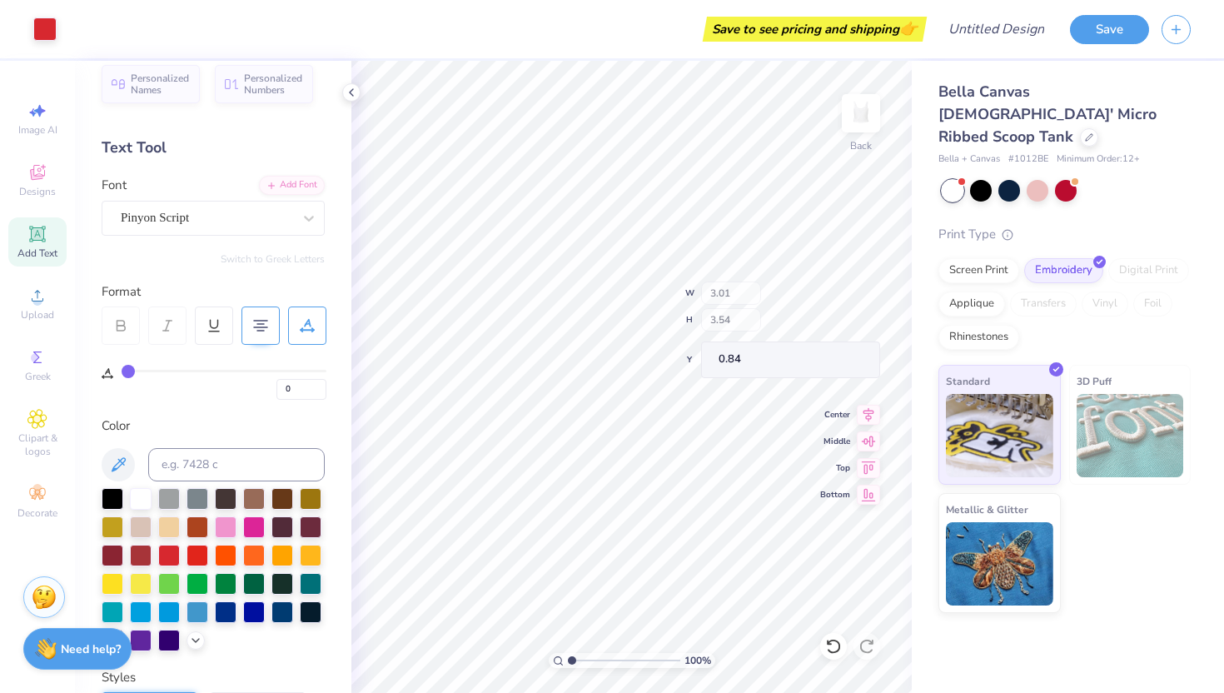
type input "3.01"
type input "3.54"
type textarea "Alpha"
type input "0.99"
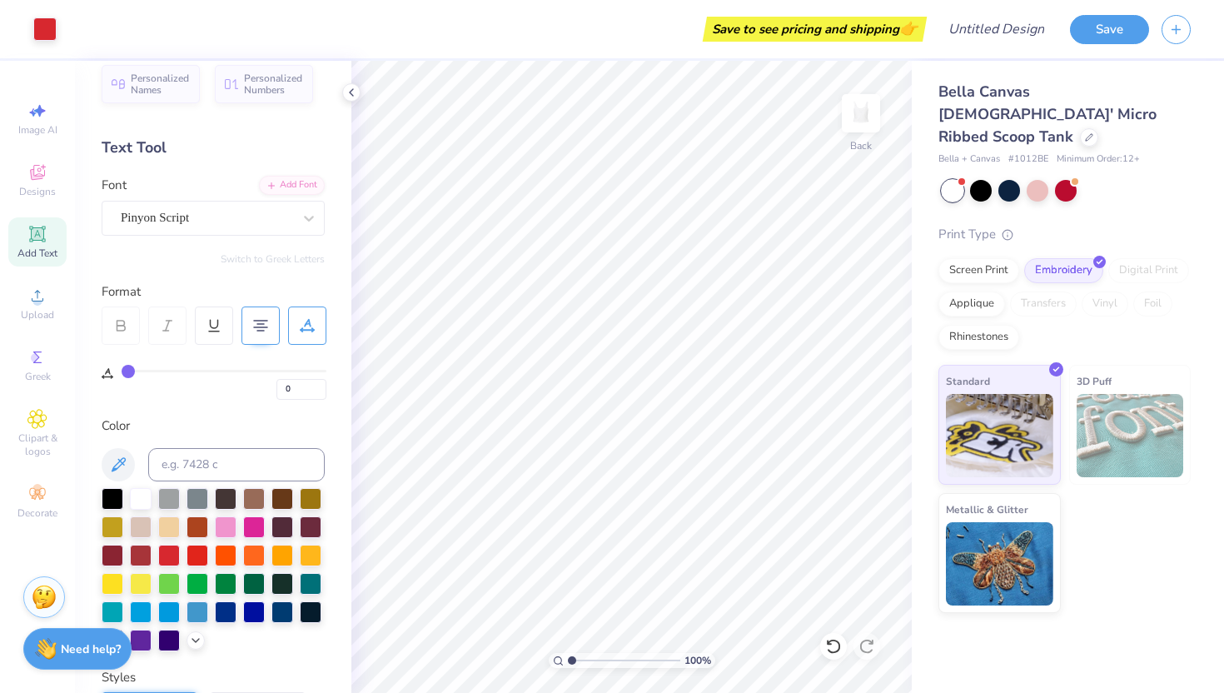
click at [47, 238] on icon at bounding box center [37, 234] width 20 height 20
type textarea "TEXEpsilonT"
paste textarea "Epsilon"
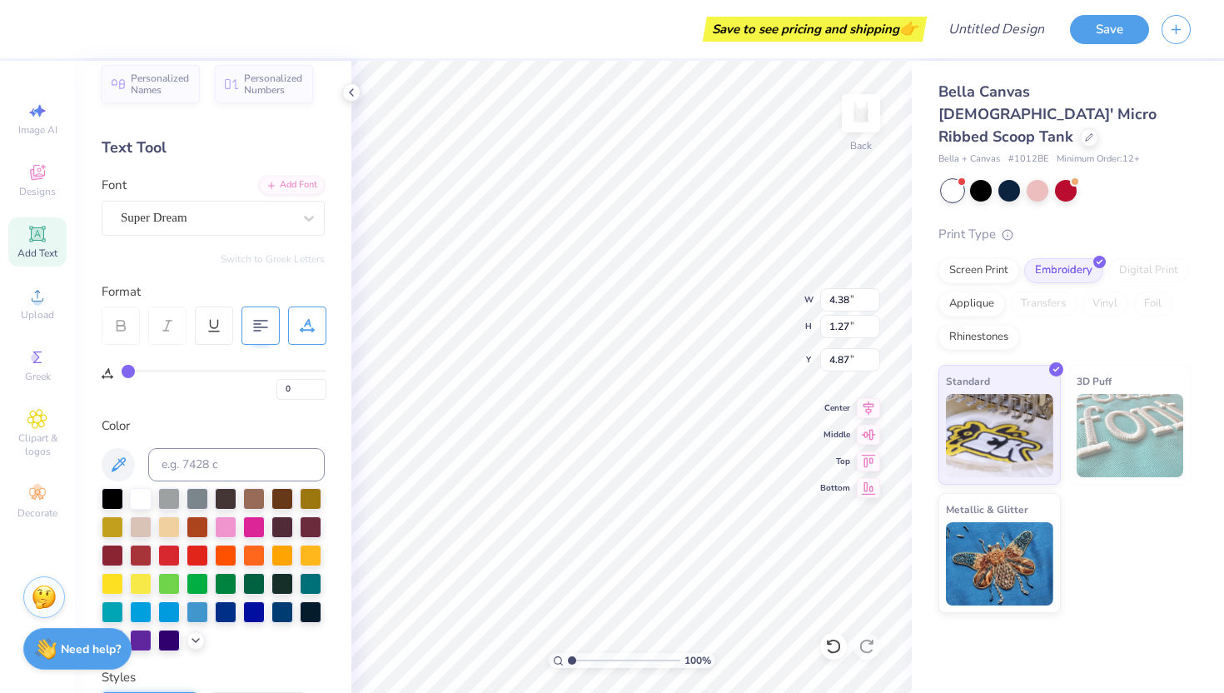
scroll to position [0, 1]
type textarea "Epsilon"
click at [276, 227] on div at bounding box center [207, 218] width 172 height 22
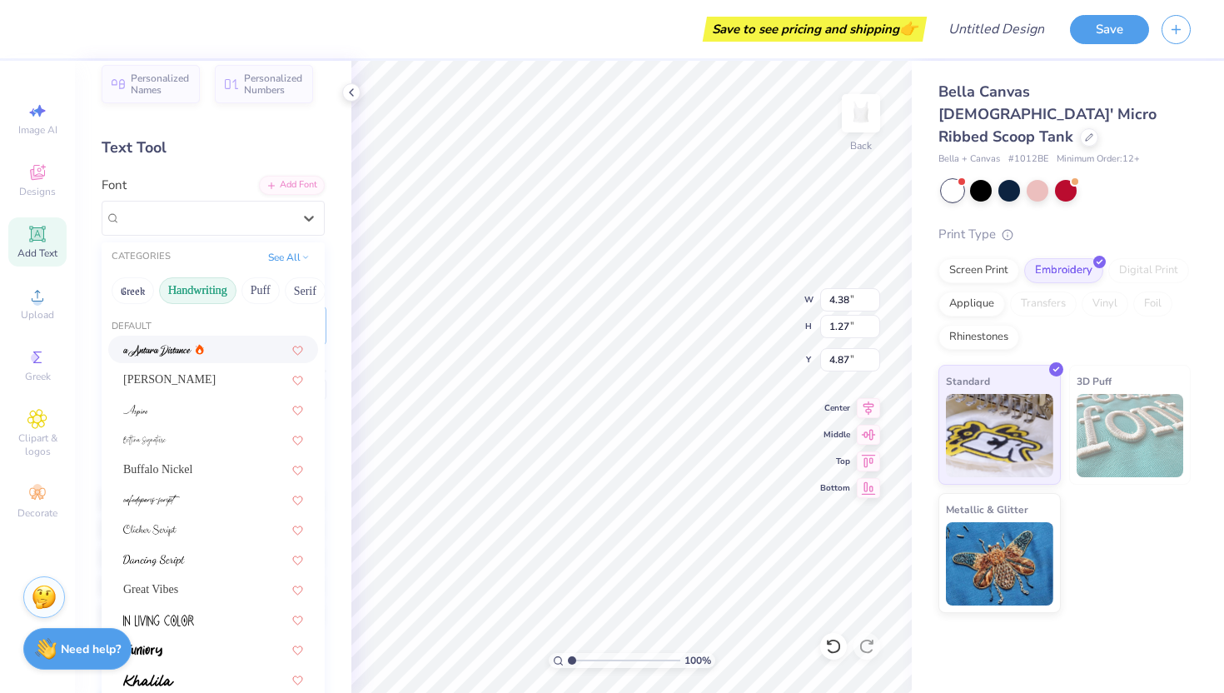
scroll to position [0, 0]
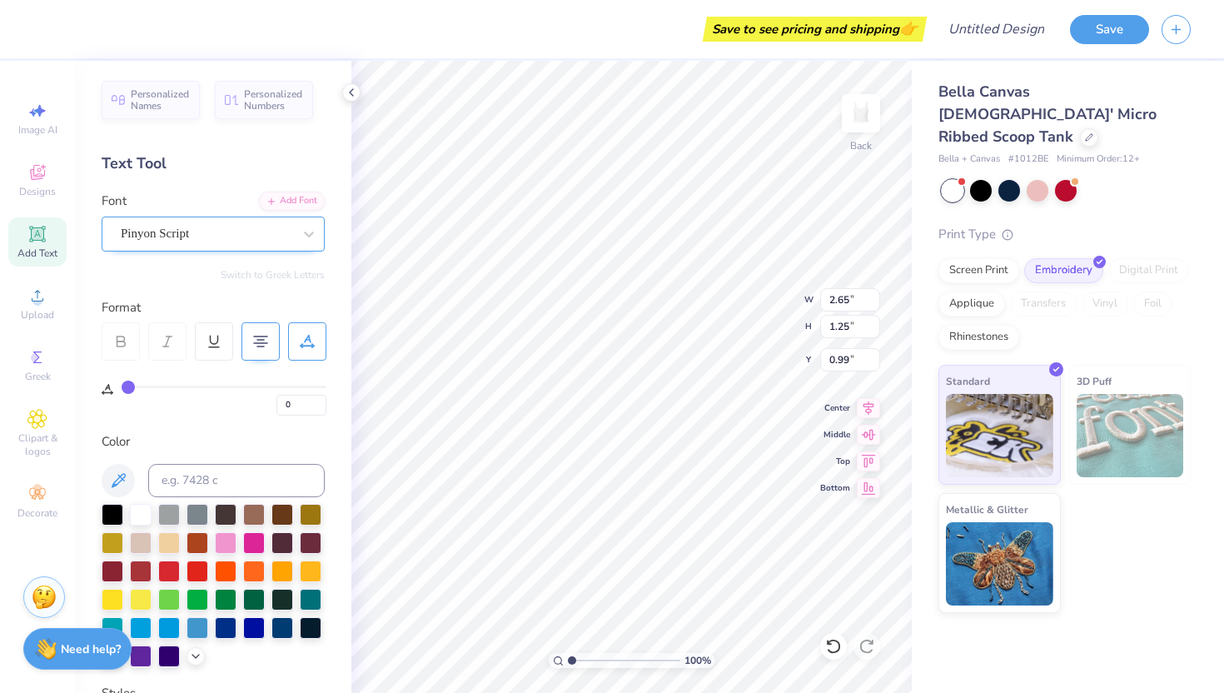
click at [278, 232] on div "Pinyon Script" at bounding box center [206, 234] width 175 height 26
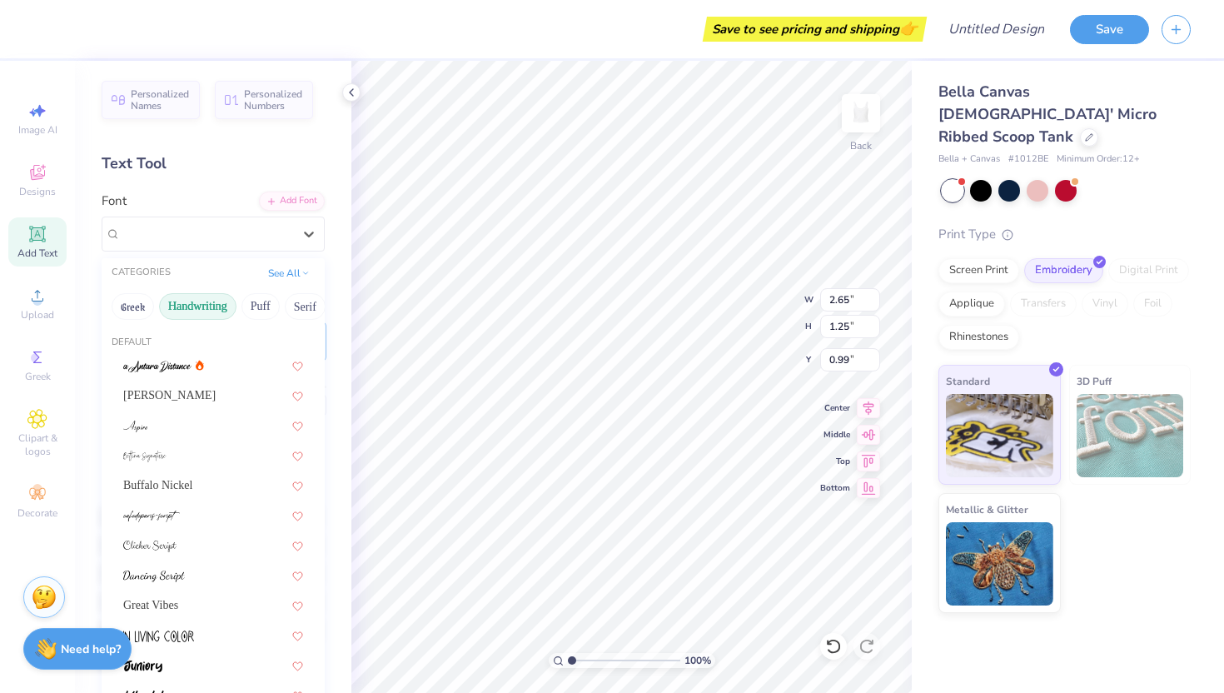
type input "6.09"
type input "1.68"
type input "4.66"
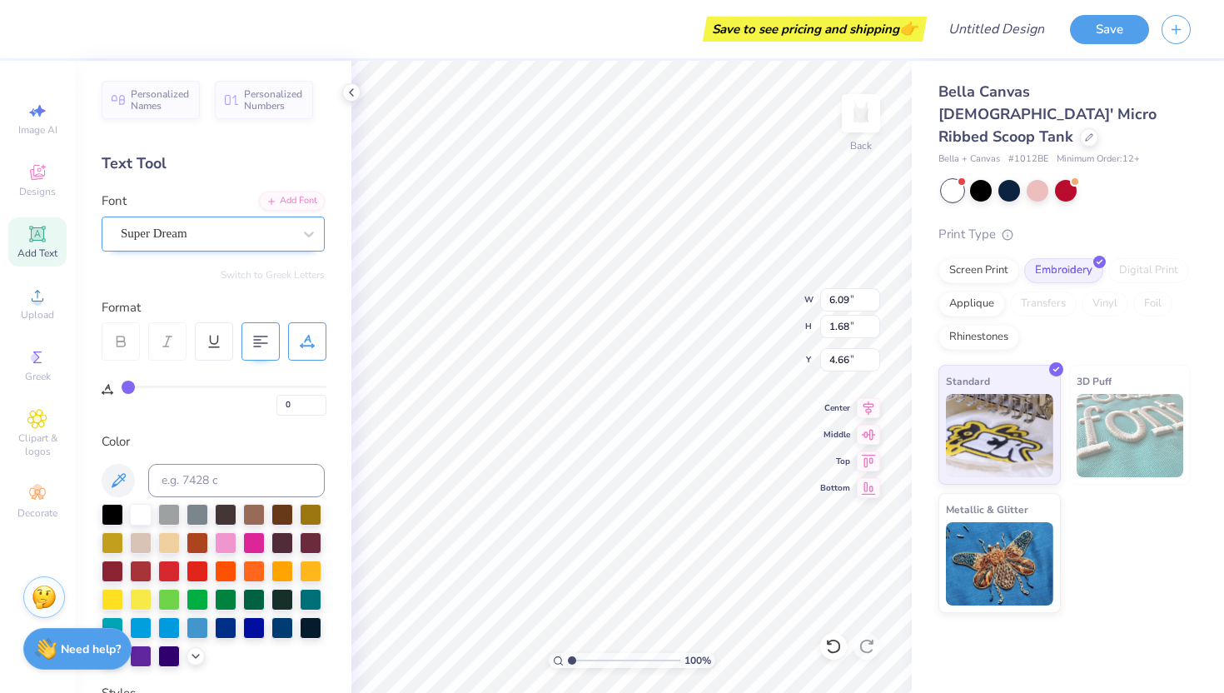
click at [221, 235] on div "Super Dream" at bounding box center [206, 234] width 175 height 26
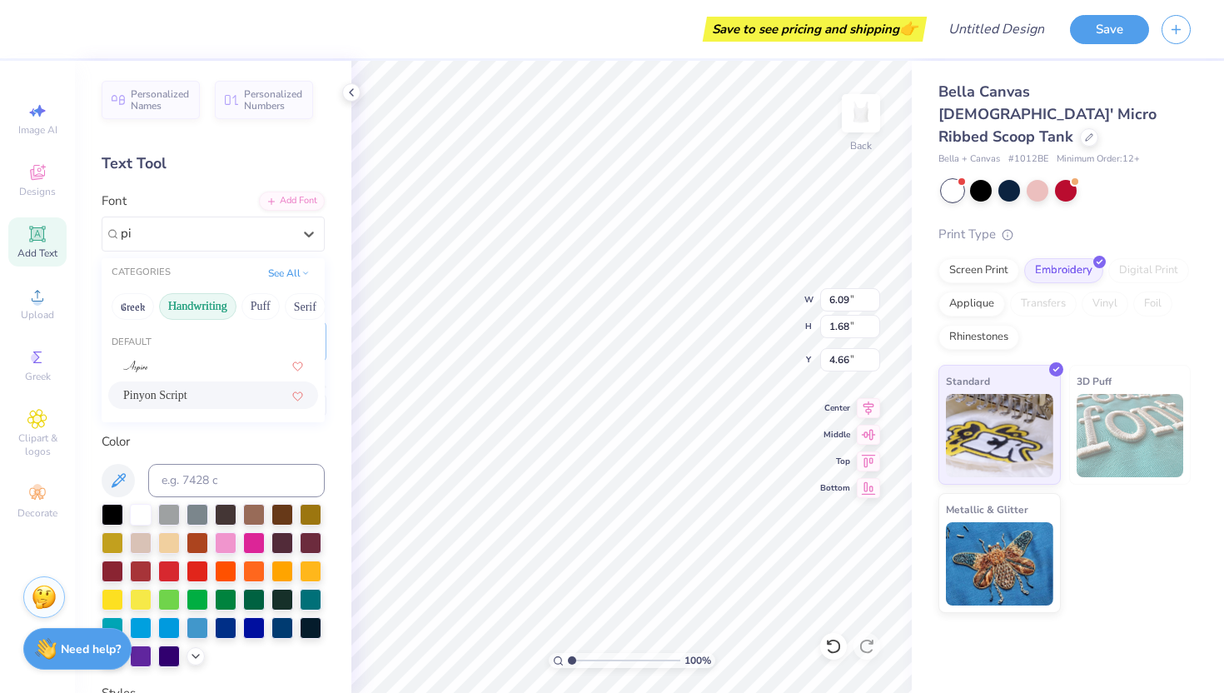
click at [172, 393] on span "Pinyon Script" at bounding box center [155, 394] width 64 height 17
type input "pi"
type input "4.72"
type input "2.04"
type input "4.48"
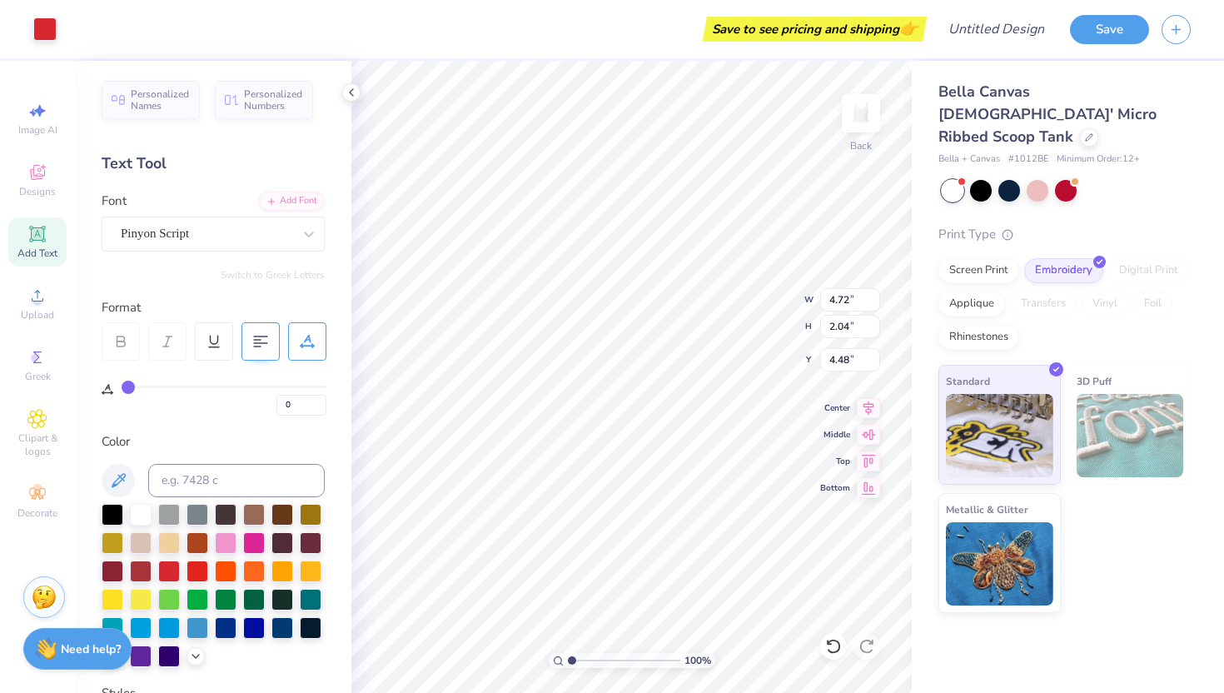
type input "3.49"
type input "1.51"
type input "2.00"
type input "3.12"
type input "1.34"
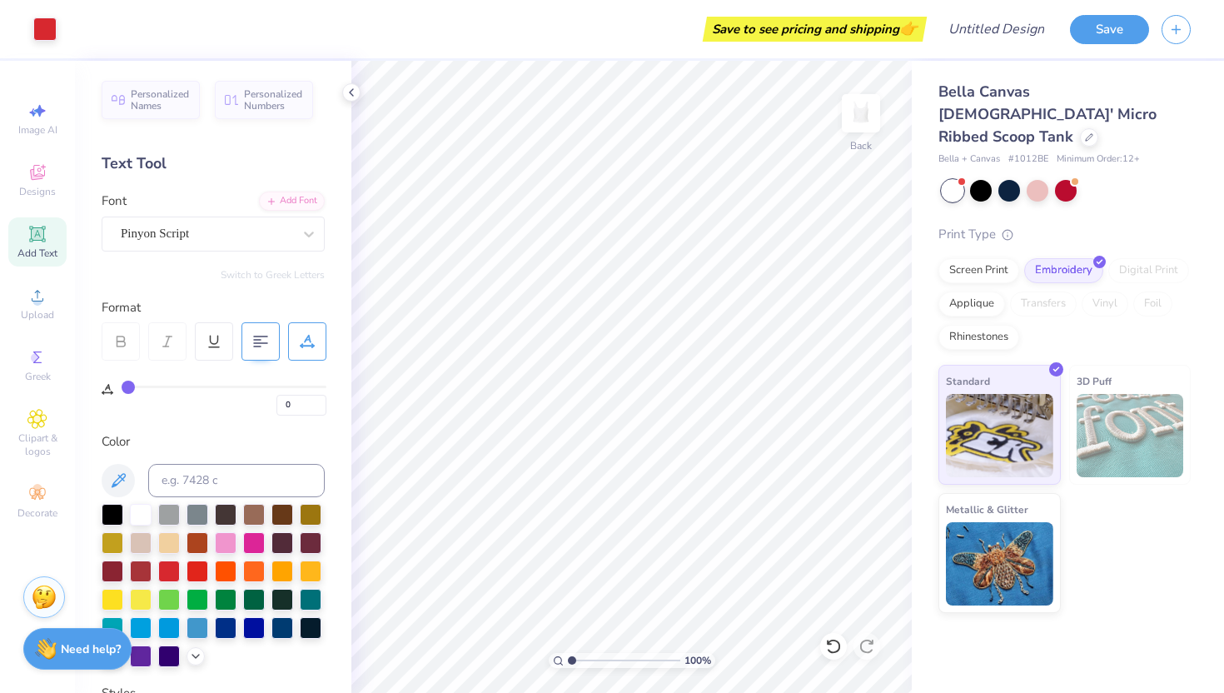
click at [47, 243] on div "Add Text" at bounding box center [37, 241] width 58 height 49
type textarea "Phi"
click at [272, 254] on div "Personalized Names Personalized Numbers Text Tool Add Font Font Super Dream Swi…" at bounding box center [213, 377] width 277 height 632
click at [262, 244] on div at bounding box center [207, 233] width 172 height 22
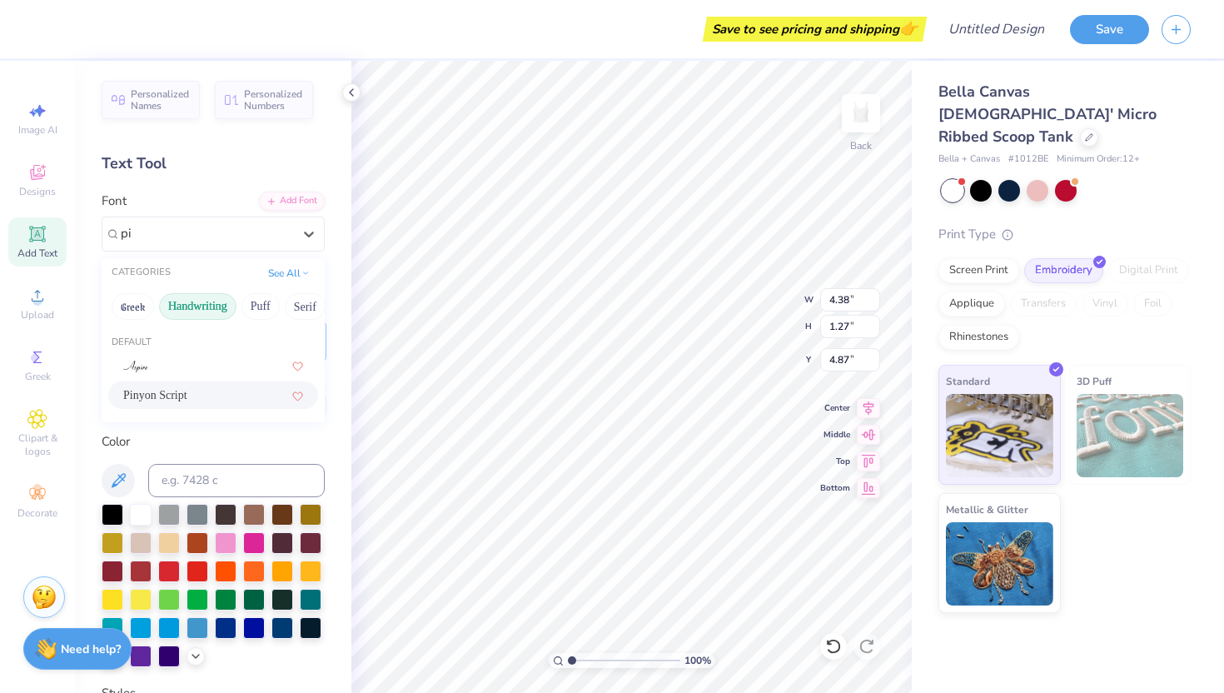
click at [195, 390] on div "Pinyon Script" at bounding box center [213, 394] width 180 height 17
type input "pi"
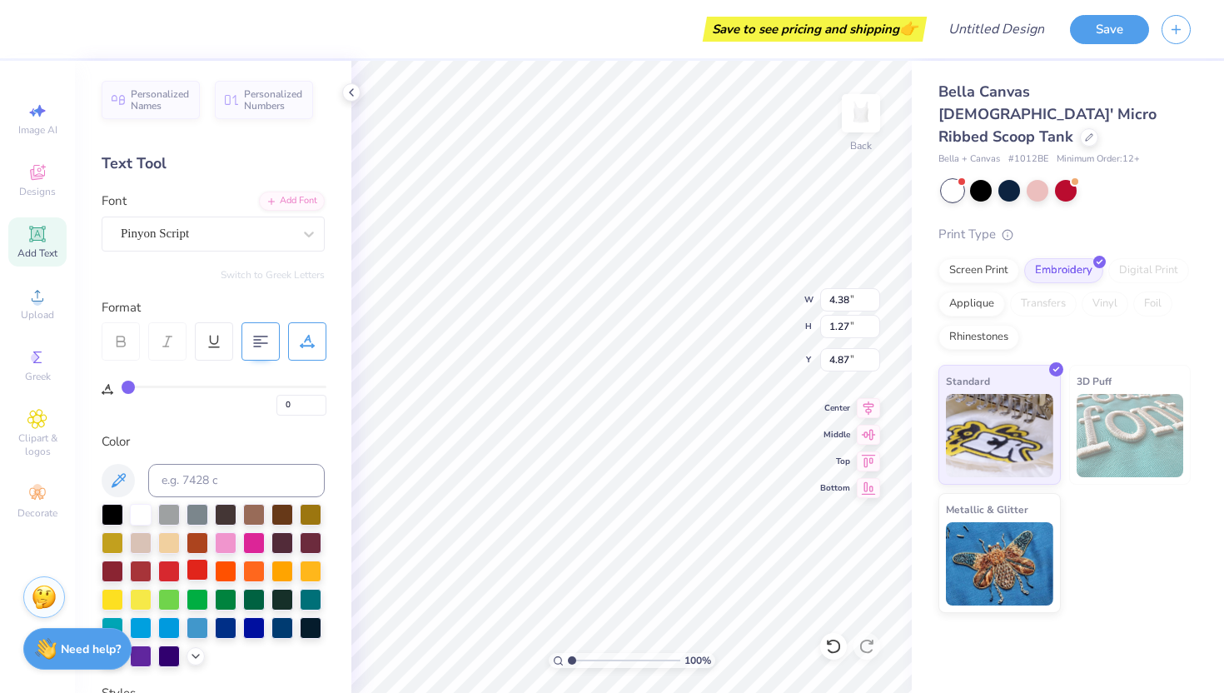
click at [204, 571] on div at bounding box center [198, 570] width 22 height 22
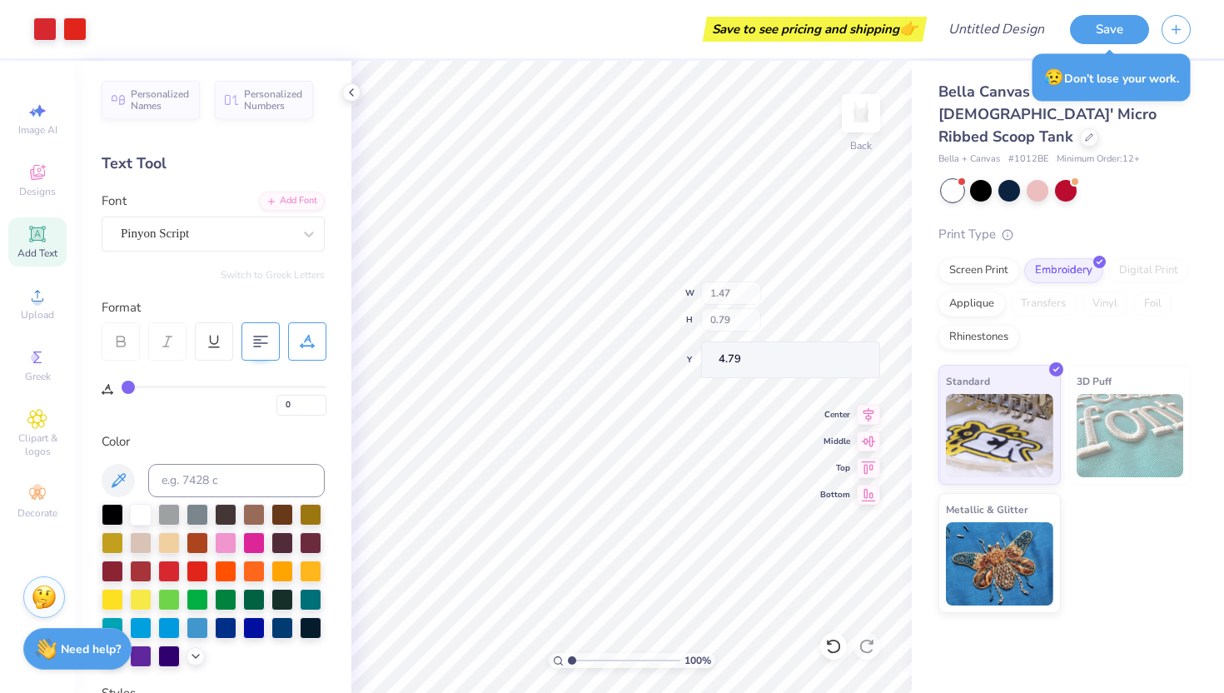
type input "1.47"
type input "0.79"
type input "3.16"
click at [169, 570] on div at bounding box center [169, 570] width 22 height 22
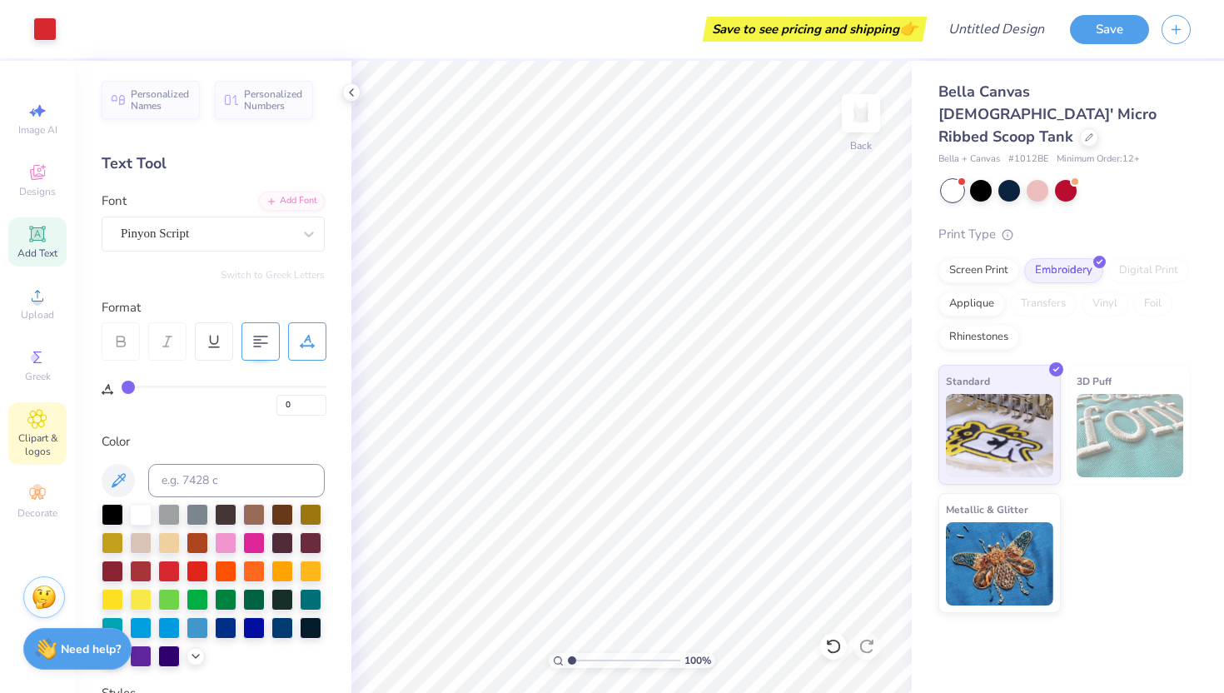
click at [36, 429] on div "Clipart & logos" at bounding box center [37, 433] width 58 height 62
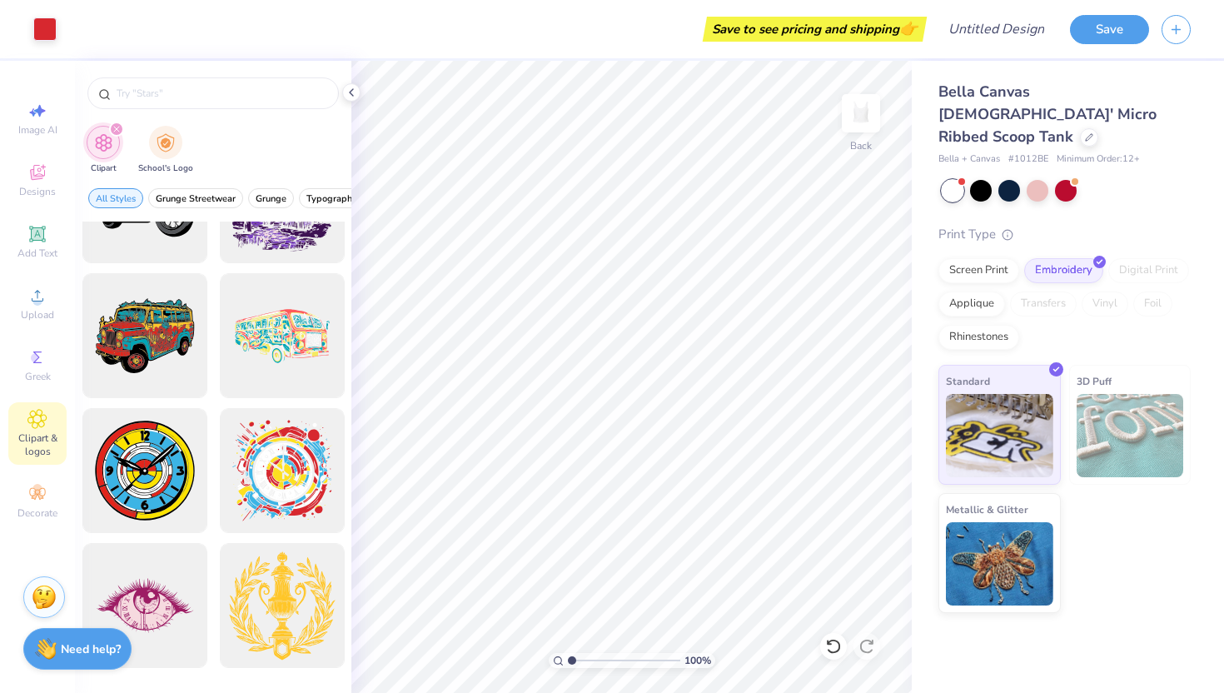
scroll to position [793, 0]
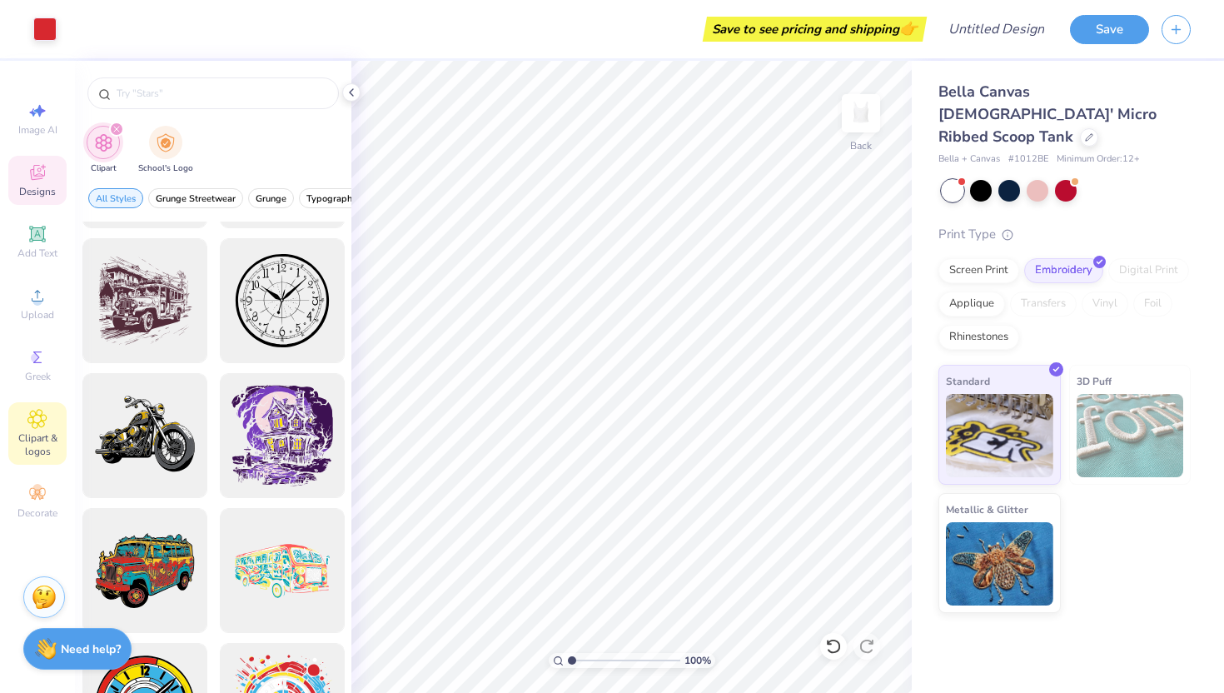
click at [38, 177] on icon at bounding box center [37, 174] width 13 height 11
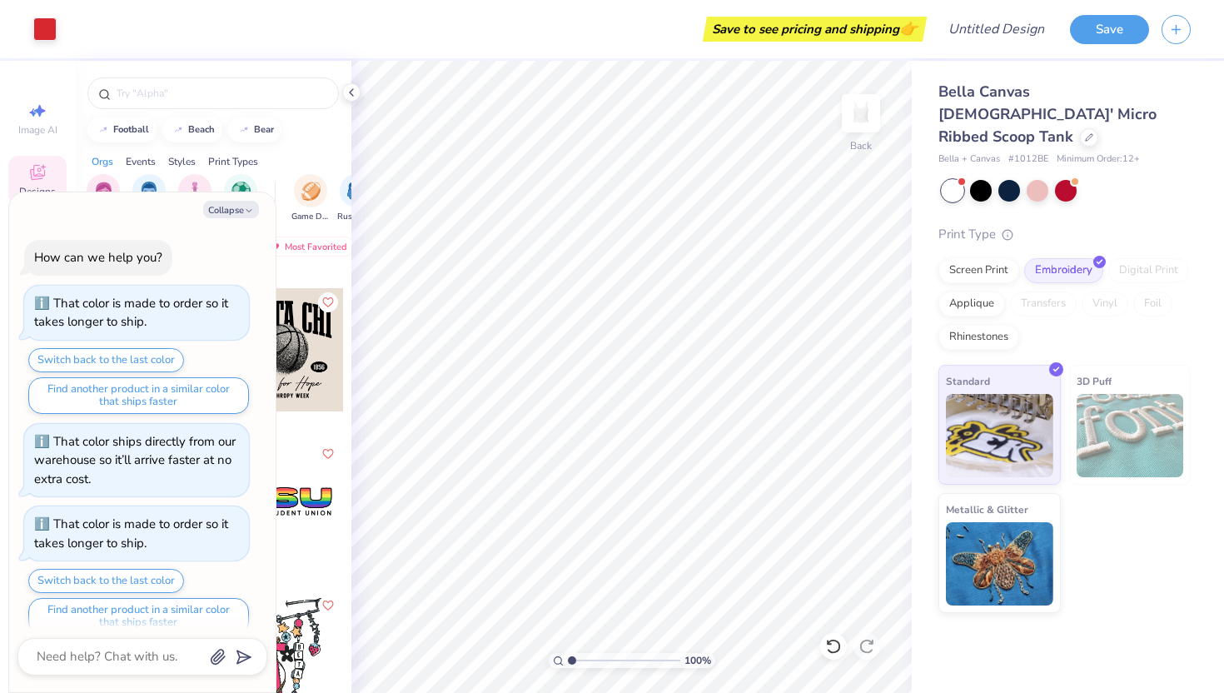
scroll to position [1772, 0]
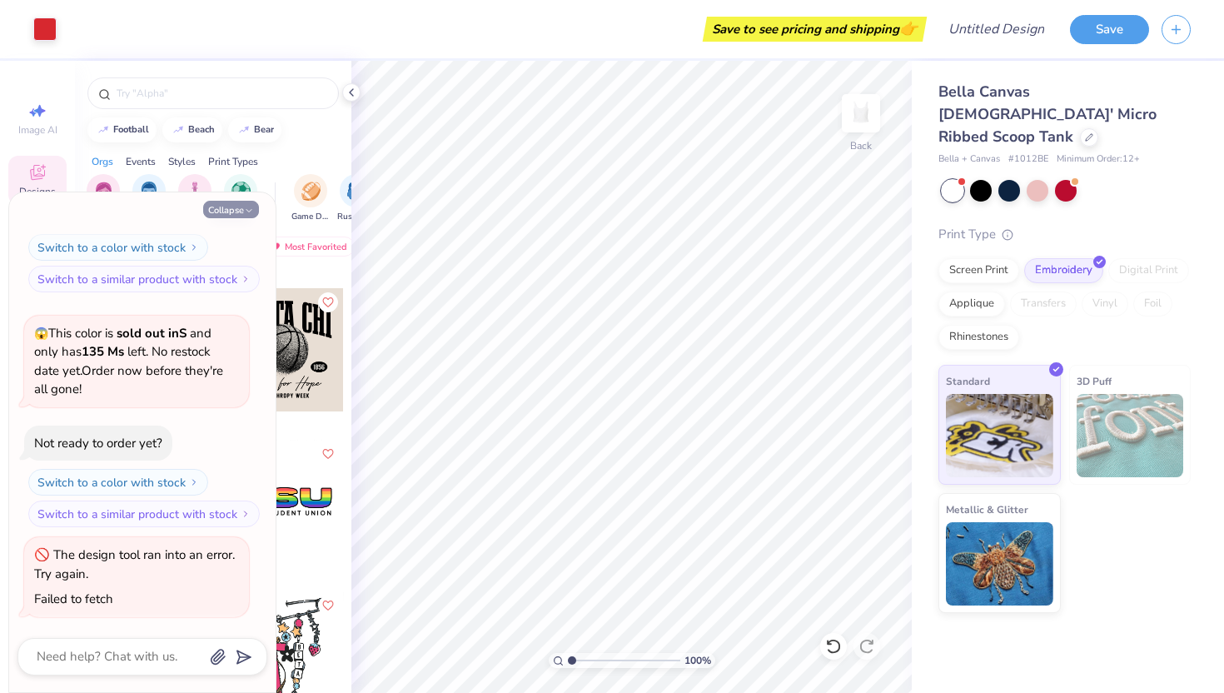
click at [246, 213] on icon "button" at bounding box center [249, 211] width 10 height 10
type textarea "x"
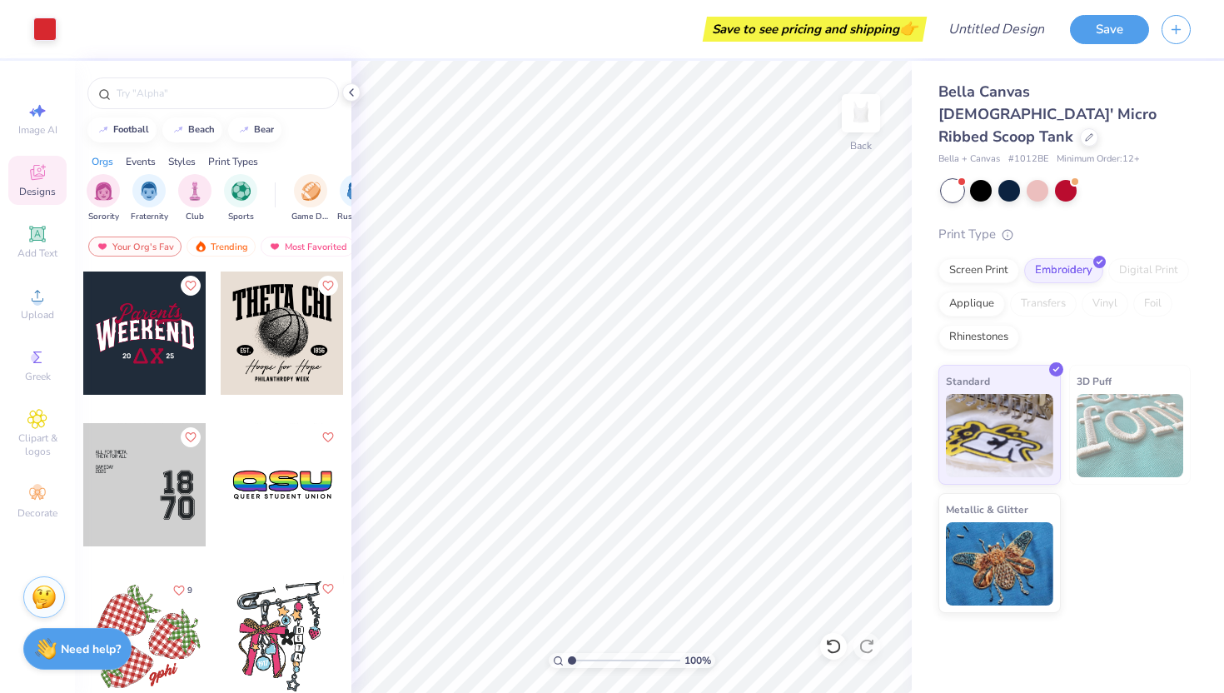
scroll to position [8622, 0]
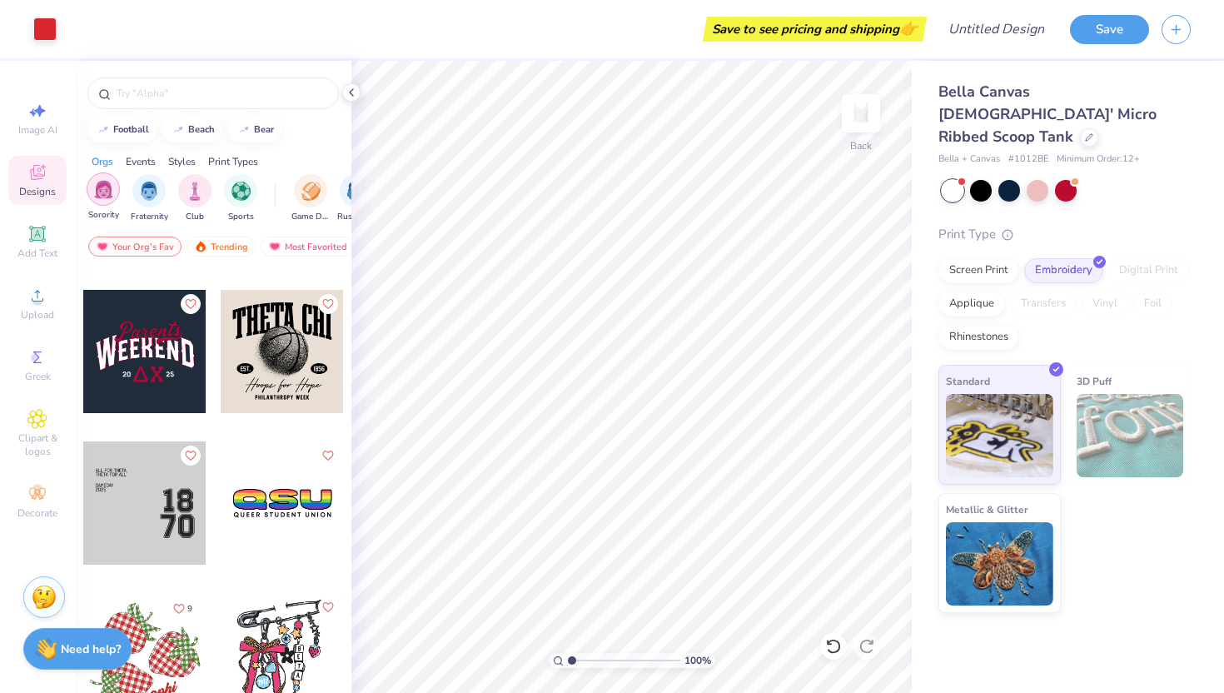
click at [111, 201] on div "filter for Sorority" at bounding box center [103, 188] width 33 height 33
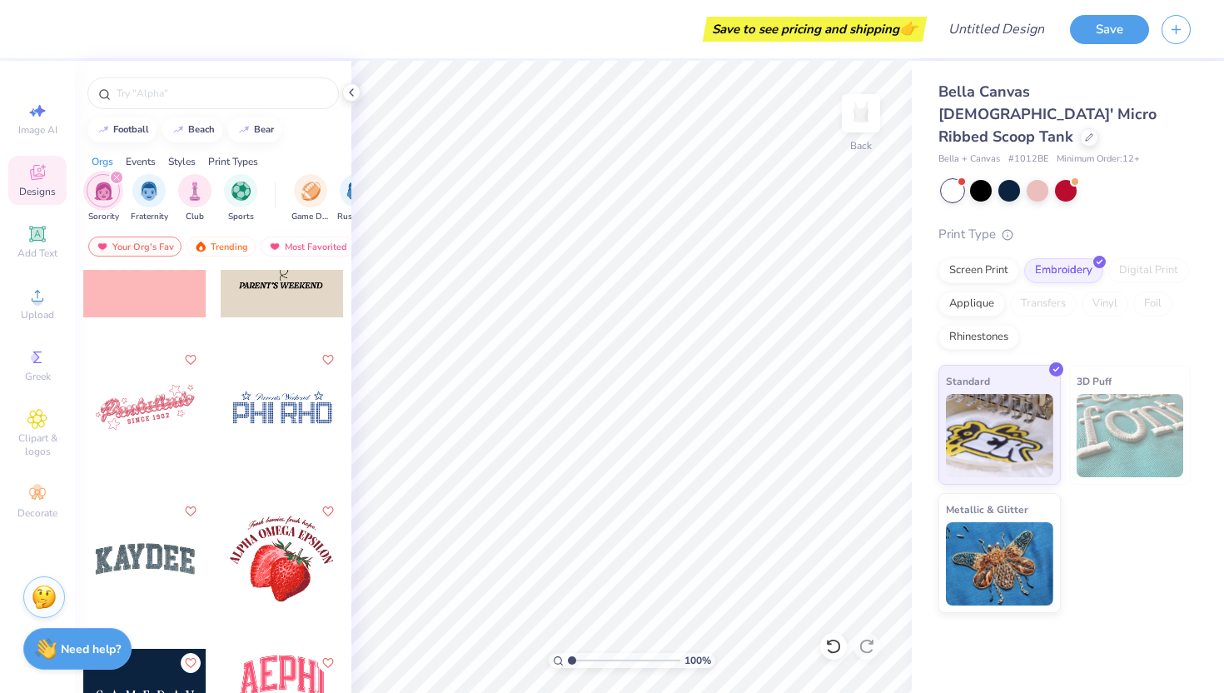
scroll to position [13845, 0]
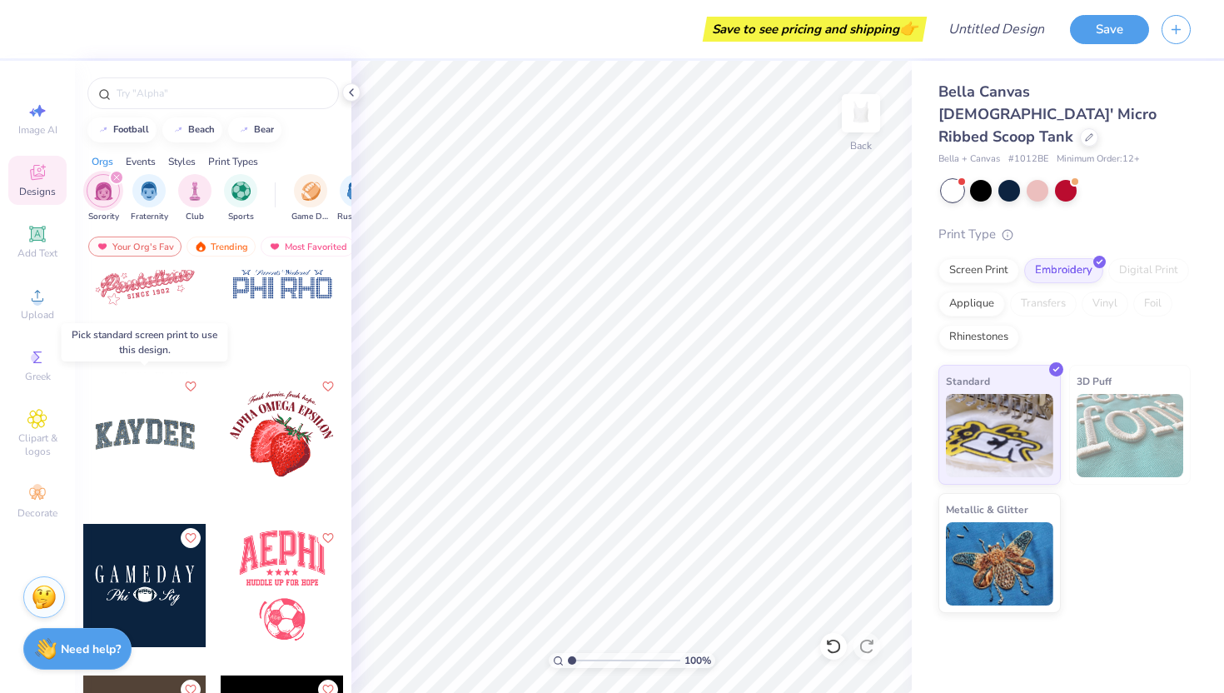
click at [178, 446] on div at bounding box center [144, 433] width 123 height 123
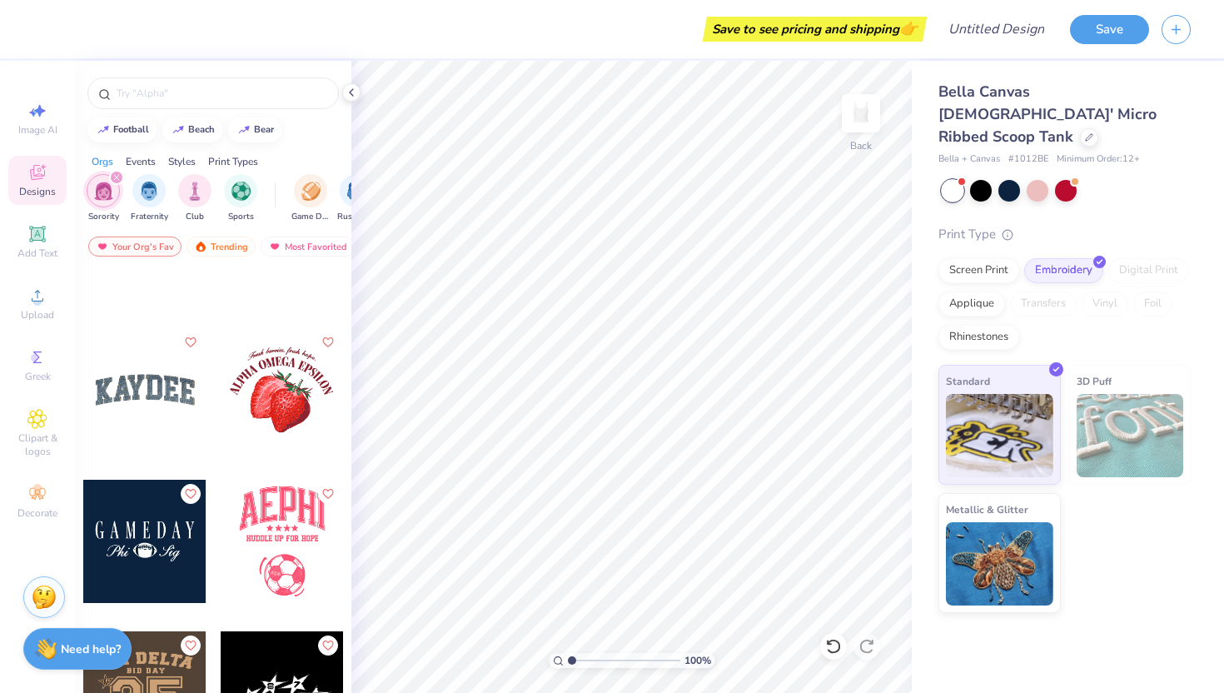
scroll to position [13770, 0]
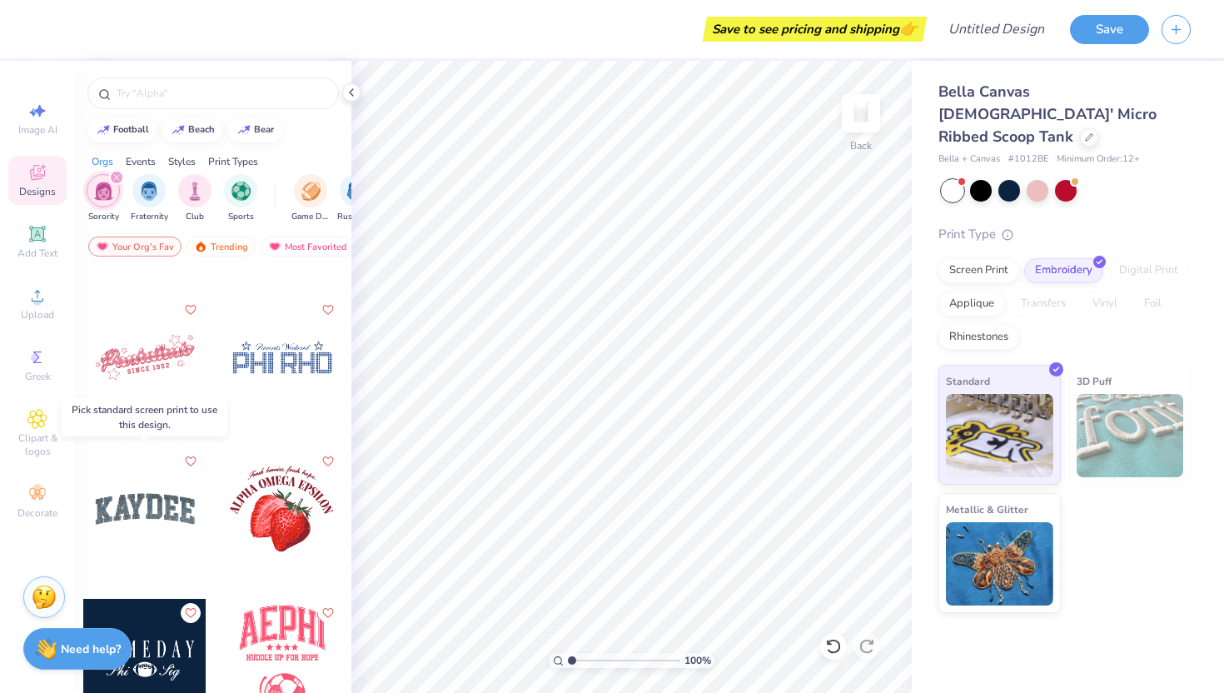
click at [155, 526] on div at bounding box center [144, 508] width 123 height 123
click at [959, 256] on div "Screen Print" at bounding box center [979, 268] width 81 height 25
click at [994, 256] on div "Screen Print" at bounding box center [979, 268] width 81 height 25
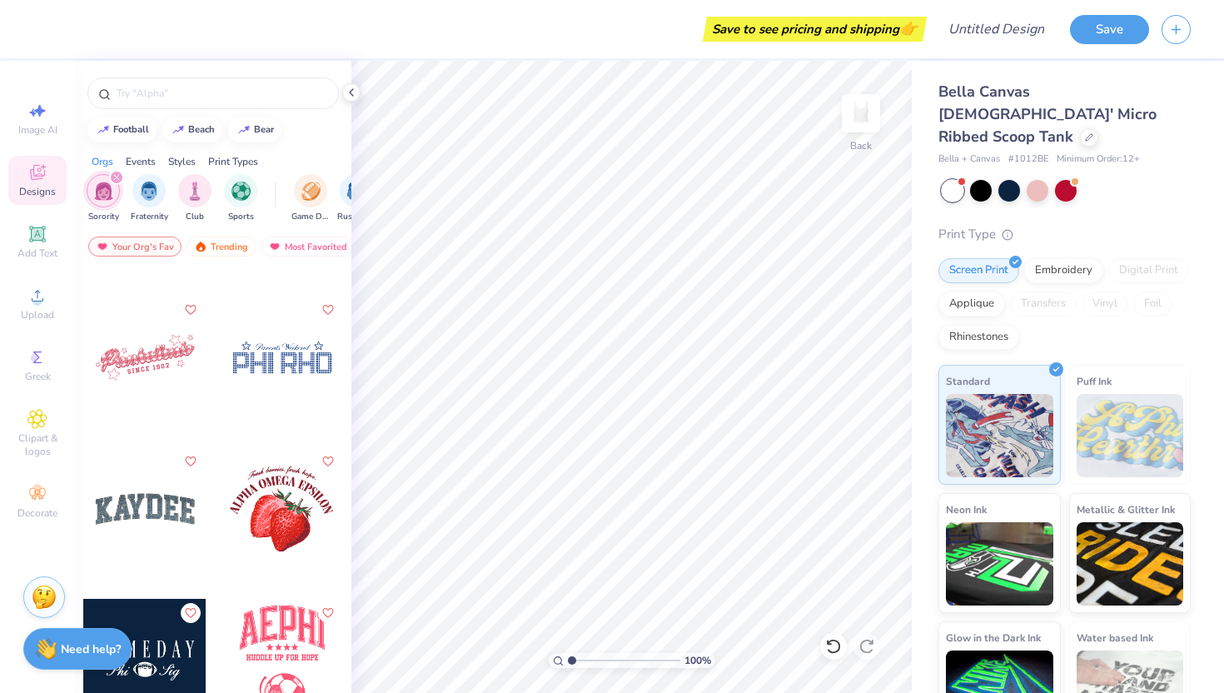
click at [145, 524] on div at bounding box center [144, 508] width 123 height 123
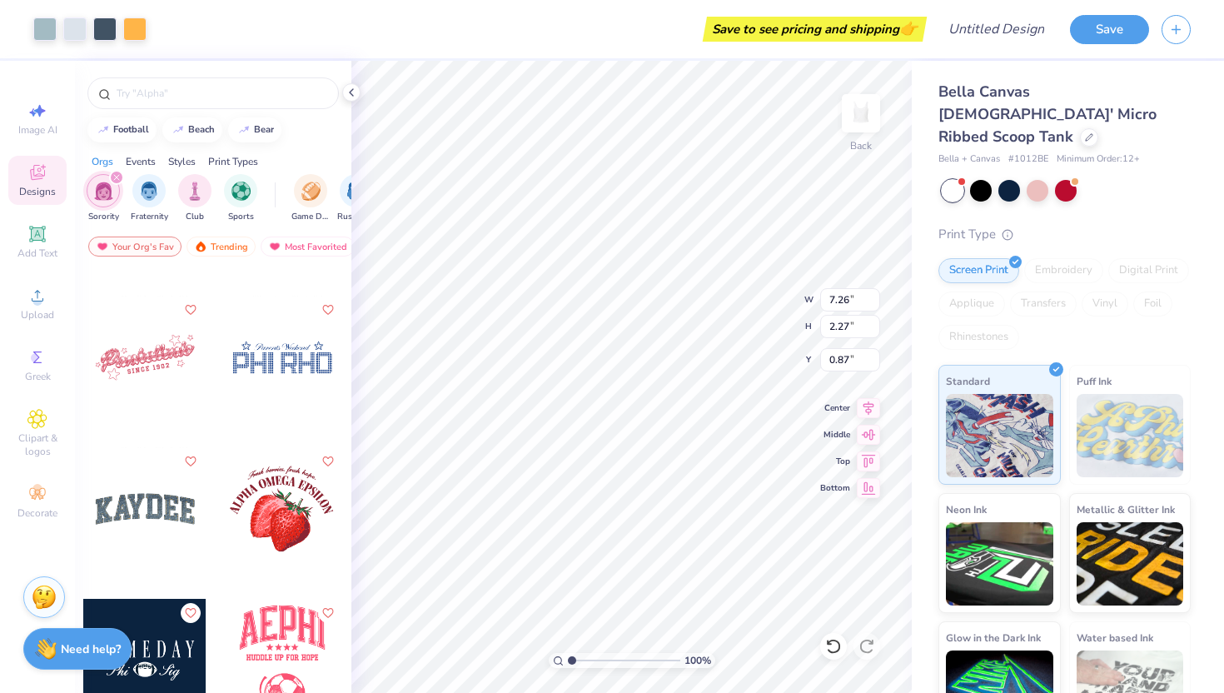
type input "0.87"
type input "1.26"
type input "1.93"
type input "0.94"
type input "1.21"
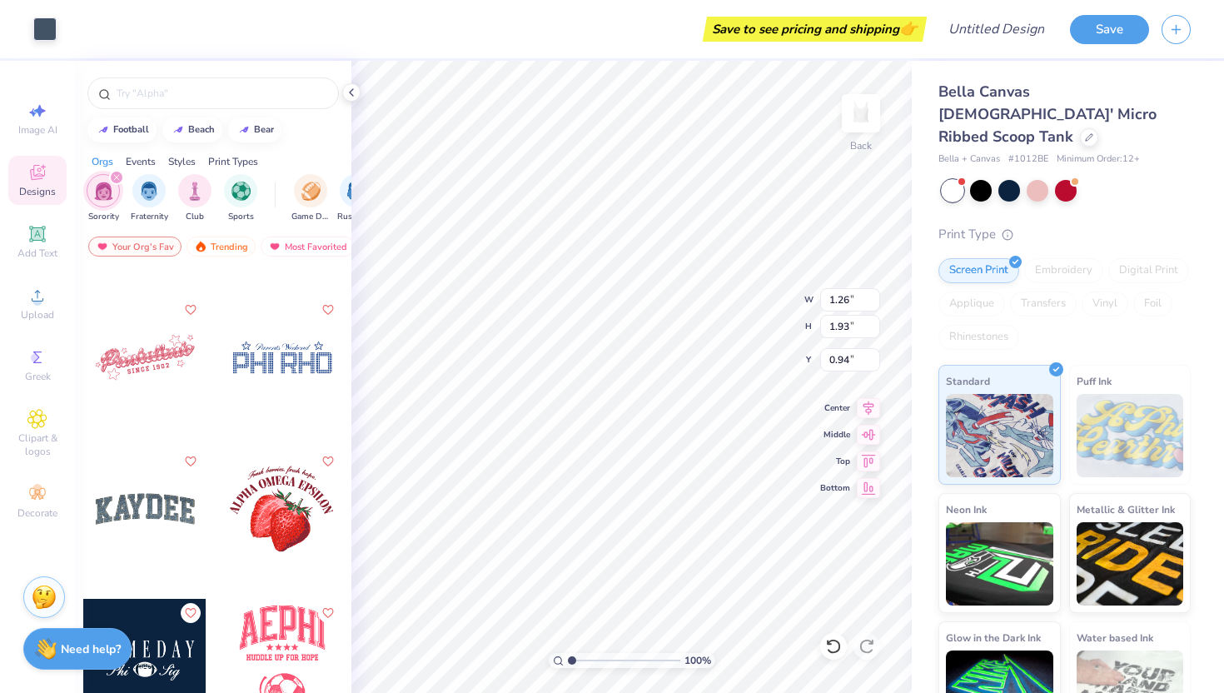
type input "2.07"
type input "0.96"
type input "1.22"
type input "1.87"
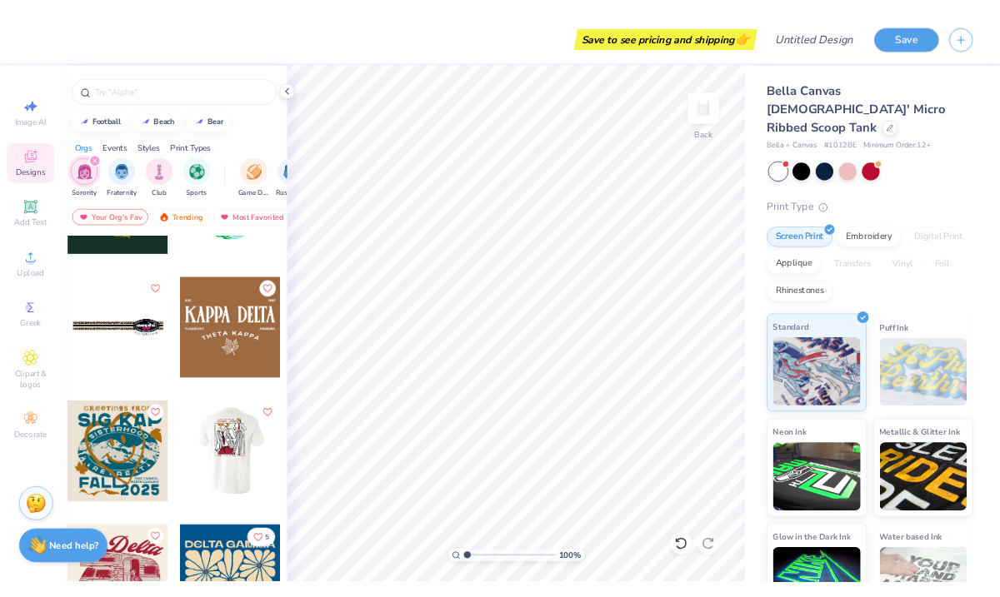
scroll to position [17528, 0]
